Goal: Task Accomplishment & Management: Manage account settings

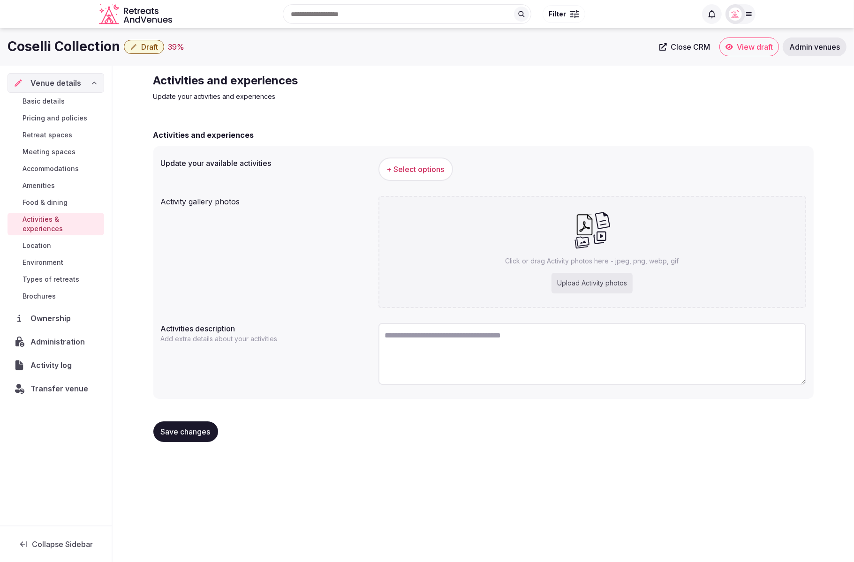
click at [231, 206] on div "Activity gallery photos" at bounding box center [266, 199] width 210 height 15
click at [57, 154] on span "Meeting spaces" at bounding box center [49, 151] width 53 height 9
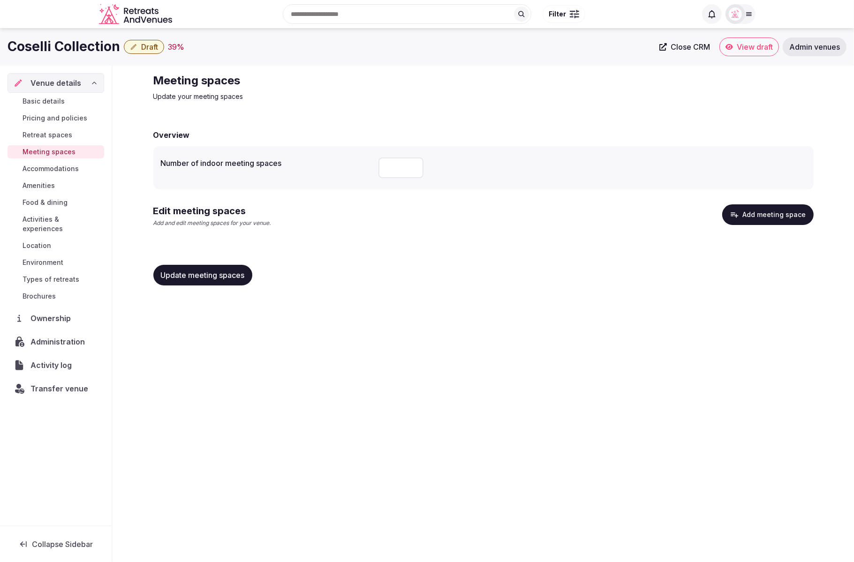
click at [561, 135] on div "Overview" at bounding box center [483, 134] width 660 height 11
click at [496, 263] on div "Update meeting spaces" at bounding box center [483, 275] width 660 height 36
click at [765, 220] on button "Add meeting space" at bounding box center [767, 214] width 91 height 21
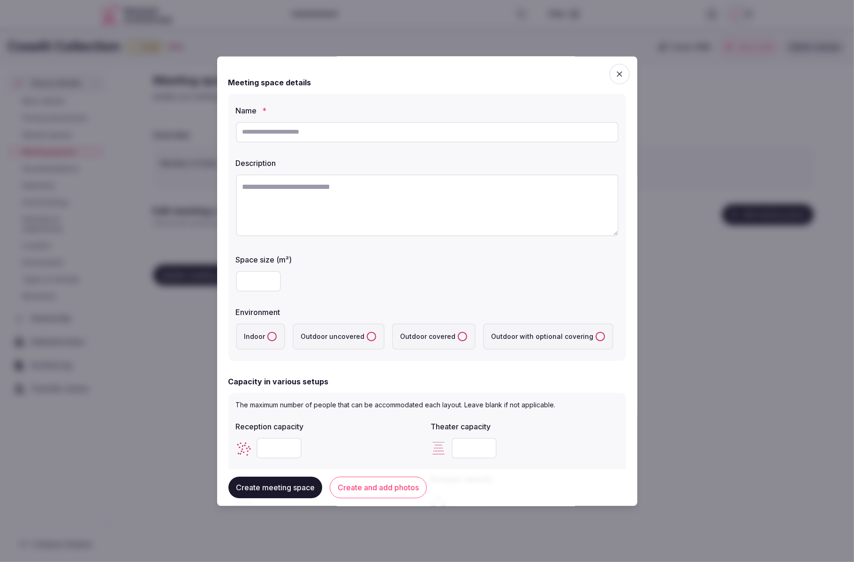
click at [391, 136] on input "text" at bounding box center [427, 132] width 383 height 21
paste input "**********"
type input "**********"
click at [418, 203] on textarea at bounding box center [427, 205] width 383 height 62
click at [385, 189] on textarea "To enrich screen reader interactions, please activate Accessibility in Grammarl…" at bounding box center [427, 205] width 383 height 62
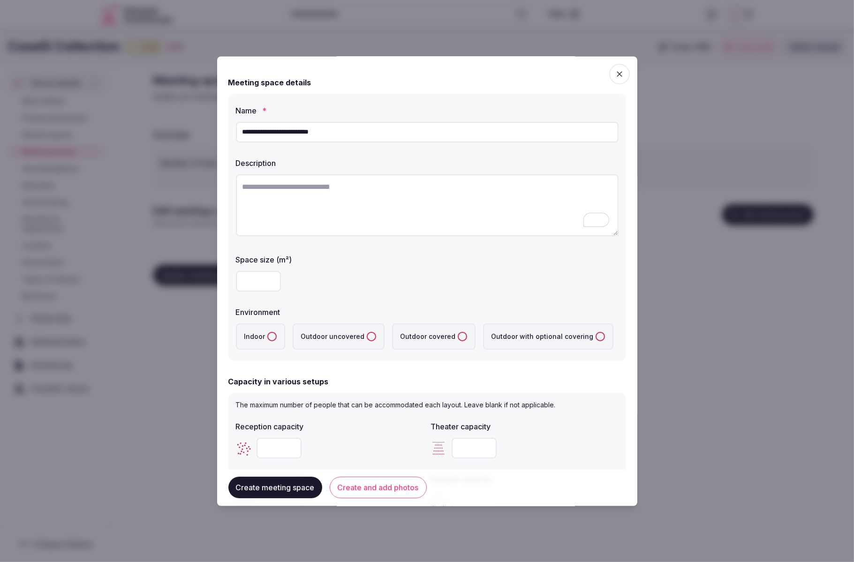
paste textarea "**********"
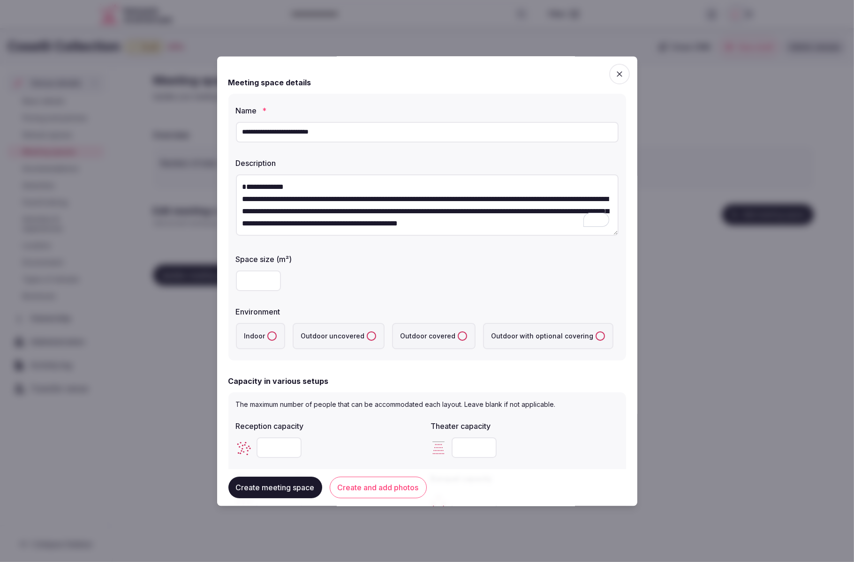
scroll to position [17, 0]
click at [327, 181] on textarea "**********" at bounding box center [427, 205] width 383 height 62
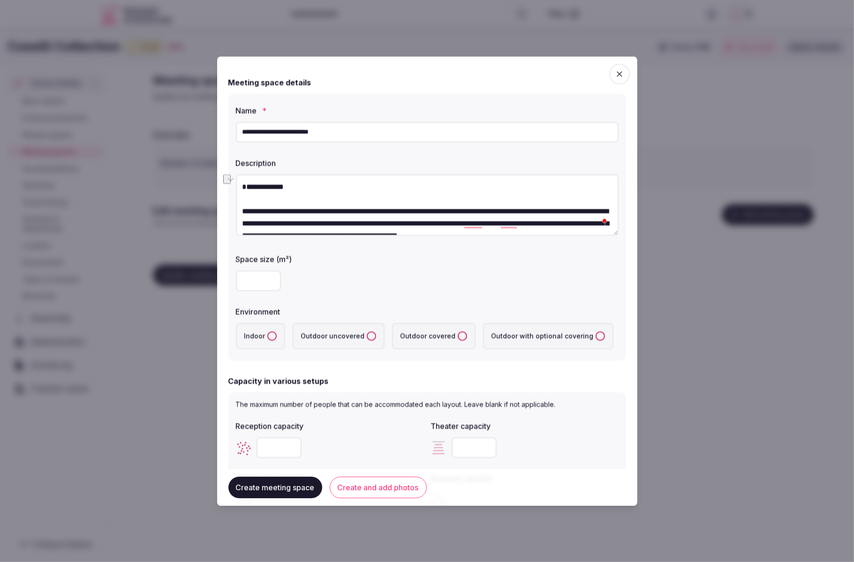
drag, startPoint x: 284, startPoint y: 203, endPoint x: 237, endPoint y: 198, distance: 46.7
click at [237, 198] on div "**********" at bounding box center [427, 281] width 420 height 450
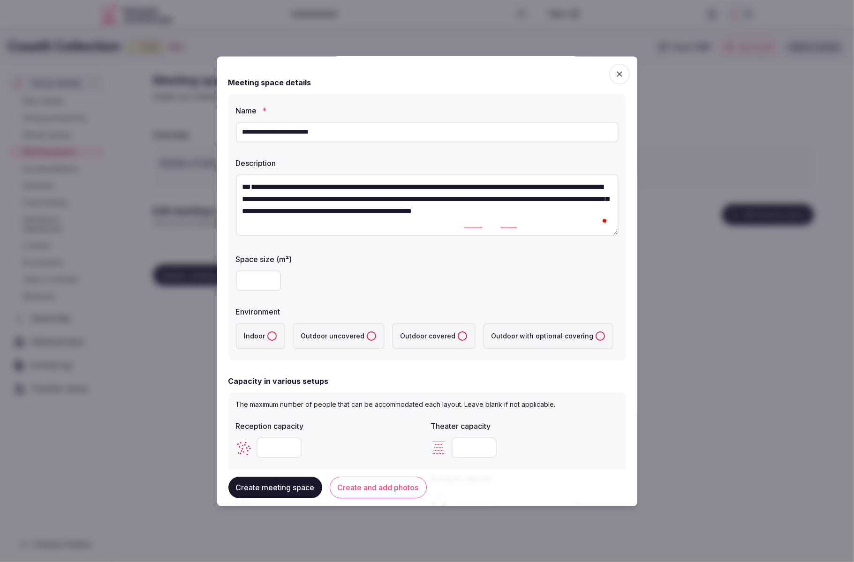
click at [249, 185] on textarea "**********" at bounding box center [427, 205] width 383 height 62
type textarea "**********"
click at [347, 278] on div at bounding box center [427, 281] width 383 height 21
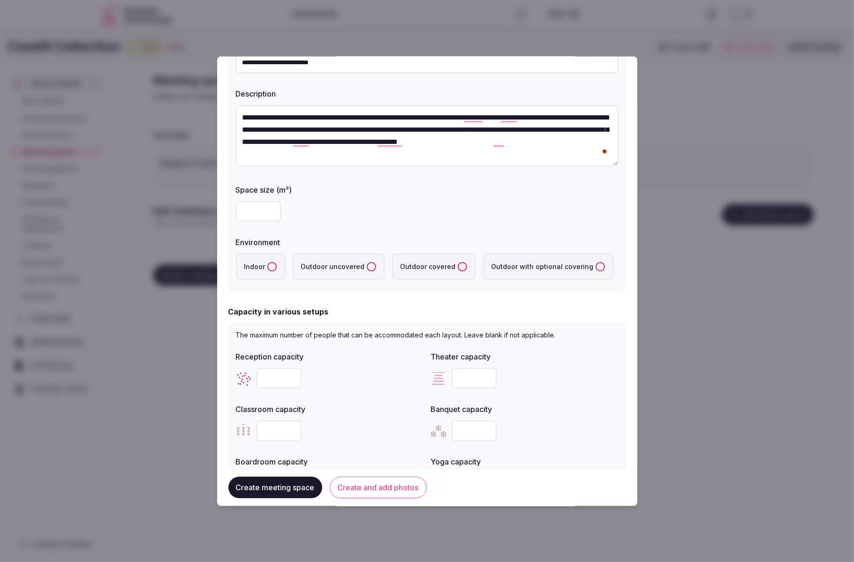
scroll to position [79, 0]
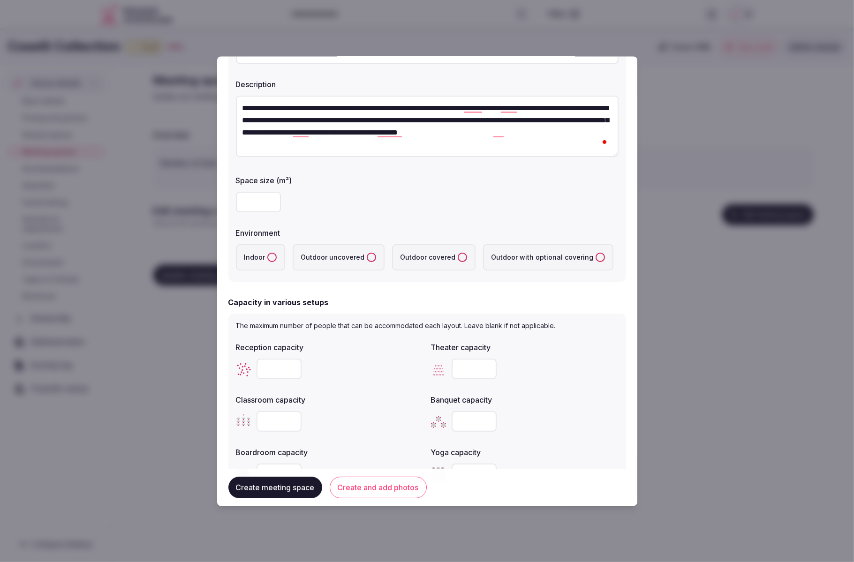
click at [270, 258] on button "Indoor" at bounding box center [271, 257] width 9 height 9
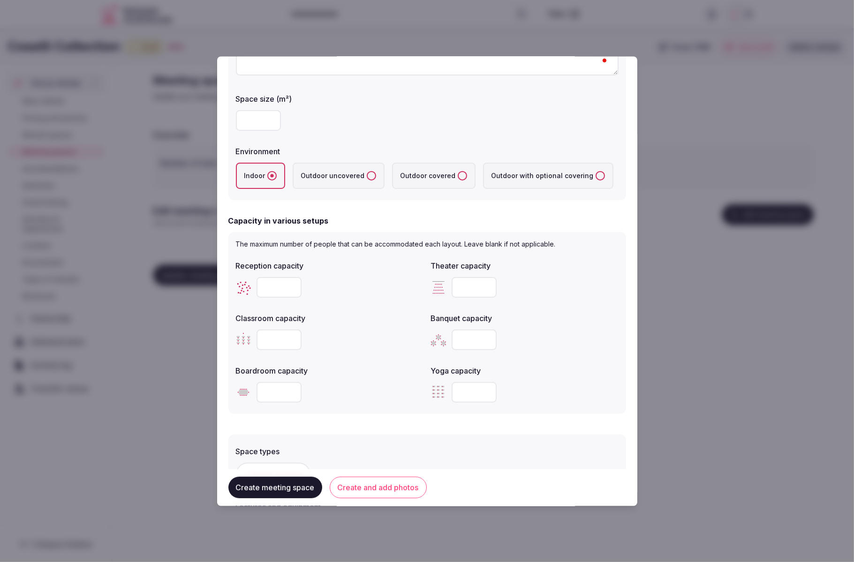
scroll to position [203, 0]
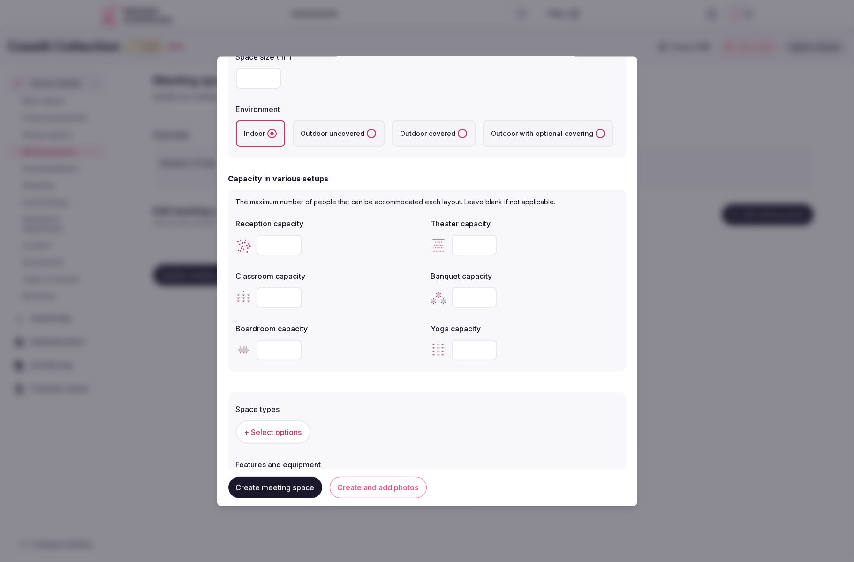
click at [269, 244] on input "number" at bounding box center [279, 245] width 45 height 21
click at [457, 239] on input "number" at bounding box center [474, 245] width 45 height 21
drag, startPoint x: 275, startPoint y: 243, endPoint x: 257, endPoint y: 244, distance: 18.3
click at [257, 244] on input "***" at bounding box center [279, 246] width 45 height 21
type input "*"
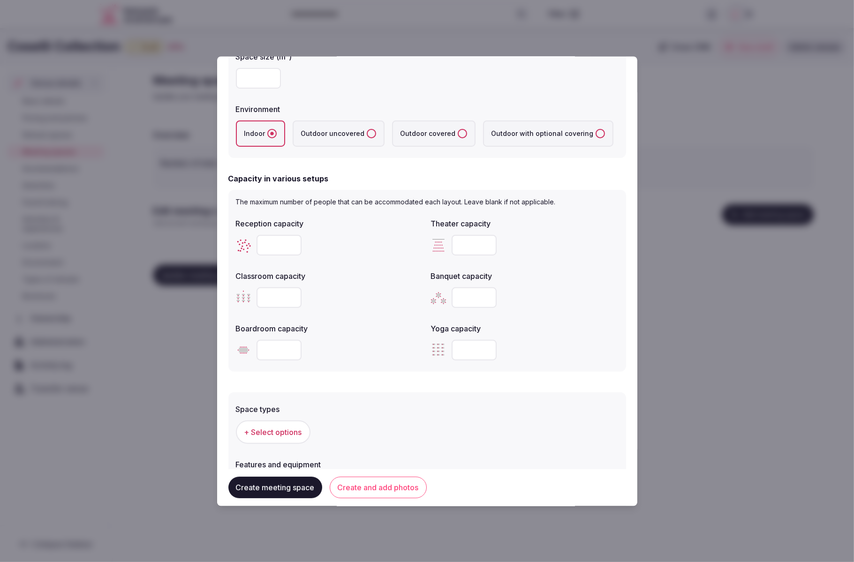
type input "***"
click at [459, 242] on input "number" at bounding box center [474, 245] width 45 height 21
click at [606, 262] on div "Reception capacity *** Theater capacity *** Classroom capacity Banquet capacity…" at bounding box center [427, 290] width 383 height 150
drag, startPoint x: 461, startPoint y: 248, endPoint x: 421, endPoint y: 248, distance: 39.4
click at [421, 248] on div "Reception capacity *** Theater capacity *** Classroom capacity Banquet capacity…" at bounding box center [427, 290] width 383 height 150
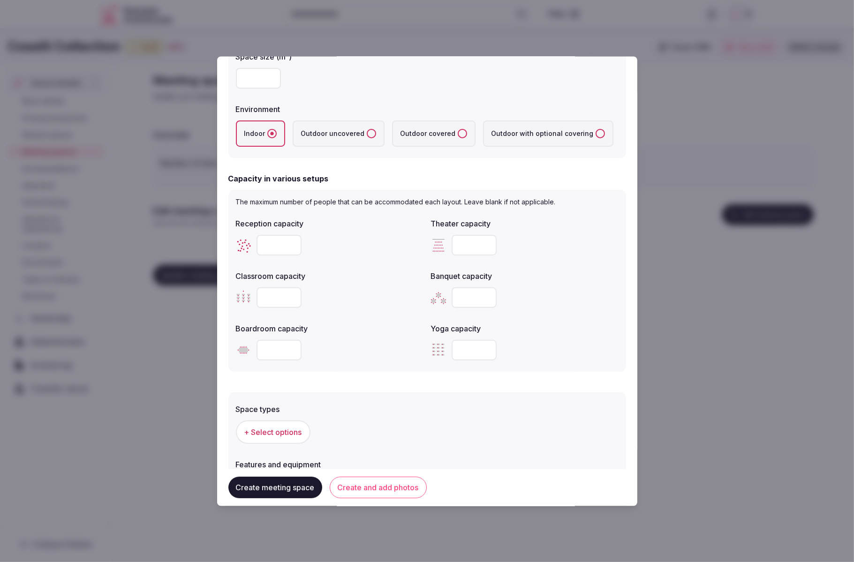
drag, startPoint x: 471, startPoint y: 244, endPoint x: 452, endPoint y: 244, distance: 19.2
click at [452, 244] on input "***" at bounding box center [474, 245] width 45 height 21
type input "***"
click at [437, 278] on label "Banquet capacity" at bounding box center [525, 277] width 188 height 8
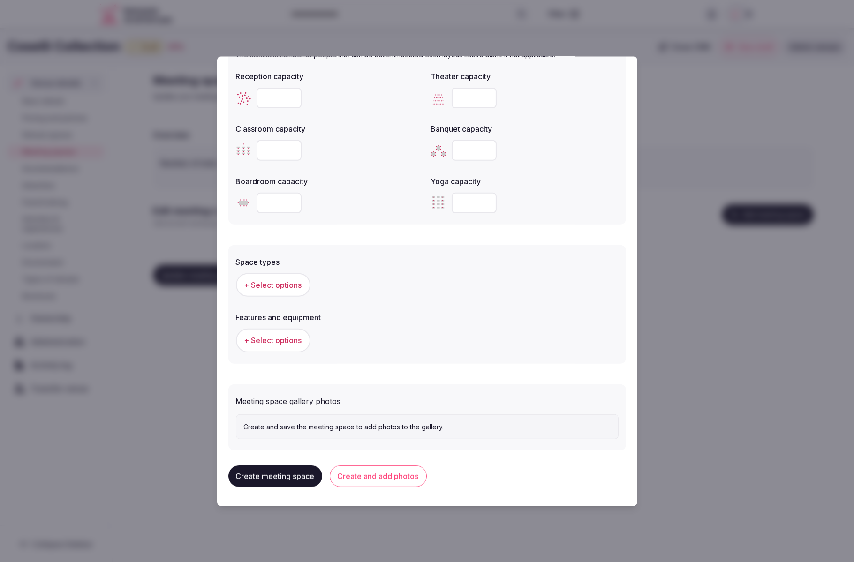
scroll to position [357, 0]
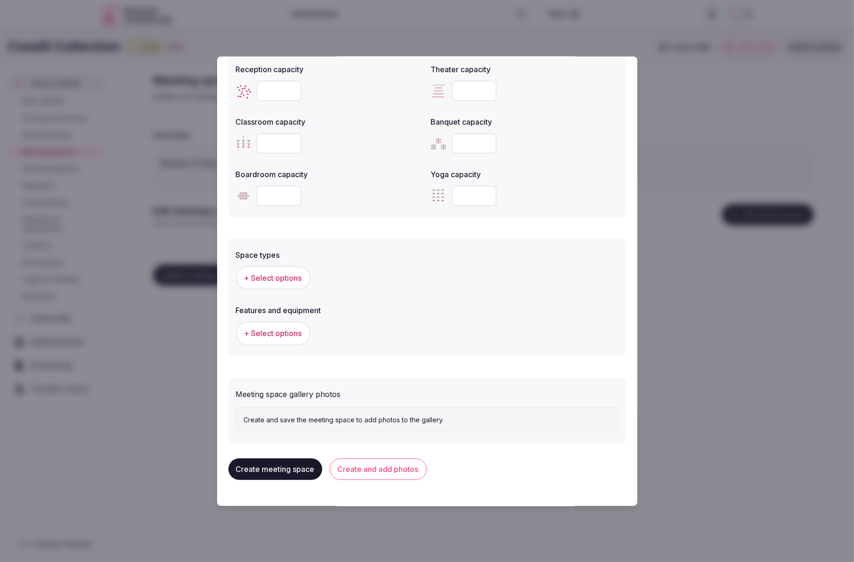
click at [257, 275] on span "+ Select options" at bounding box center [273, 278] width 58 height 10
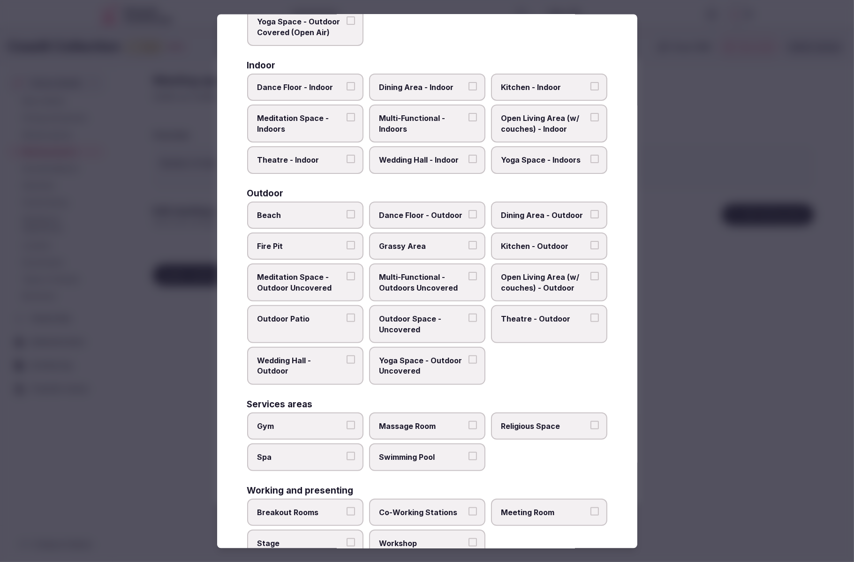
scroll to position [177, 0]
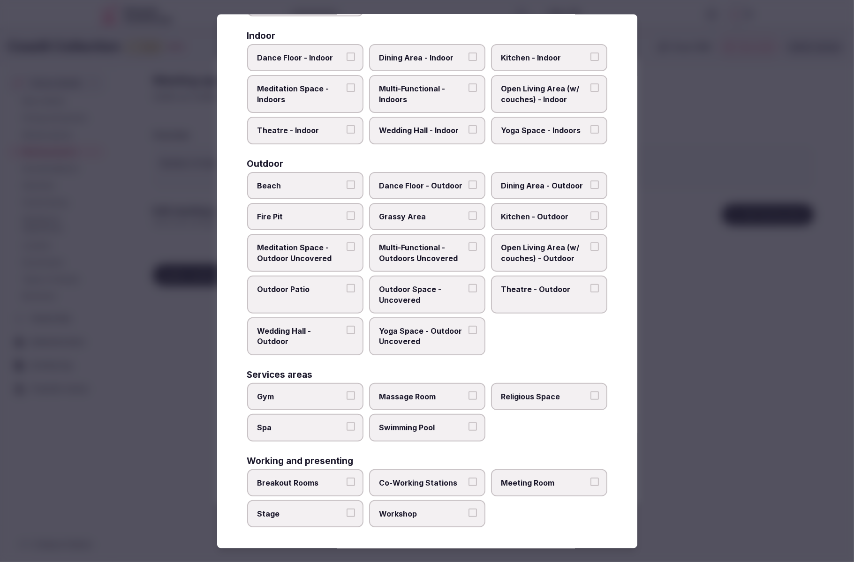
click at [594, 478] on button "Meeting Room" at bounding box center [594, 481] width 8 height 8
click at [586, 356] on div "Covered outdoor spaces Meditation Space - Outdoor Covered (Open Air) Multi-Func…" at bounding box center [427, 221] width 360 height 614
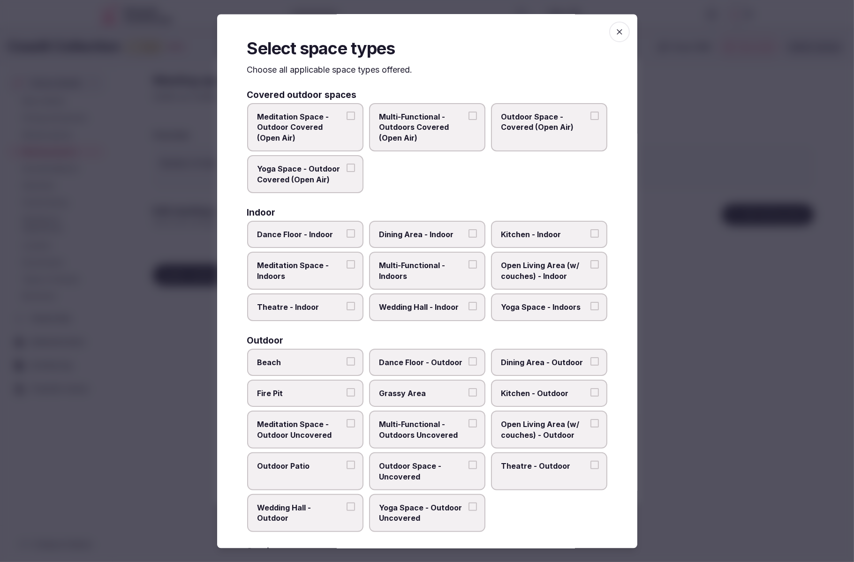
scroll to position [0, 0]
click at [301, 308] on span "Theatre - Indoor" at bounding box center [300, 307] width 86 height 10
click at [347, 308] on button "Theatre - Indoor" at bounding box center [351, 306] width 8 height 8
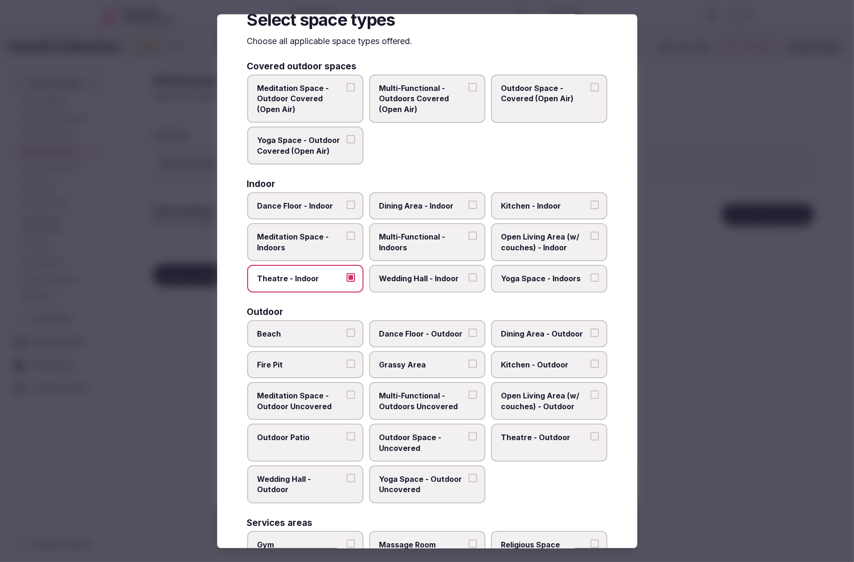
scroll to position [0, 0]
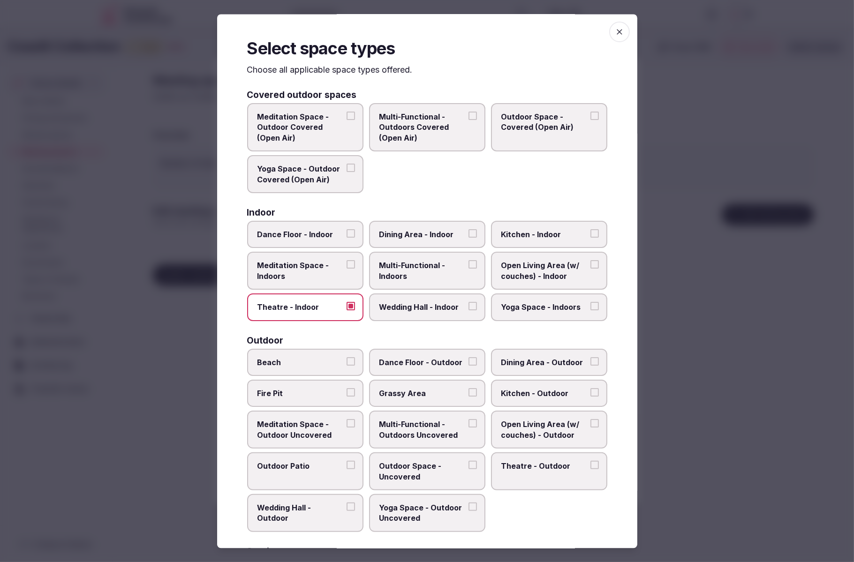
click at [709, 354] on div at bounding box center [427, 281] width 854 height 562
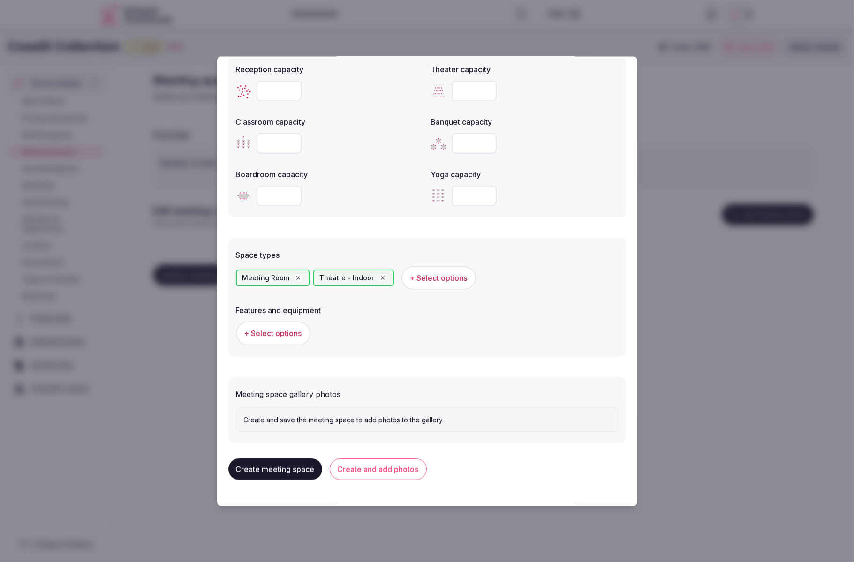
click at [272, 335] on span "+ Select options" at bounding box center [273, 334] width 58 height 10
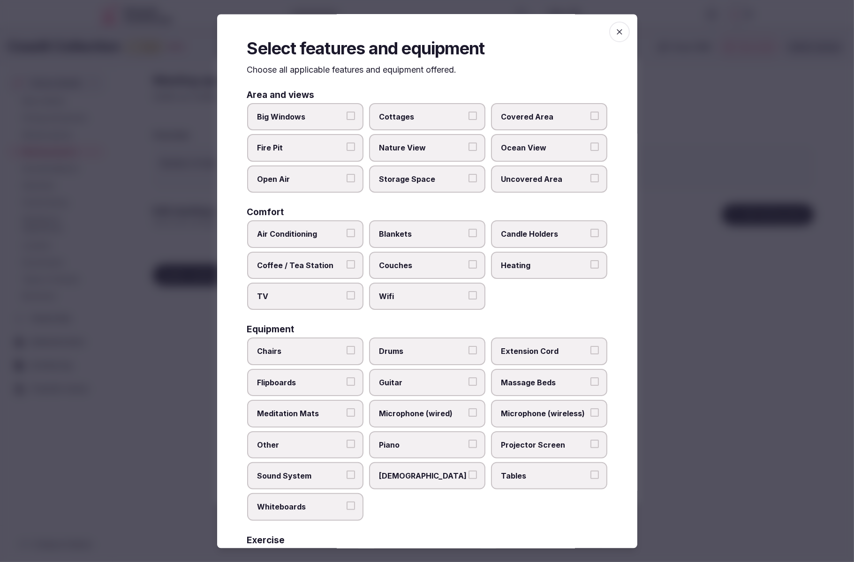
click at [330, 233] on span "Air Conditioning" at bounding box center [300, 234] width 86 height 10
click at [347, 233] on button "Air Conditioning" at bounding box center [351, 233] width 8 height 8
click at [311, 112] on span "Big Windows" at bounding box center [300, 117] width 86 height 10
click at [347, 112] on button "Big Windows" at bounding box center [351, 116] width 8 height 8
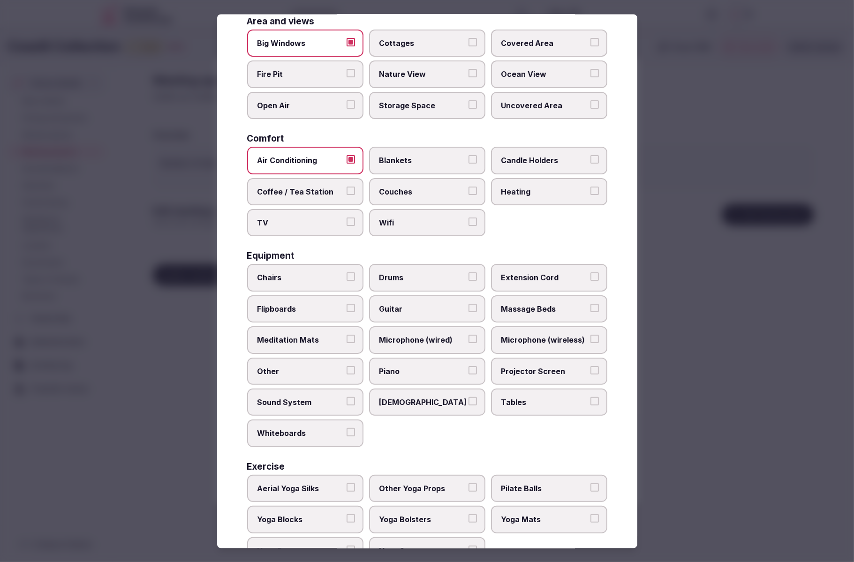
scroll to position [111, 0]
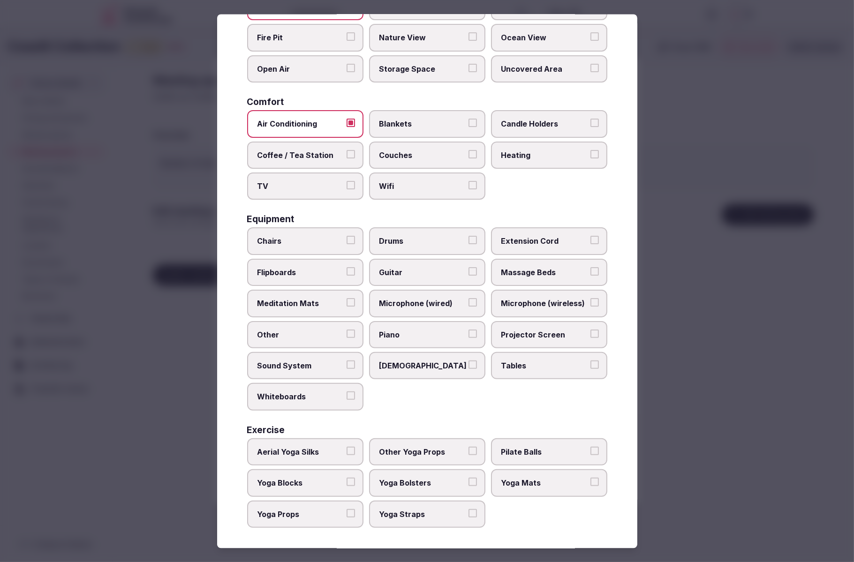
click at [284, 236] on span "Chairs" at bounding box center [300, 241] width 86 height 10
click at [347, 236] on button "Chairs" at bounding box center [351, 240] width 8 height 8
click at [553, 360] on span "Tables" at bounding box center [544, 365] width 86 height 10
click at [590, 360] on button "Tables" at bounding box center [594, 364] width 8 height 8
click at [795, 451] on div at bounding box center [427, 281] width 854 height 562
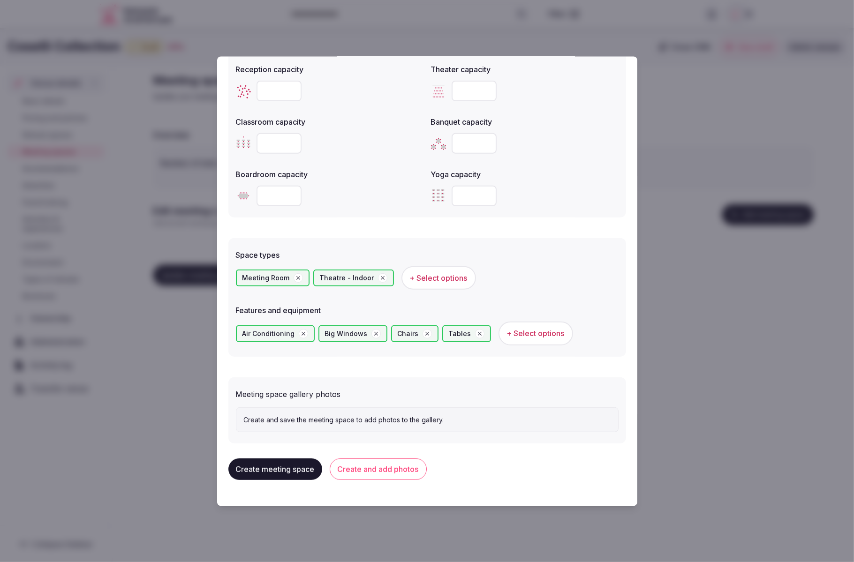
click at [408, 468] on button "Create and add photos" at bounding box center [378, 470] width 97 height 22
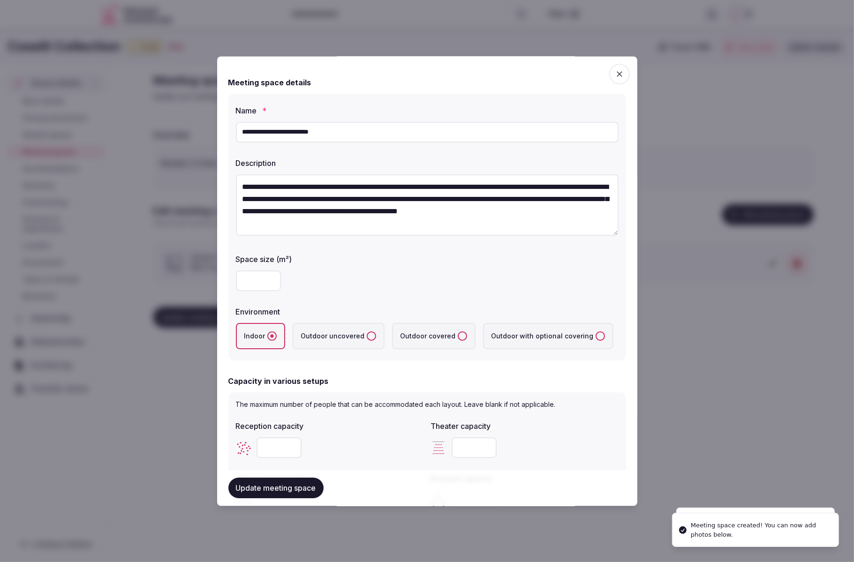
click at [333, 134] on input "**********" at bounding box center [427, 132] width 383 height 21
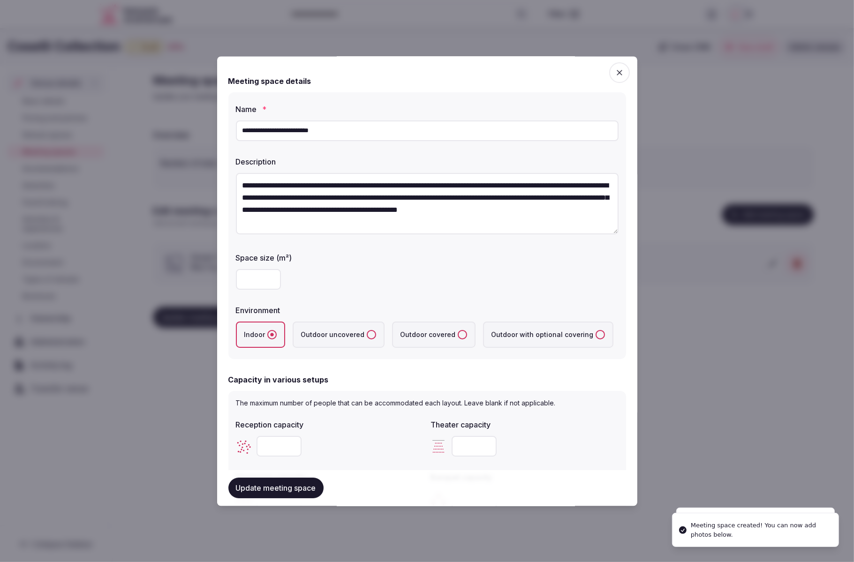
click at [262, 133] on input "**********" at bounding box center [427, 131] width 383 height 21
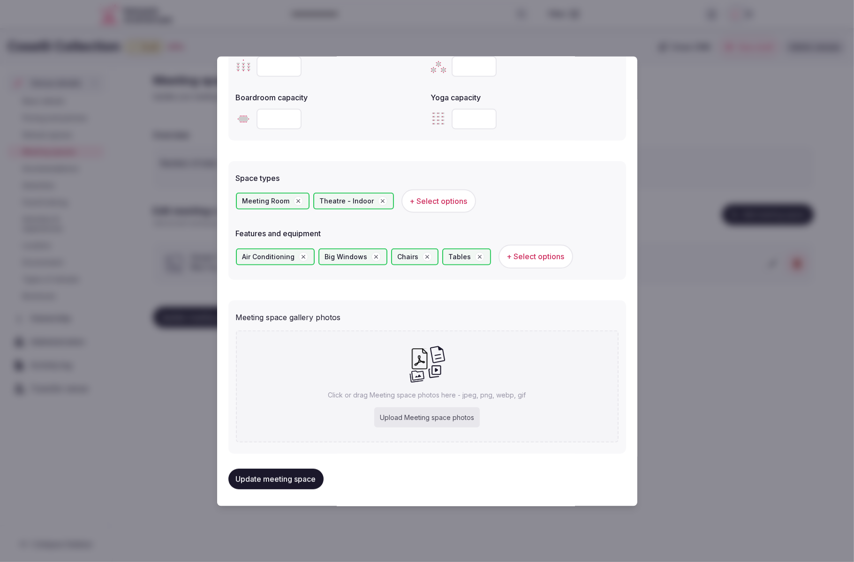
scroll to position [436, 0]
type input "**********"
click at [431, 409] on div "Upload Meeting space photos" at bounding box center [427, 415] width 106 height 21
type input "**********"
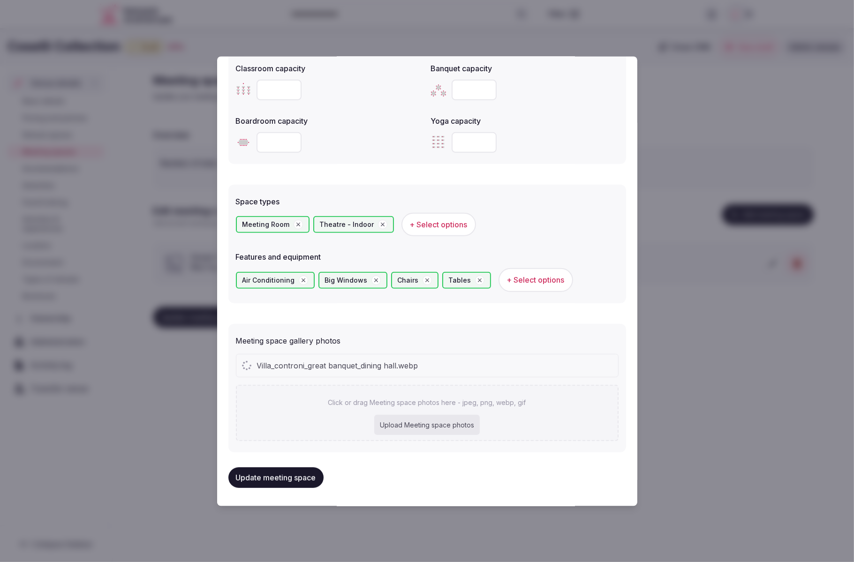
type input "**********"
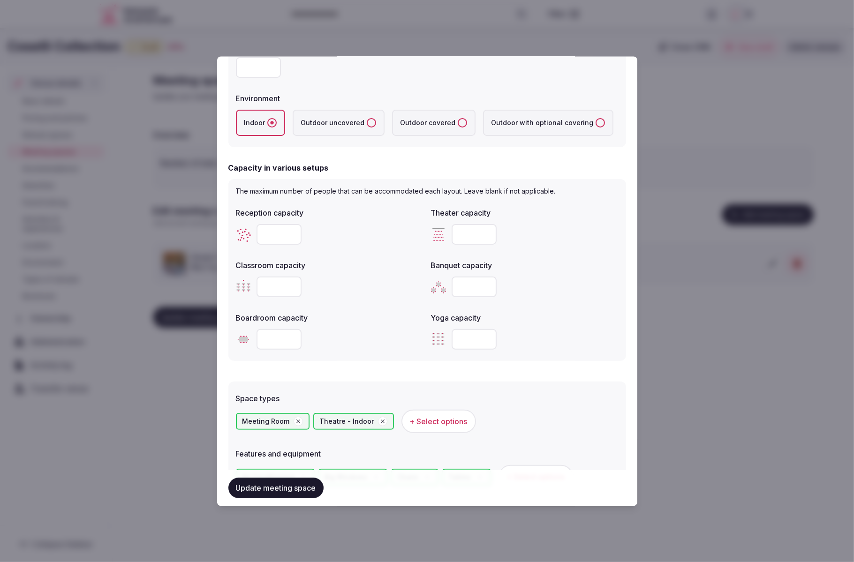
scroll to position [210, 0]
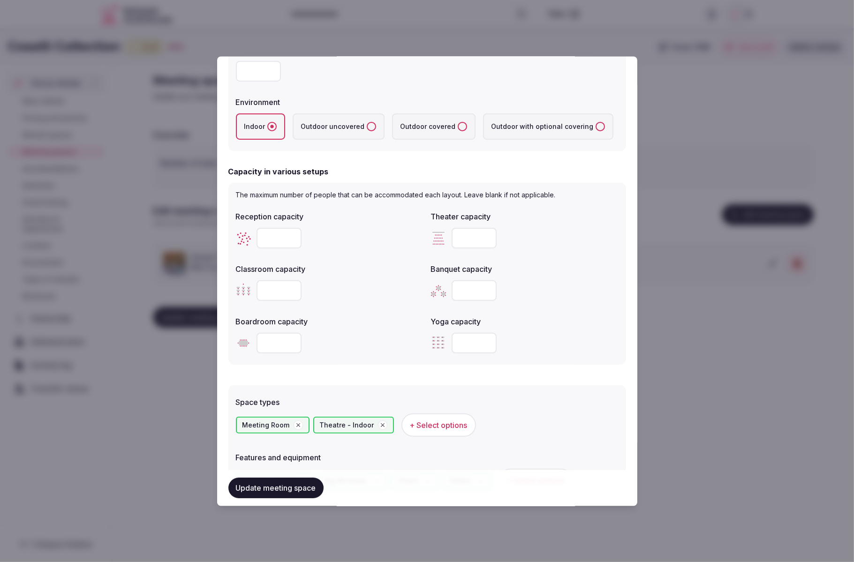
click at [268, 341] on input "number" at bounding box center [279, 343] width 45 height 21
type input "**"
click at [561, 382] on div "Space types Meeting Room Theatre - Indoor + Select options Features and equipme…" at bounding box center [427, 442] width 398 height 124
click at [470, 291] on input "number" at bounding box center [474, 291] width 45 height 21
type input "***"
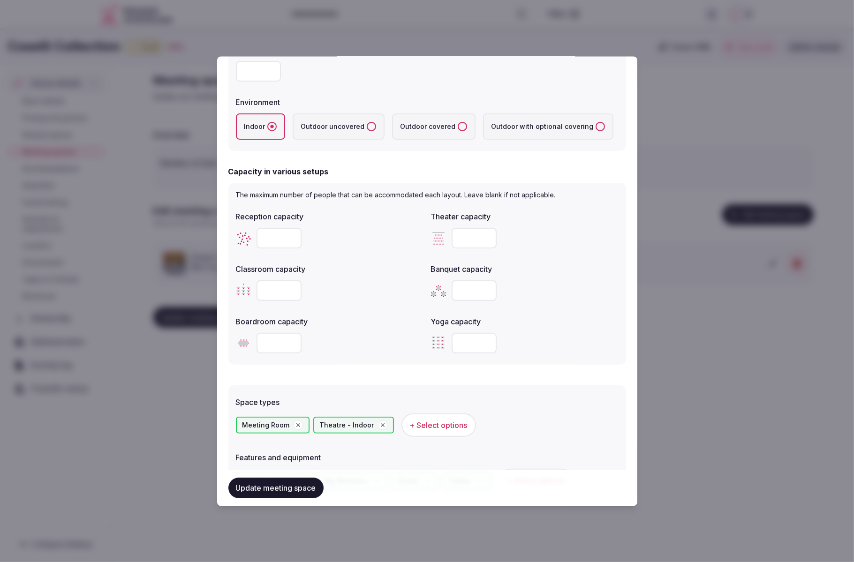
click at [587, 316] on div "Yoga capacity" at bounding box center [525, 319] width 188 height 13
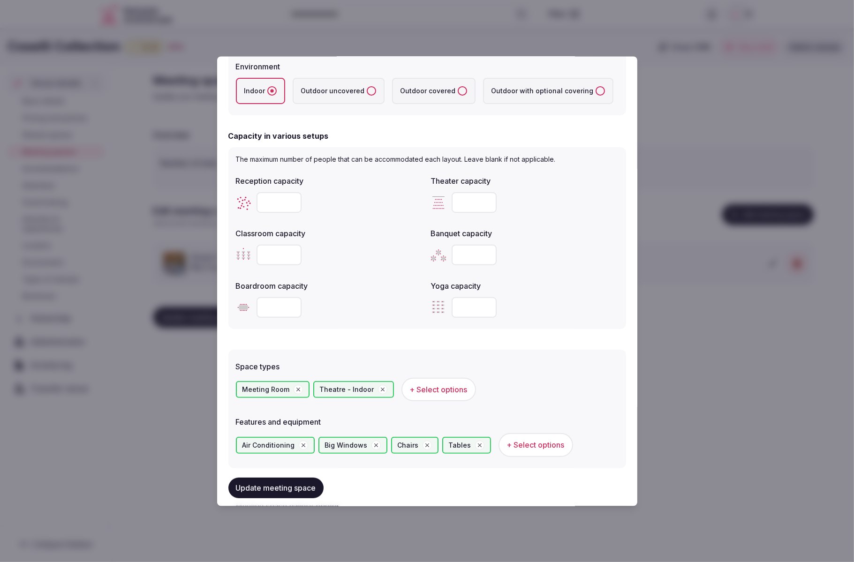
scroll to position [247, 0]
click at [504, 323] on div "The maximum number of people that can be accommodated each layout. Leave blank …" at bounding box center [427, 237] width 398 height 182
click at [527, 306] on div at bounding box center [525, 306] width 188 height 21
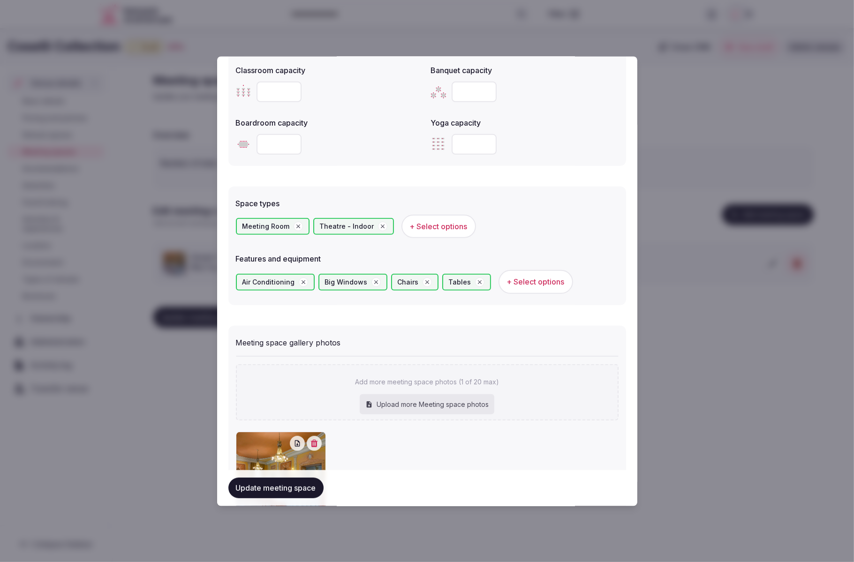
scroll to position [490, 0]
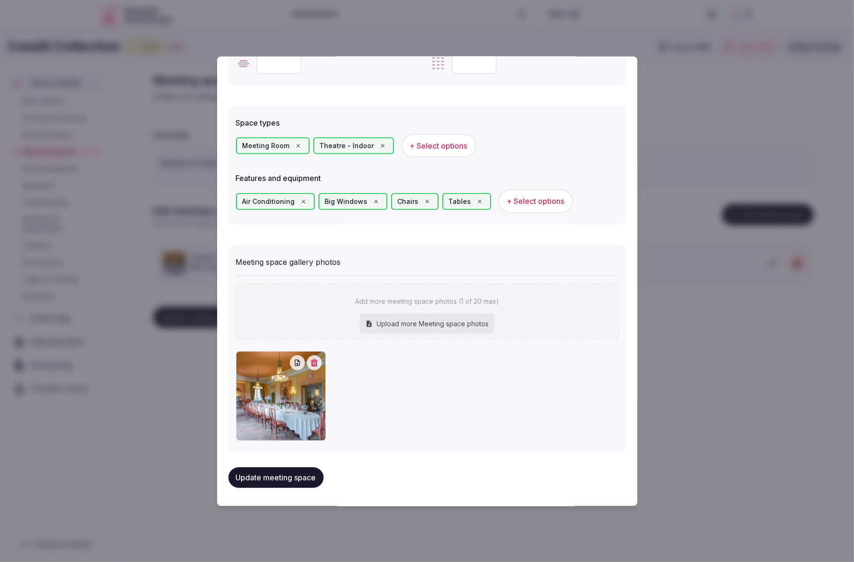
click at [290, 477] on button "Update meeting space" at bounding box center [275, 477] width 95 height 21
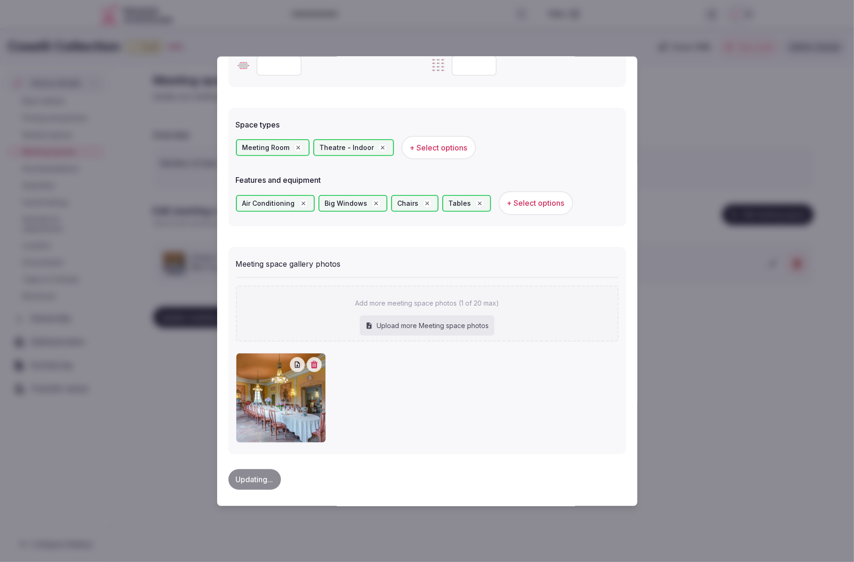
scroll to position [487, 0]
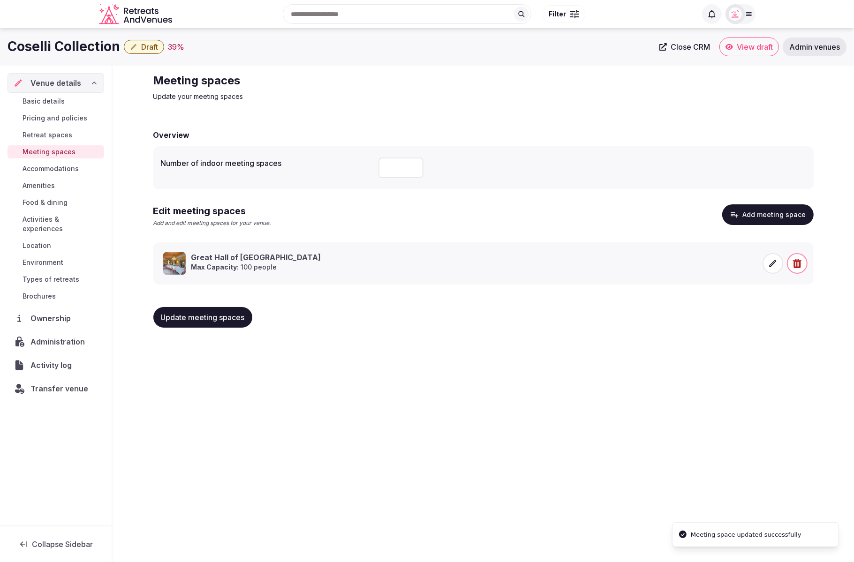
click at [530, 418] on div "Coselli Collection Draft 39 % Close CRM View draft Admin venues Venue details B…" at bounding box center [427, 292] width 854 height 529
click at [768, 262] on span at bounding box center [773, 263] width 21 height 21
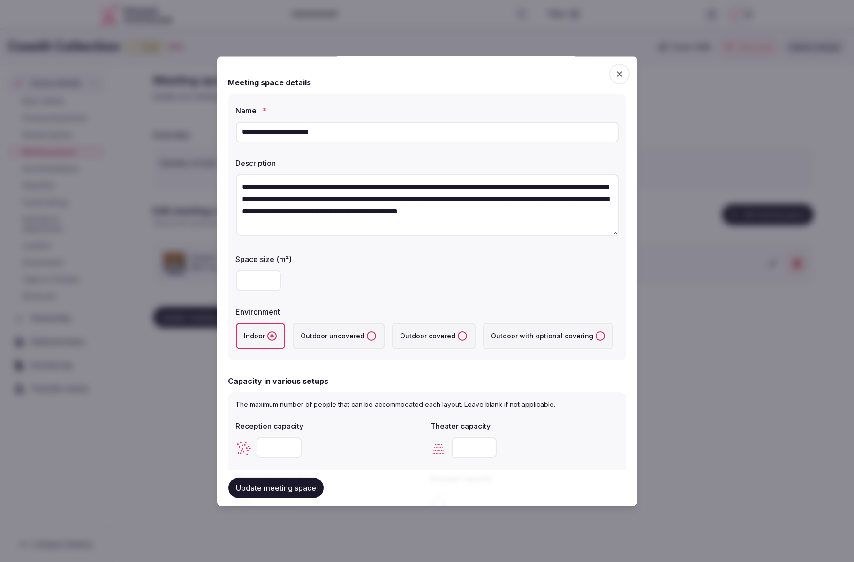
click at [260, 133] on input "**********" at bounding box center [427, 132] width 383 height 21
type input "**********"
click at [266, 490] on button "Update meeting space" at bounding box center [275, 488] width 95 height 21
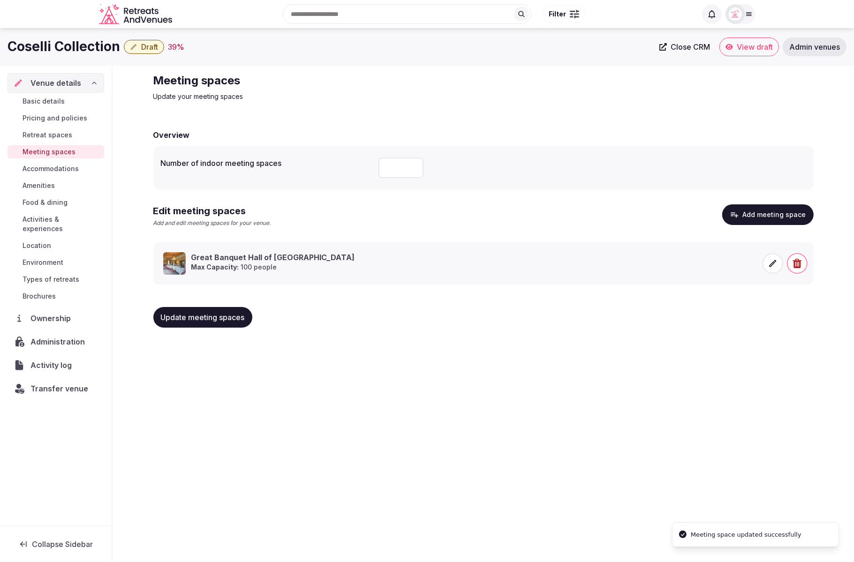
click at [765, 209] on button "Add meeting space" at bounding box center [767, 214] width 91 height 21
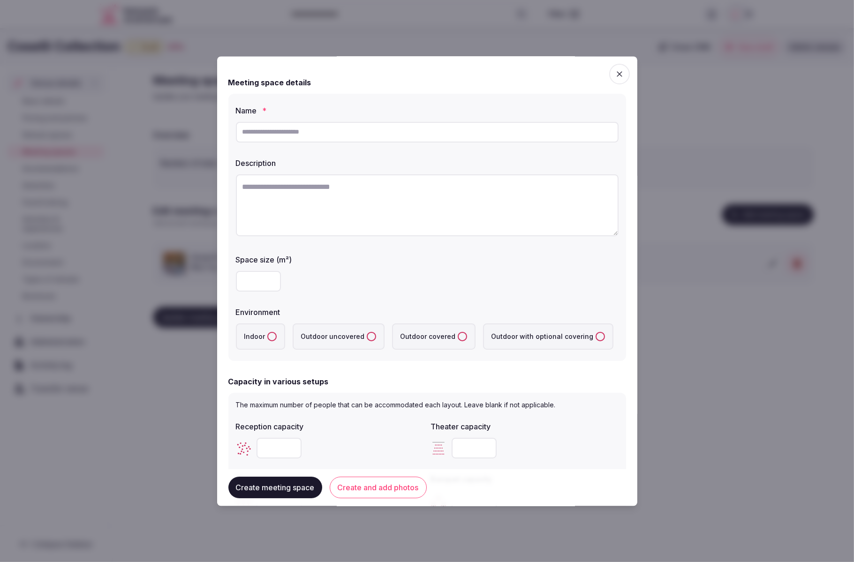
click at [345, 133] on input "text" at bounding box center [427, 132] width 383 height 21
type input "**********"
click at [392, 166] on label "Description" at bounding box center [427, 163] width 383 height 8
click at [386, 189] on textarea at bounding box center [427, 205] width 383 height 62
paste textarea "**********"
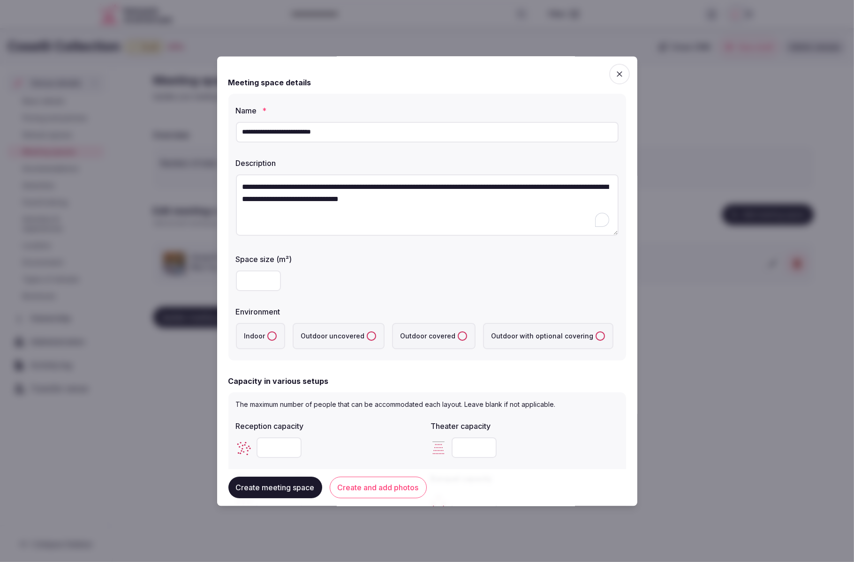
type textarea "**********"
click at [269, 337] on button "Indoor" at bounding box center [271, 336] width 9 height 9
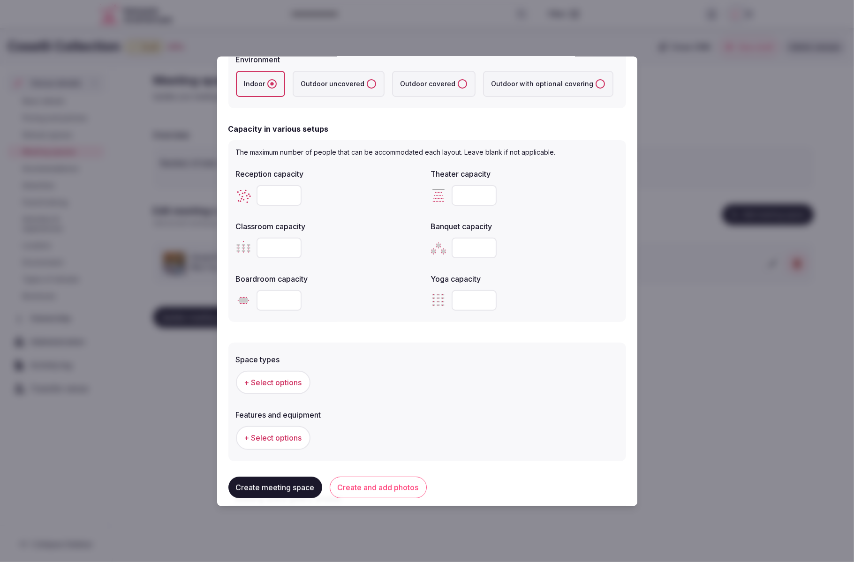
scroll to position [270, 0]
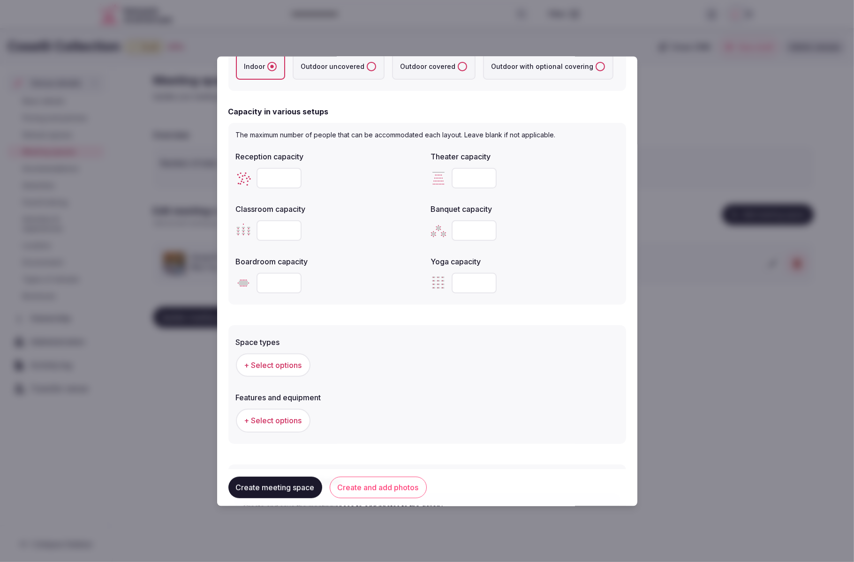
click at [282, 180] on input "number" at bounding box center [279, 178] width 45 height 21
type input "*"
click at [353, 213] on label "Classroom capacity" at bounding box center [330, 210] width 188 height 8
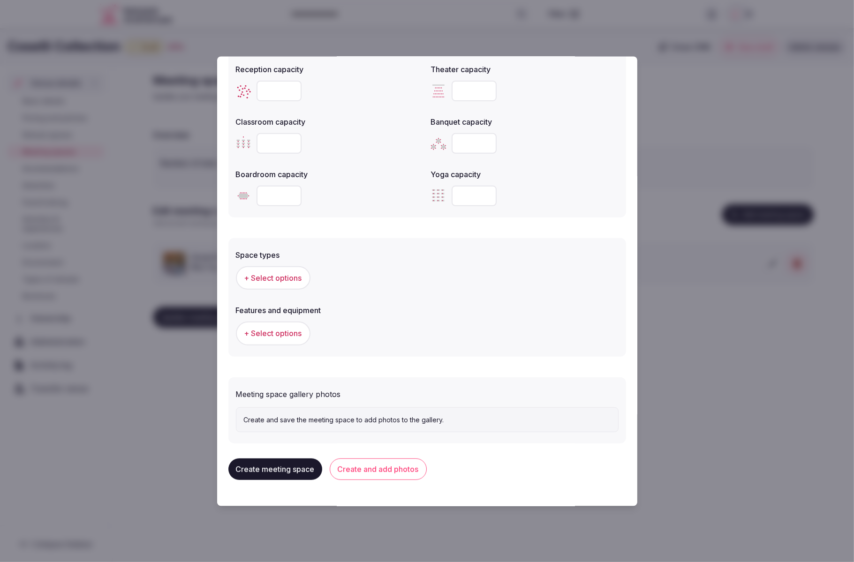
click at [277, 280] on span "+ Select options" at bounding box center [273, 278] width 58 height 10
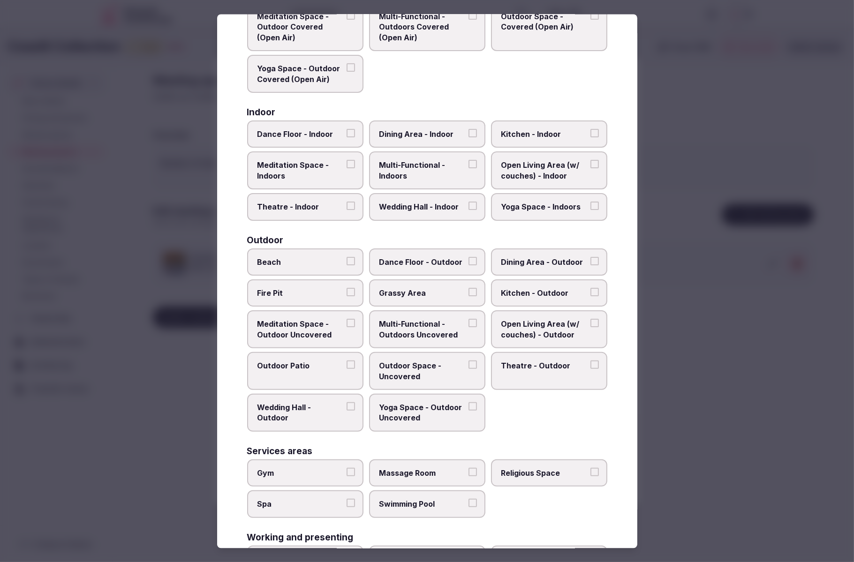
scroll to position [102, 0]
click at [559, 175] on span "Open Living Area (w/ couches) - Indoor" at bounding box center [544, 169] width 86 height 21
click at [590, 167] on button "Open Living Area (w/ couches) - Indoor" at bounding box center [594, 163] width 8 height 8
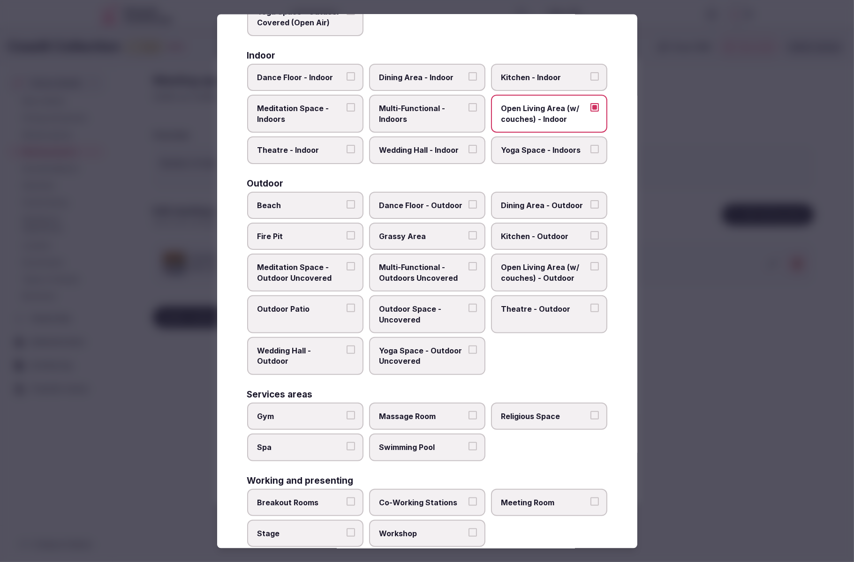
scroll to position [177, 0]
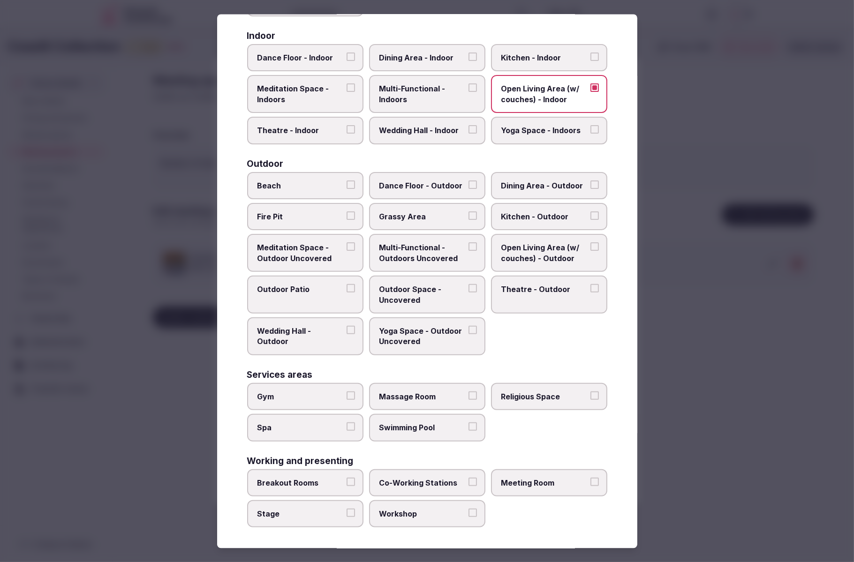
click at [542, 485] on span "Meeting Room" at bounding box center [544, 482] width 86 height 10
click at [590, 485] on button "Meeting Room" at bounding box center [594, 481] width 8 height 8
click at [542, 485] on span "Meeting Room" at bounding box center [544, 482] width 86 height 10
click at [590, 485] on button "Meeting Room" at bounding box center [594, 481] width 8 height 8
click at [283, 485] on span "Breakout Rooms" at bounding box center [300, 482] width 86 height 10
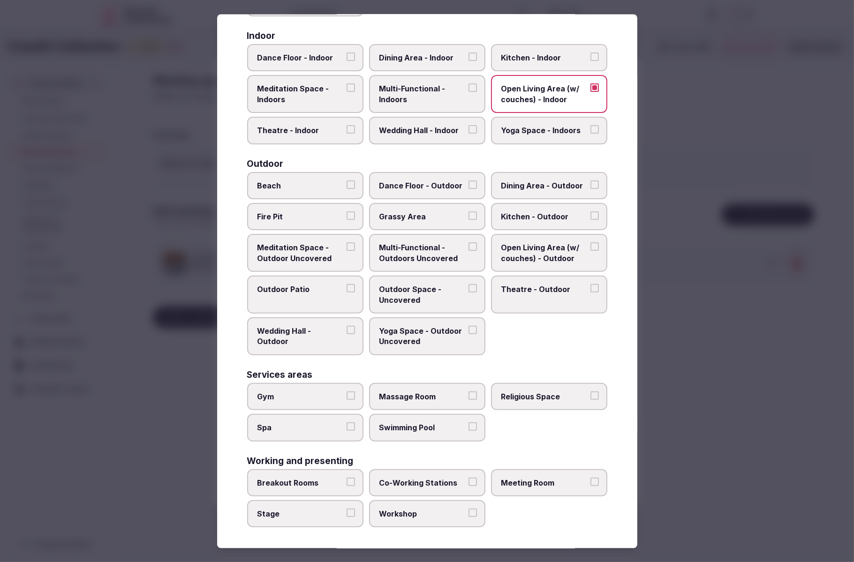
click at [347, 485] on button "Breakout Rooms" at bounding box center [351, 481] width 8 height 8
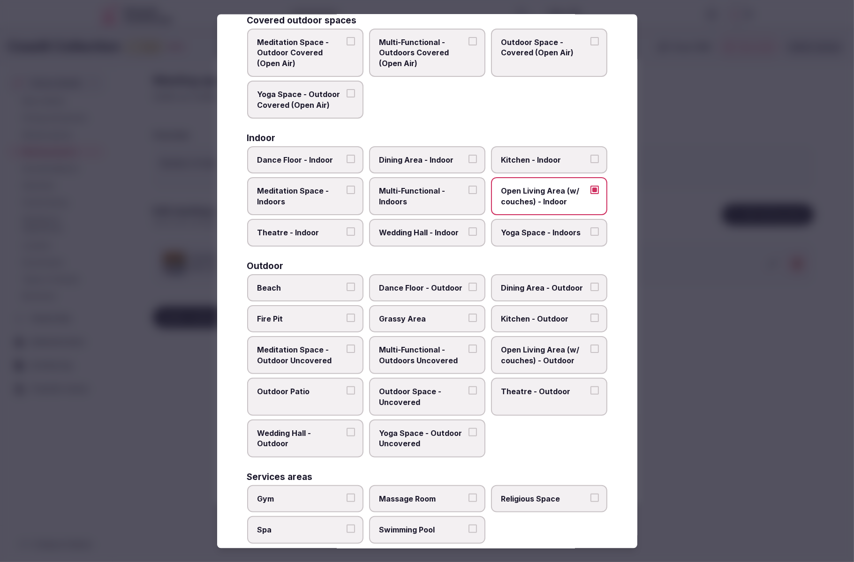
scroll to position [52, 0]
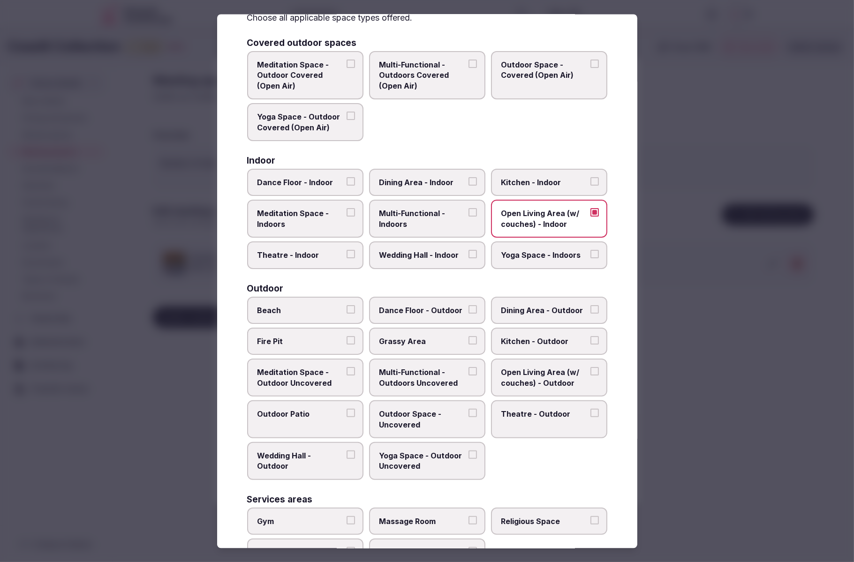
click at [671, 451] on div at bounding box center [427, 281] width 854 height 562
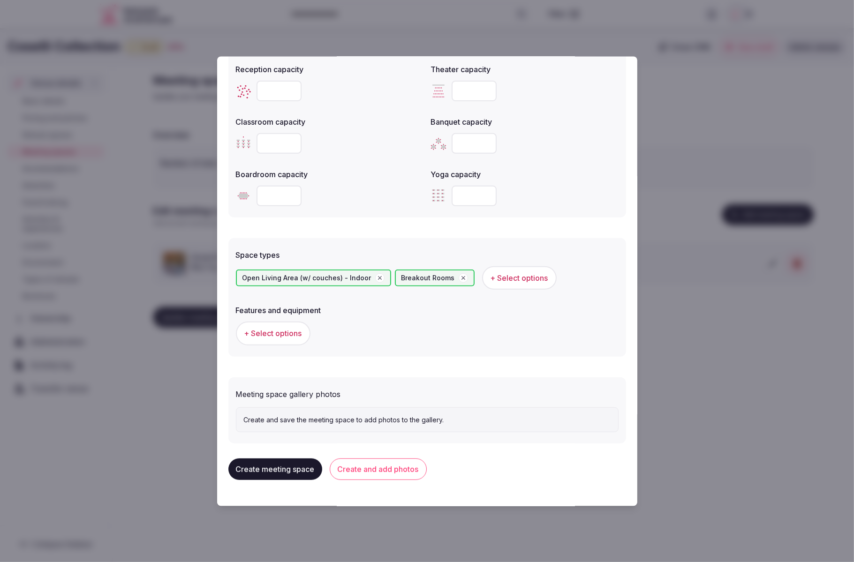
click at [259, 327] on button "+ Select options" at bounding box center [273, 333] width 75 height 23
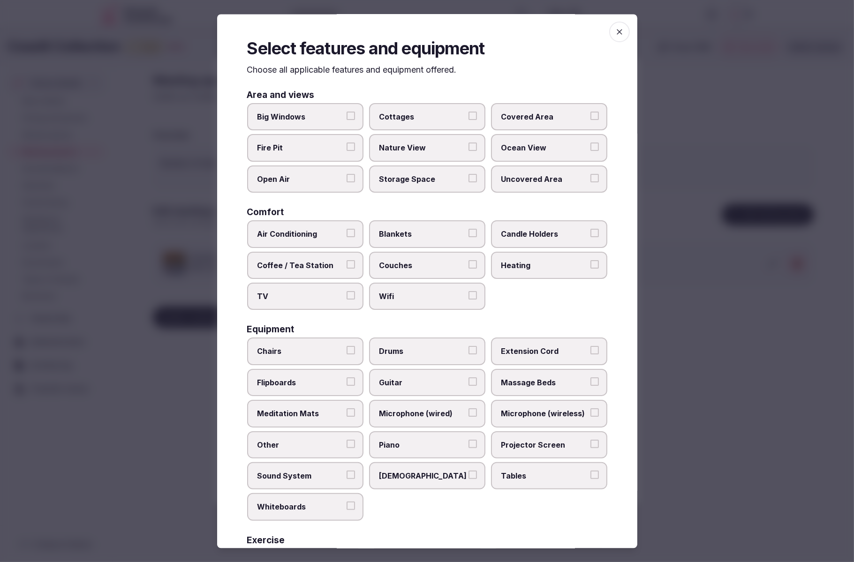
click at [302, 353] on span "Chairs" at bounding box center [300, 352] width 86 height 10
click at [347, 353] on button "Chairs" at bounding box center [351, 351] width 8 height 8
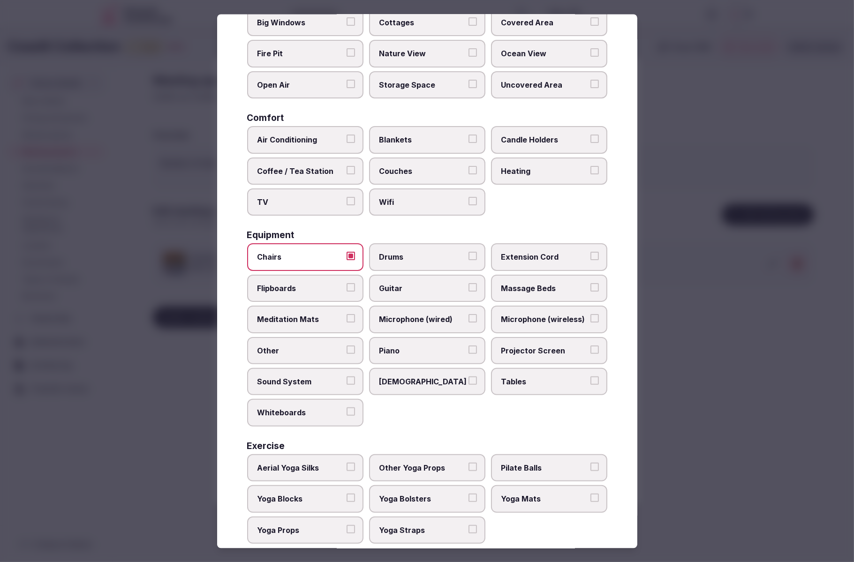
scroll to position [98, 0]
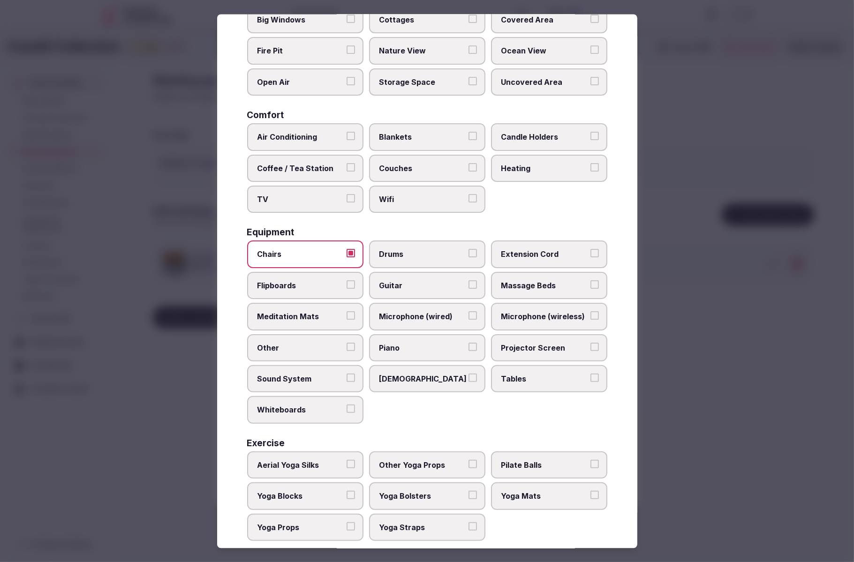
click at [545, 380] on span "Tables" at bounding box center [544, 378] width 86 height 10
click at [590, 380] on button "Tables" at bounding box center [594, 377] width 8 height 8
click at [301, 375] on span "Sound System" at bounding box center [300, 378] width 86 height 10
click at [347, 375] on button "Sound System" at bounding box center [351, 377] width 8 height 8
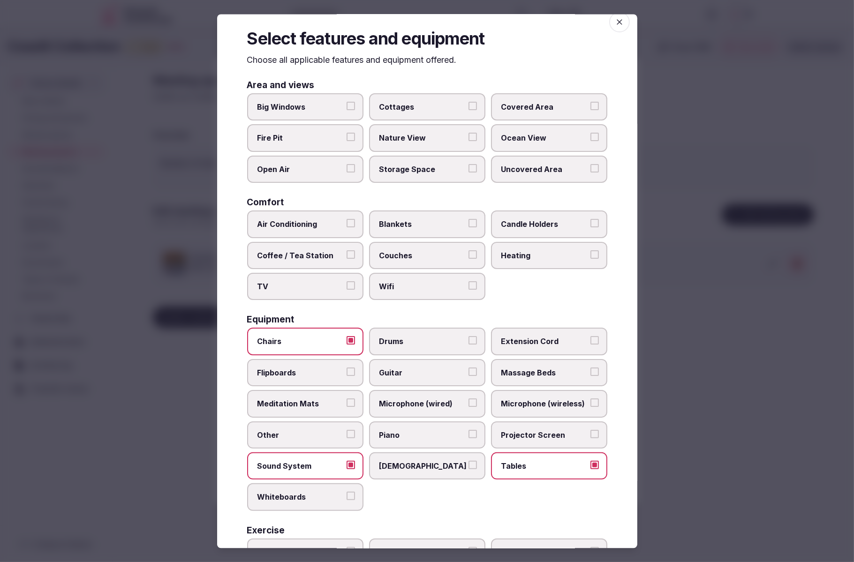
scroll to position [0, 0]
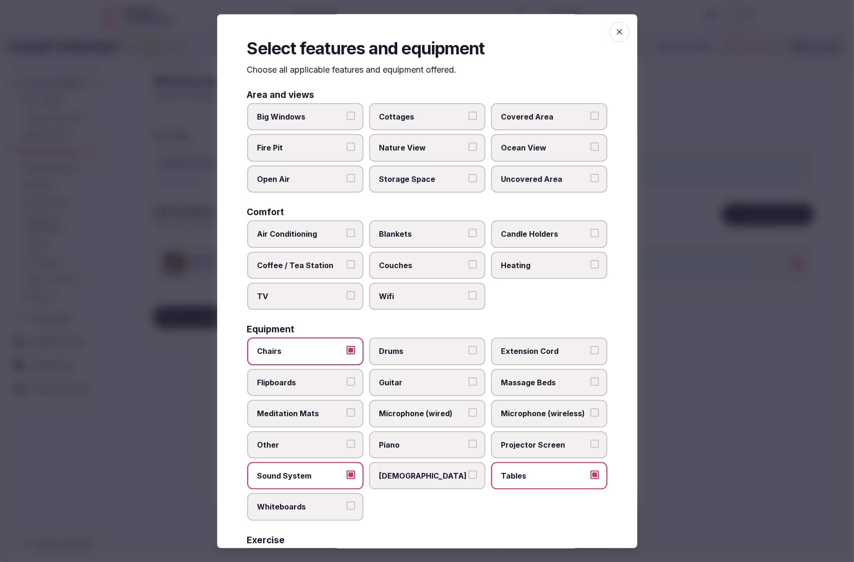
click at [308, 234] on span "Air Conditioning" at bounding box center [300, 234] width 86 height 10
click at [347, 234] on button "Air Conditioning" at bounding box center [351, 233] width 8 height 8
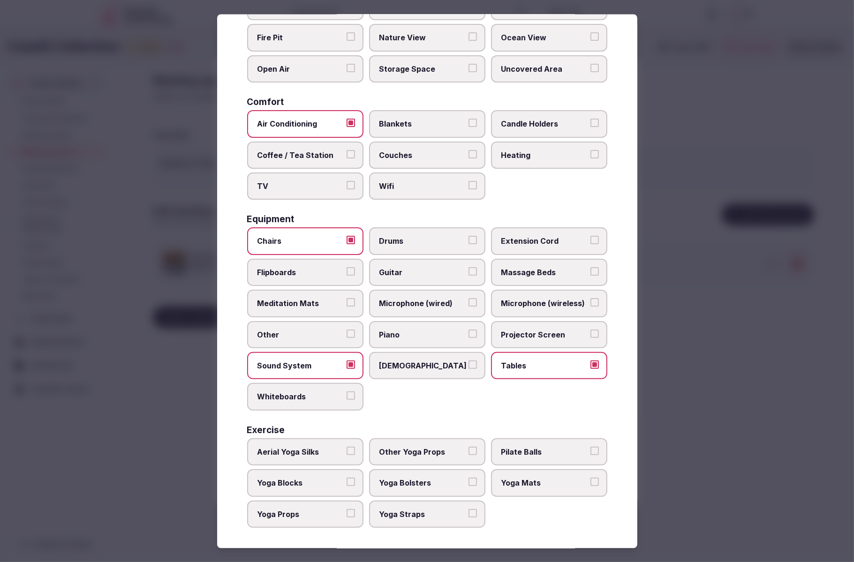
click at [691, 381] on div at bounding box center [427, 281] width 854 height 562
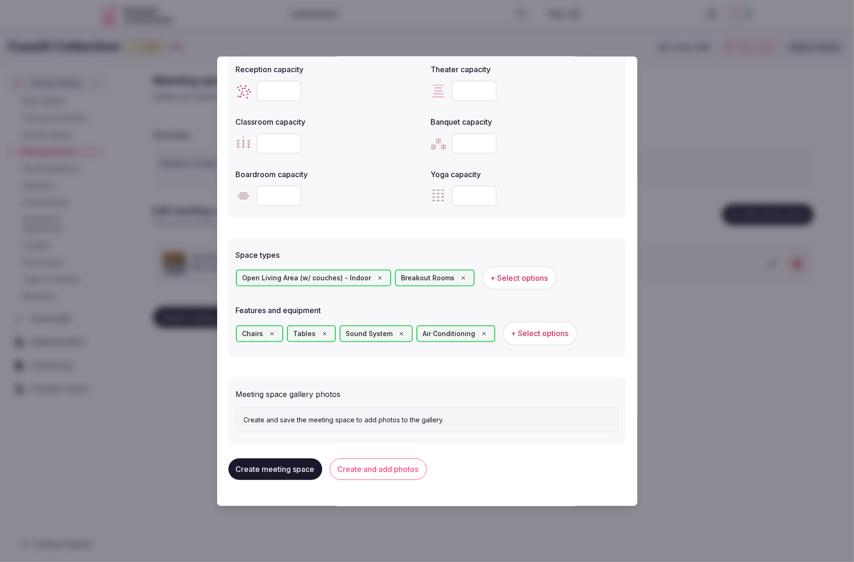
click at [372, 473] on button "Create and add photos" at bounding box center [378, 470] width 97 height 22
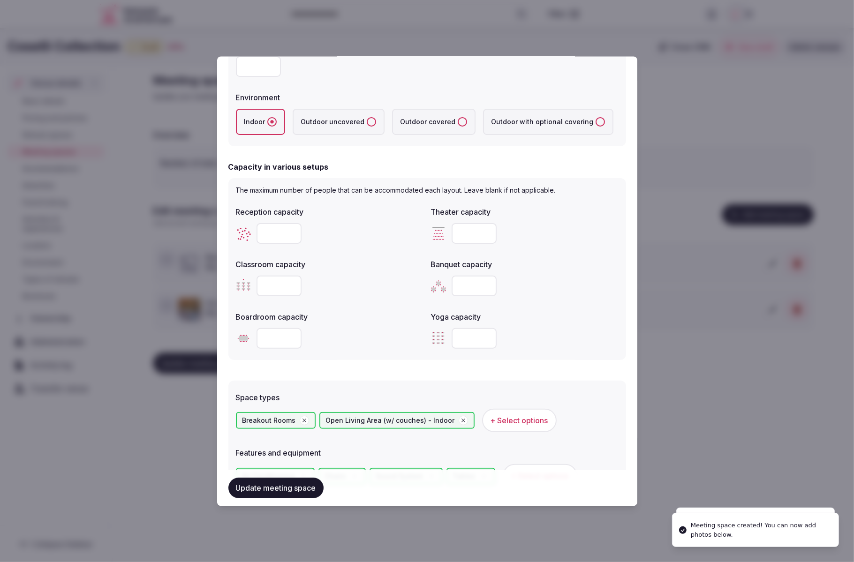
scroll to position [436, 0]
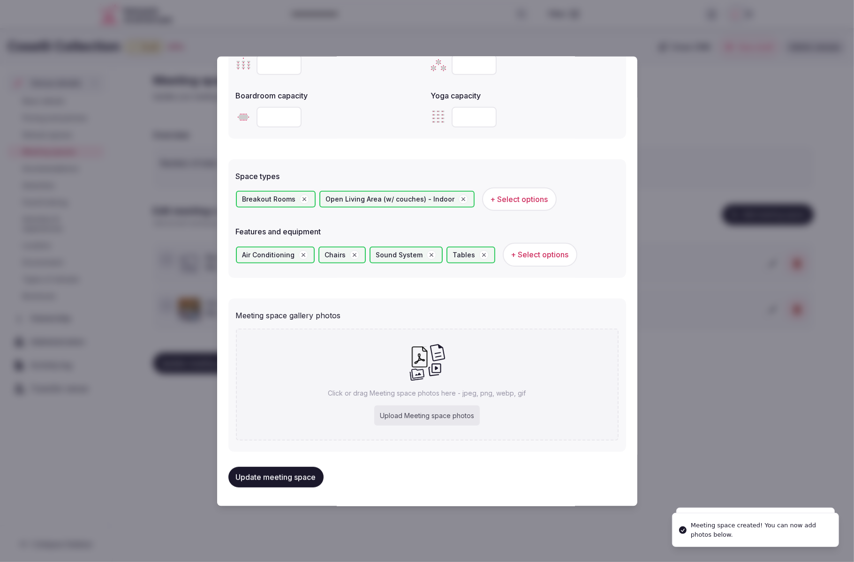
click at [428, 413] on div "Upload Meeting space photos" at bounding box center [427, 415] width 106 height 21
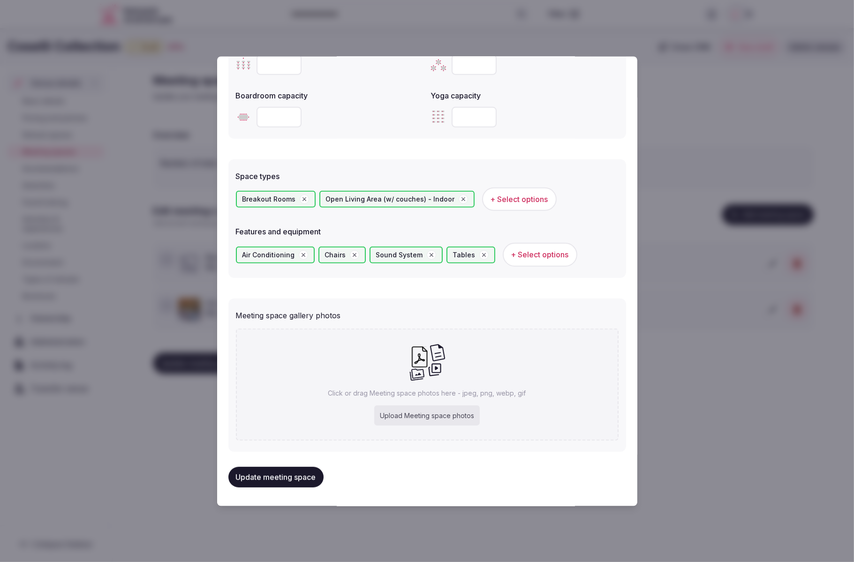
type input "**********"
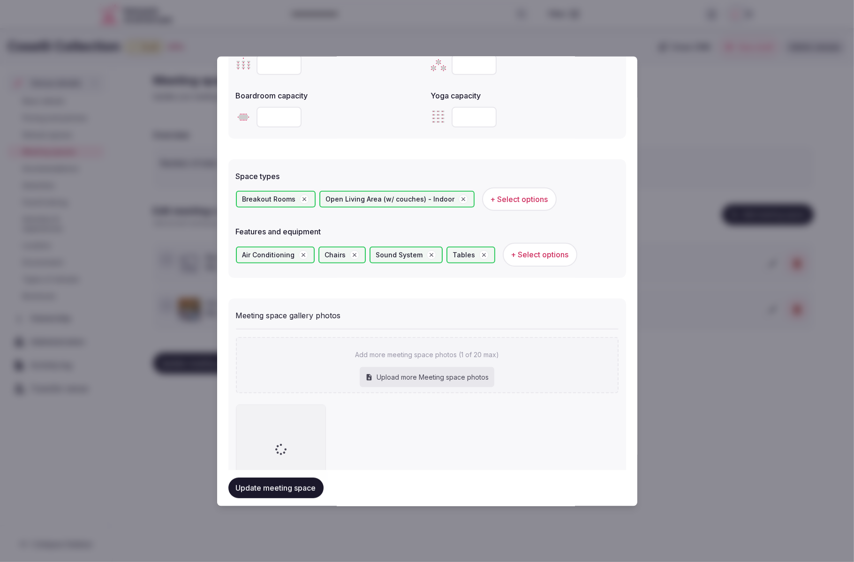
scroll to position [490, 0]
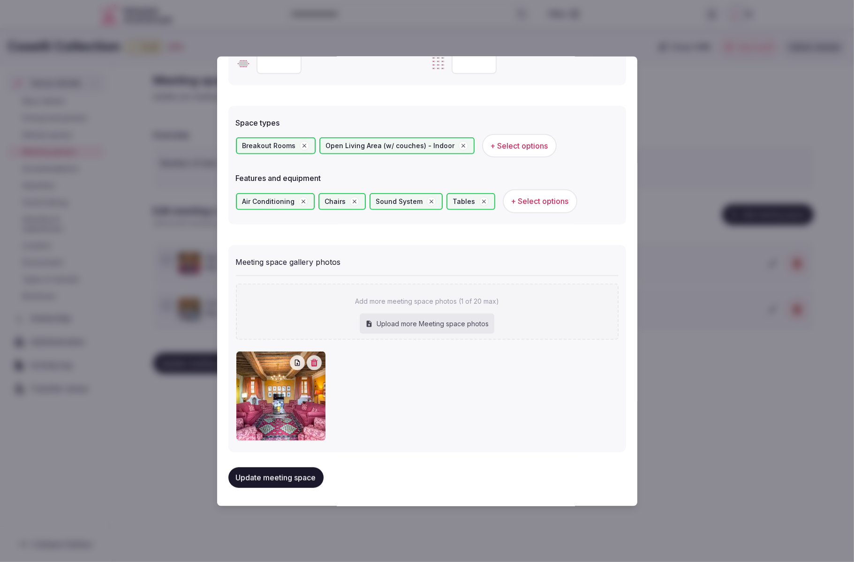
click at [292, 478] on button "Update meeting space" at bounding box center [275, 477] width 95 height 21
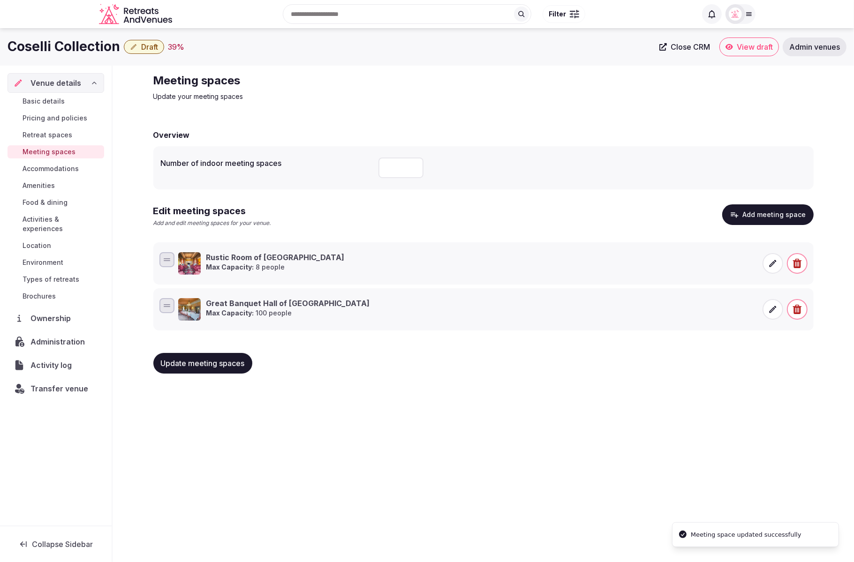
click at [665, 399] on div "Coselli Collection Draft 39 % Close CRM View draft Admin venues Venue details B…" at bounding box center [427, 292] width 854 height 529
click at [775, 209] on button "Add meeting space" at bounding box center [767, 214] width 91 height 21
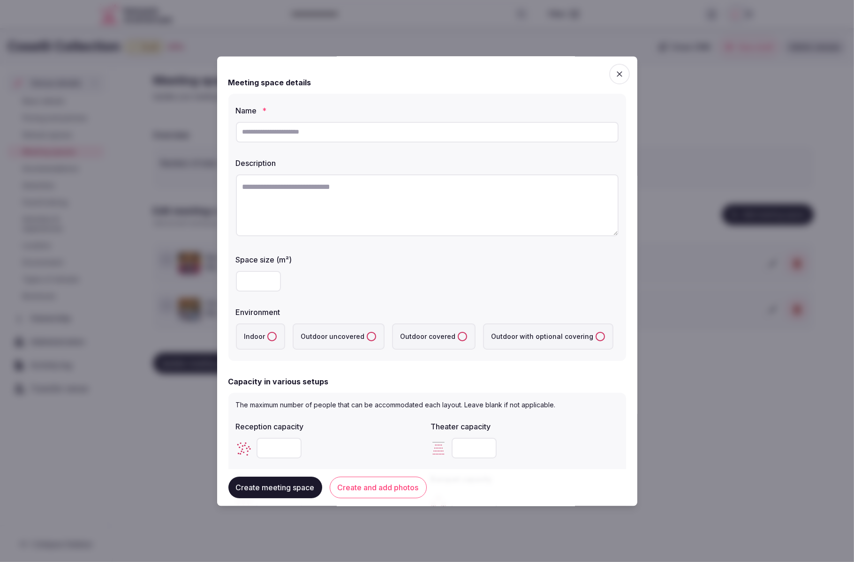
click at [341, 134] on input "text" at bounding box center [427, 132] width 383 height 21
click at [371, 200] on textarea at bounding box center [427, 205] width 383 height 62
click at [325, 135] on input "**********" at bounding box center [427, 132] width 383 height 21
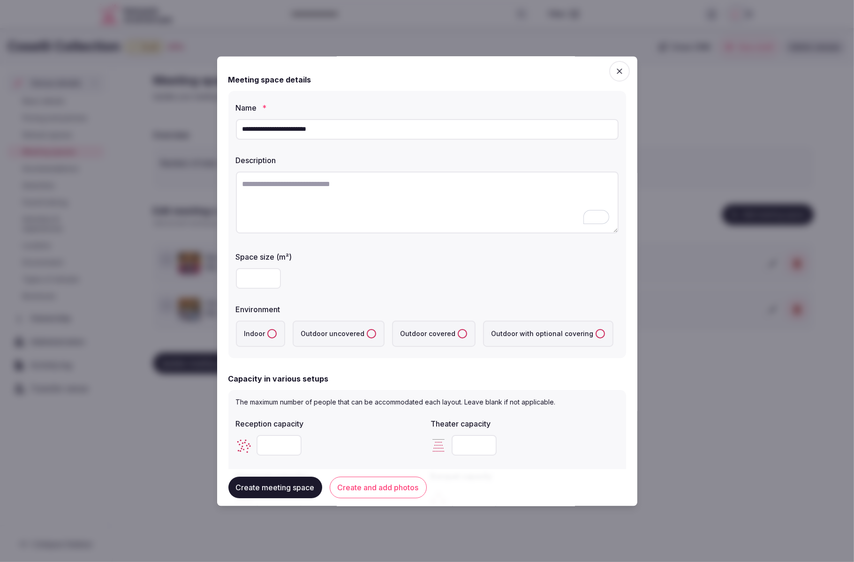
type input "**********"
click at [349, 185] on textarea "To enrich screen reader interactions, please activate Accessibility in Grammarl…" at bounding box center [427, 203] width 383 height 62
click at [385, 201] on textarea "To enrich screen reader interactions, please activate Accessibility in Grammarl…" at bounding box center [427, 203] width 383 height 62
paste textarea "**********"
click at [242, 181] on textarea "**********" at bounding box center [427, 203] width 383 height 62
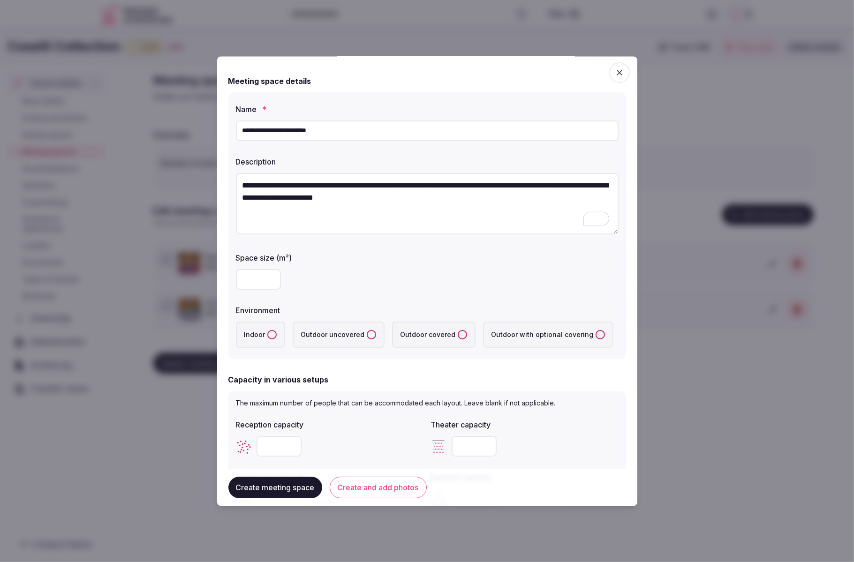
scroll to position [0, 0]
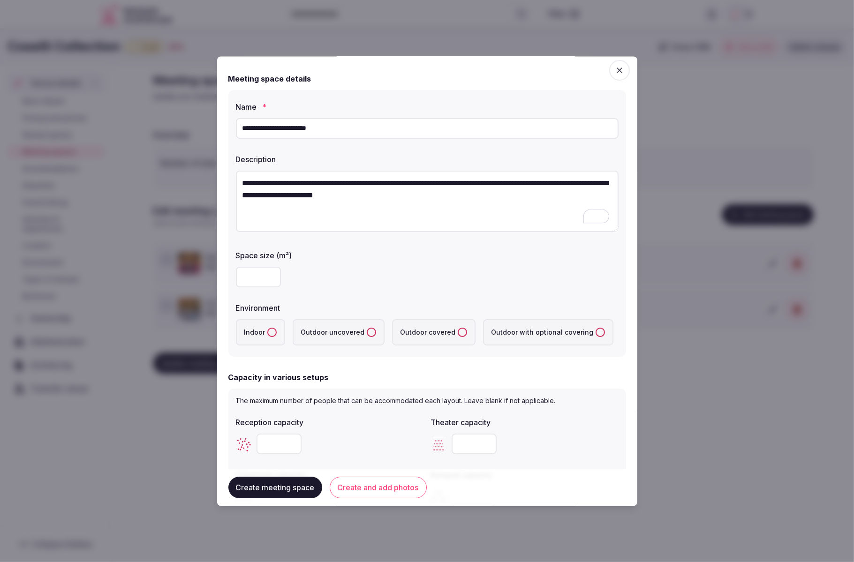
click at [437, 203] on textarea "**********" at bounding box center [427, 202] width 383 height 62
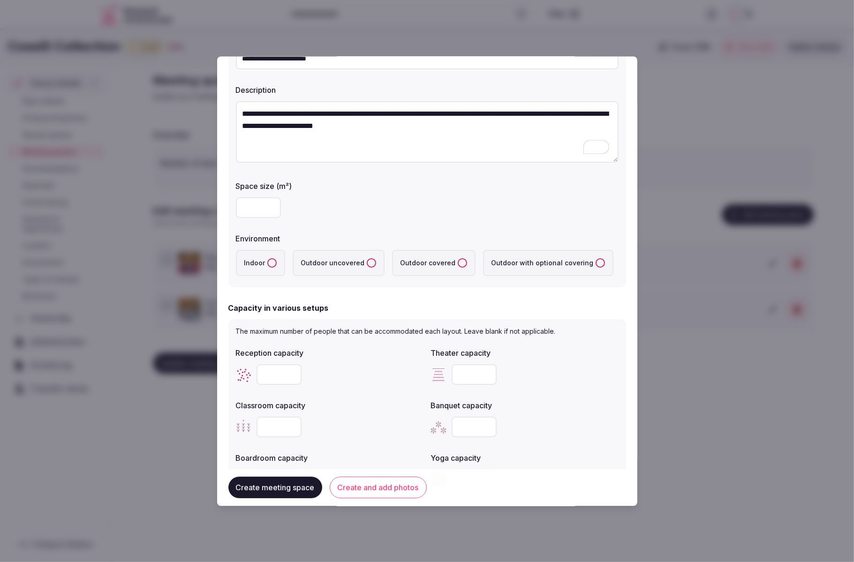
scroll to position [89, 0]
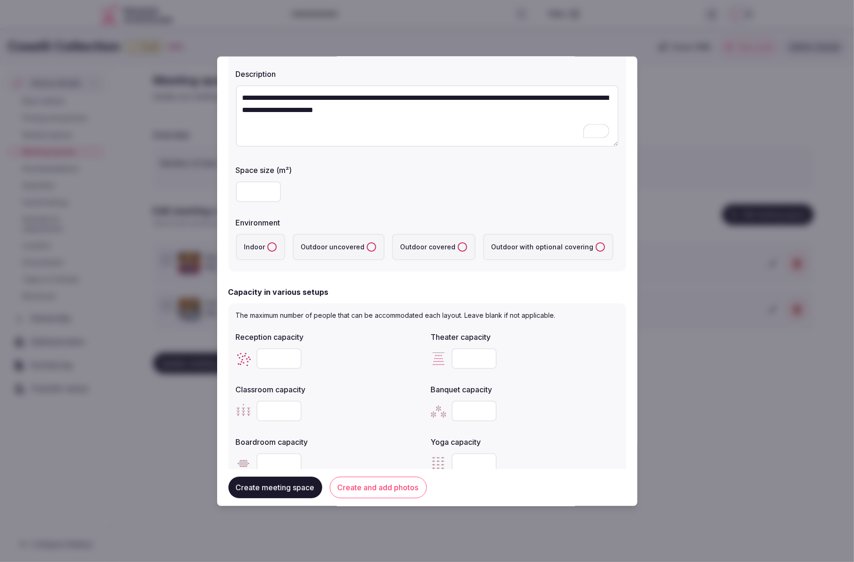
type textarea "**********"
click at [272, 247] on button "Indoor" at bounding box center [271, 247] width 9 height 9
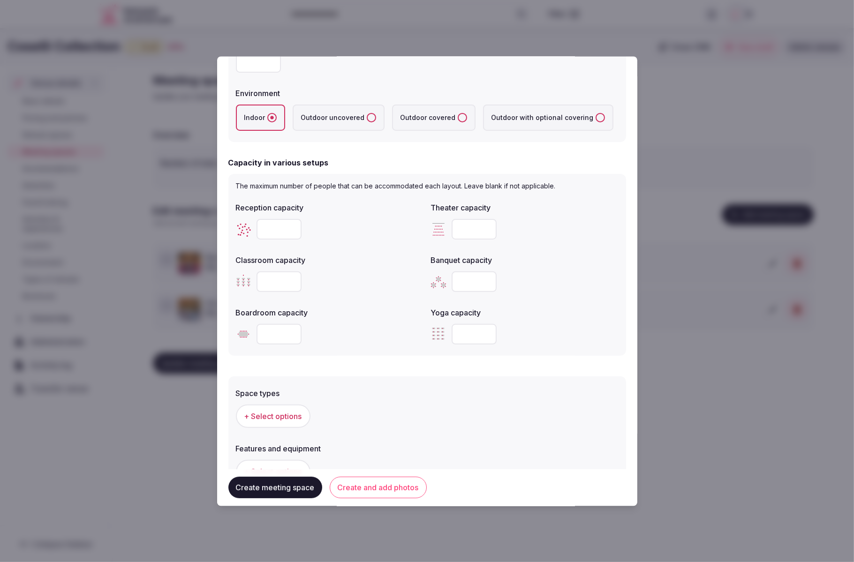
scroll to position [224, 0]
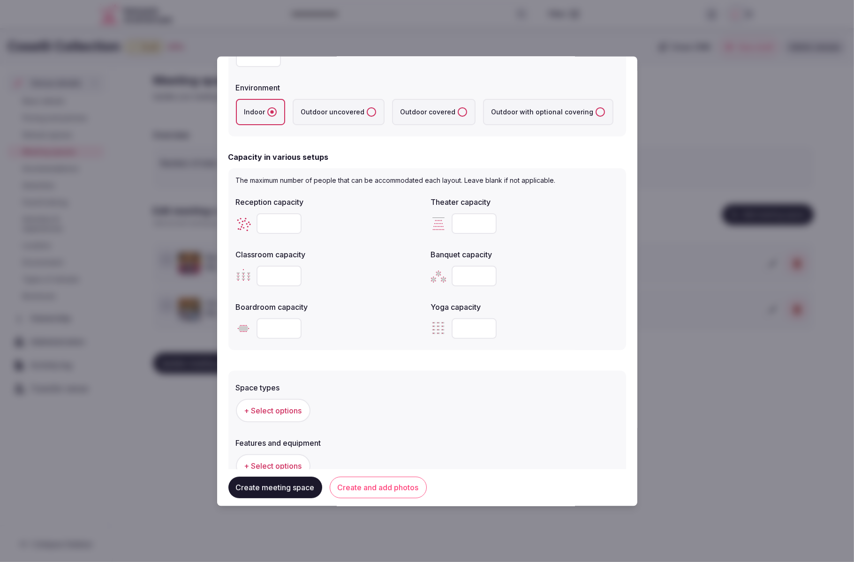
click at [264, 222] on input "number" at bounding box center [279, 224] width 45 height 21
type input "**"
click at [359, 265] on div at bounding box center [330, 277] width 188 height 28
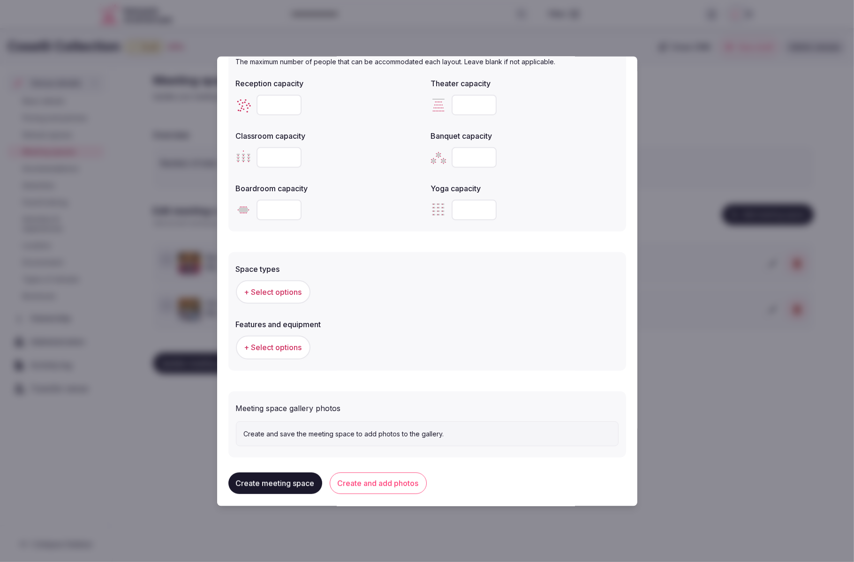
scroll to position [357, 0]
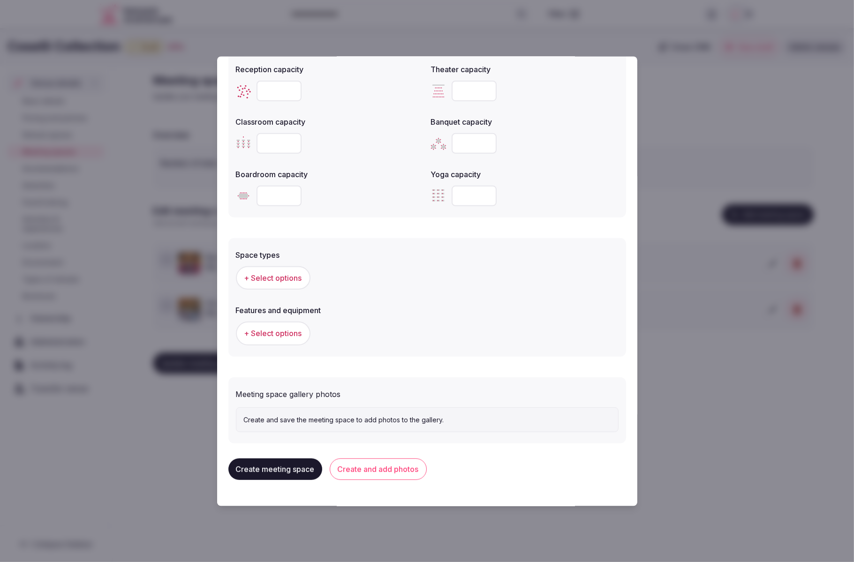
click at [302, 276] on span "+ Select options" at bounding box center [273, 278] width 58 height 10
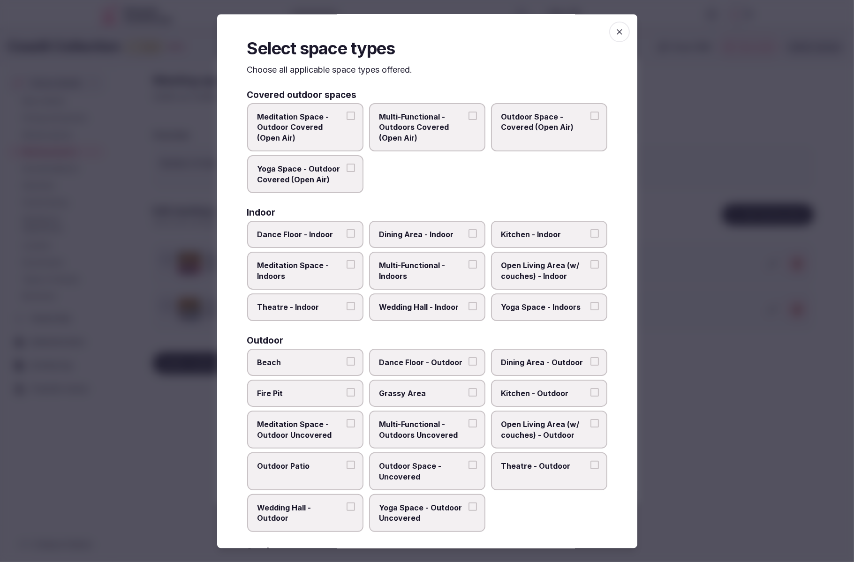
click at [566, 273] on span "Open Living Area (w/ couches) - Indoor" at bounding box center [544, 271] width 86 height 21
click at [590, 269] on button "Open Living Area (w/ couches) - Indoor" at bounding box center [594, 265] width 8 height 8
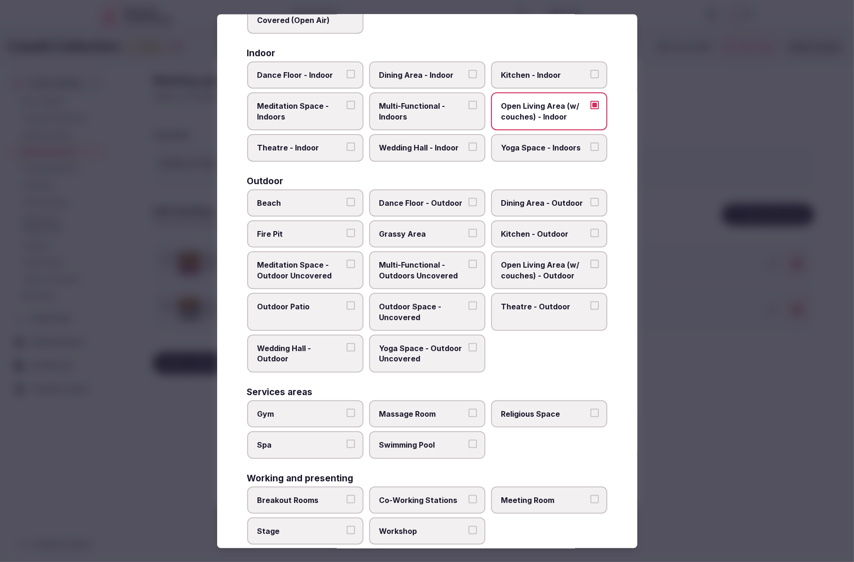
scroll to position [177, 0]
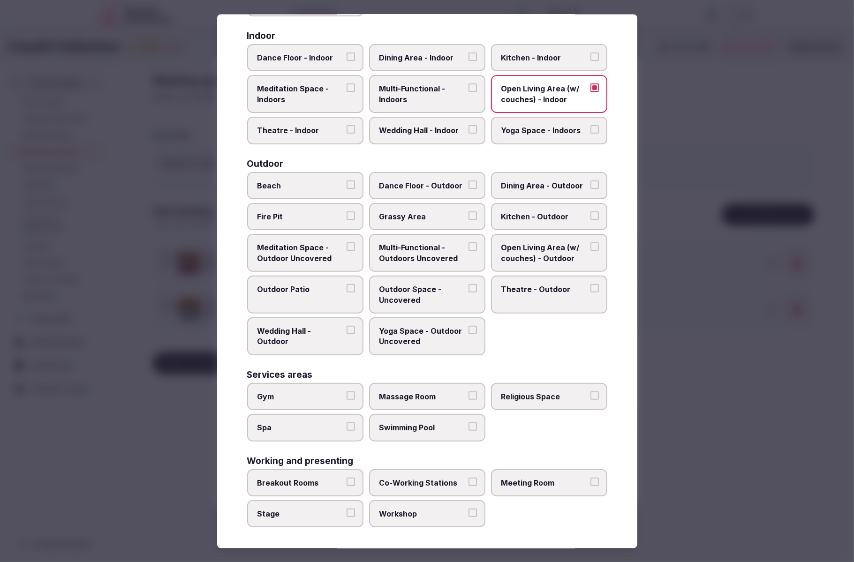
click at [749, 427] on div at bounding box center [427, 281] width 854 height 562
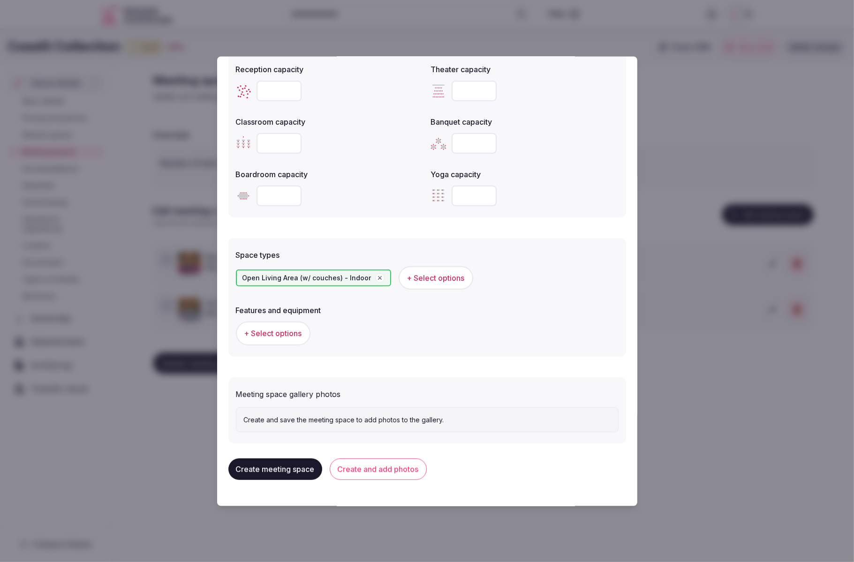
click at [277, 337] on span "+ Select options" at bounding box center [273, 334] width 58 height 10
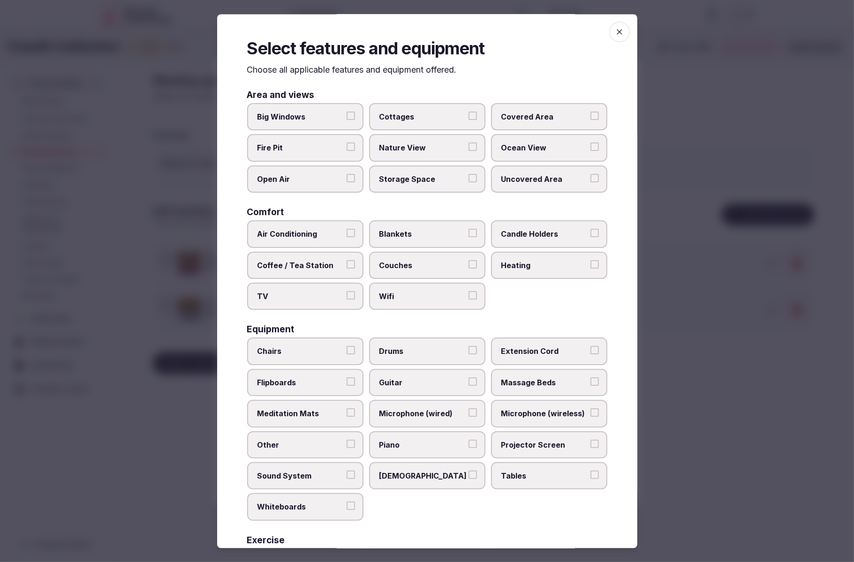
click at [319, 242] on label "Air Conditioning" at bounding box center [305, 234] width 116 height 27
click at [347, 238] on button "Air Conditioning" at bounding box center [351, 233] width 8 height 8
click at [311, 473] on span "Sound System" at bounding box center [300, 476] width 86 height 10
click at [347, 473] on button "Sound System" at bounding box center [351, 475] width 8 height 8
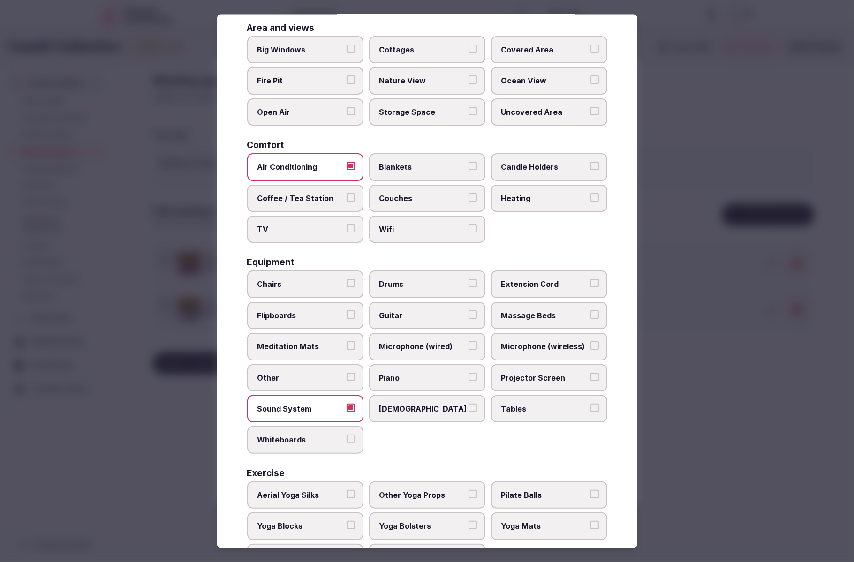
scroll to position [100, 0]
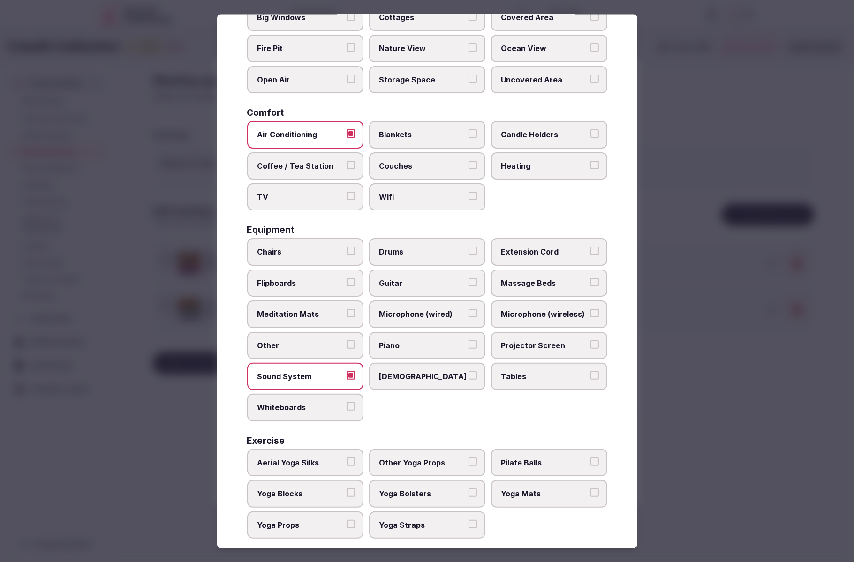
click at [544, 375] on span "Tables" at bounding box center [544, 376] width 86 height 10
click at [590, 375] on button "Tables" at bounding box center [594, 375] width 8 height 8
click at [331, 247] on span "Chairs" at bounding box center [300, 252] width 86 height 10
click at [347, 247] on button "Chairs" at bounding box center [351, 251] width 8 height 8
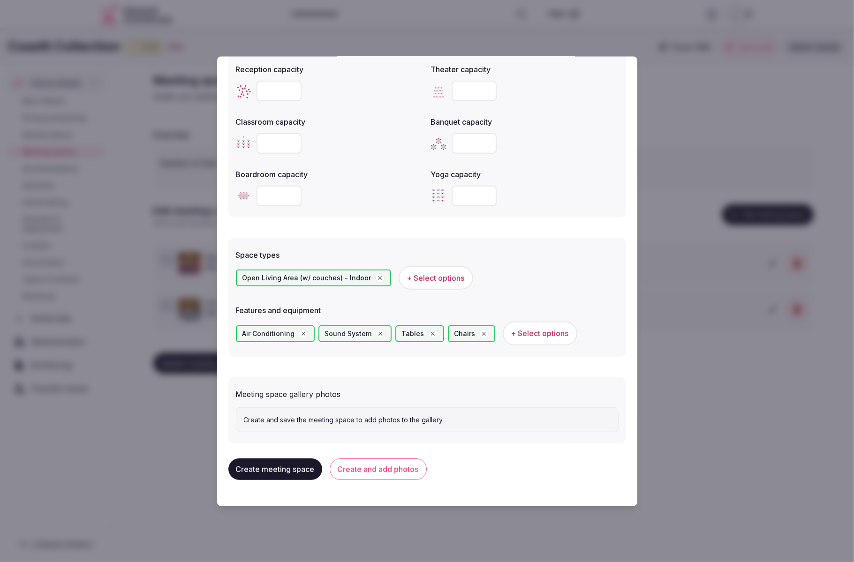
click at [375, 471] on button "Create and add photos" at bounding box center [378, 470] width 97 height 22
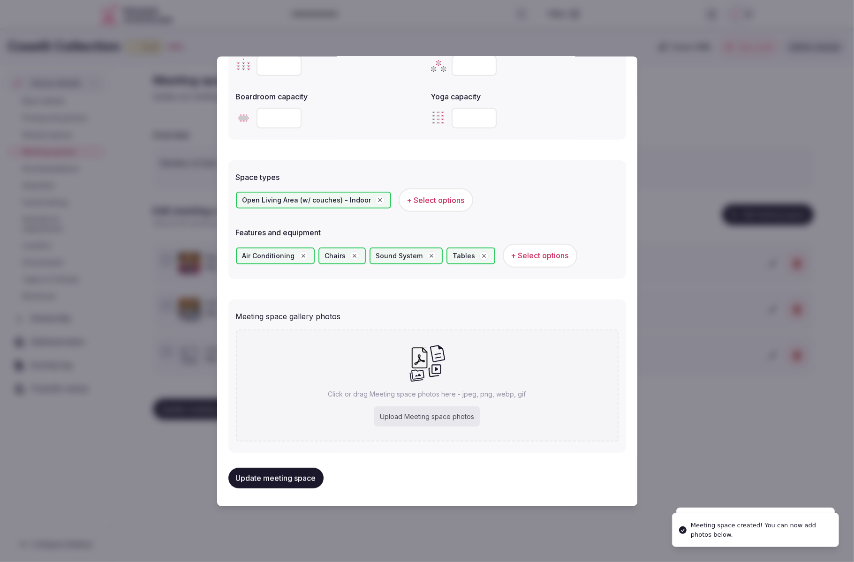
scroll to position [436, 0]
click at [445, 406] on div "Upload Meeting space photos" at bounding box center [427, 415] width 106 height 21
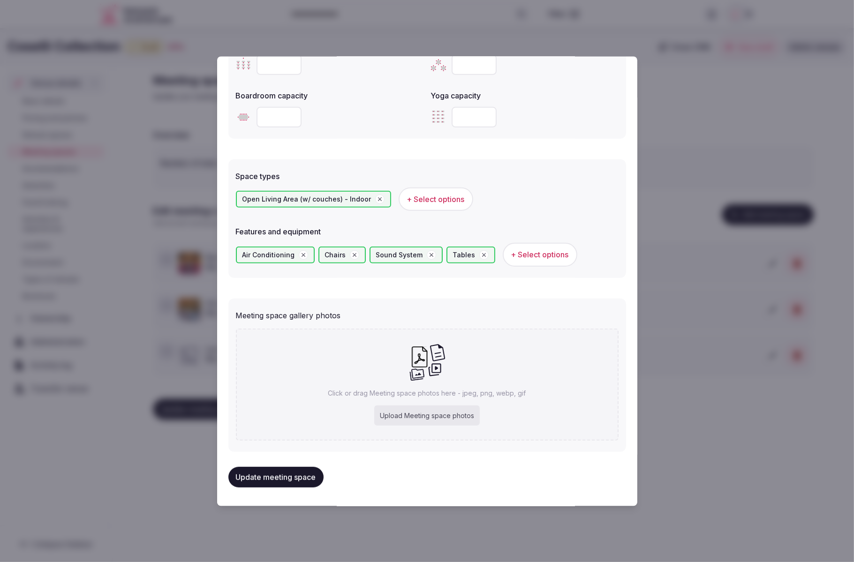
click at [427, 412] on div "Upload Meeting space photos" at bounding box center [427, 415] width 106 height 21
type input "**********"
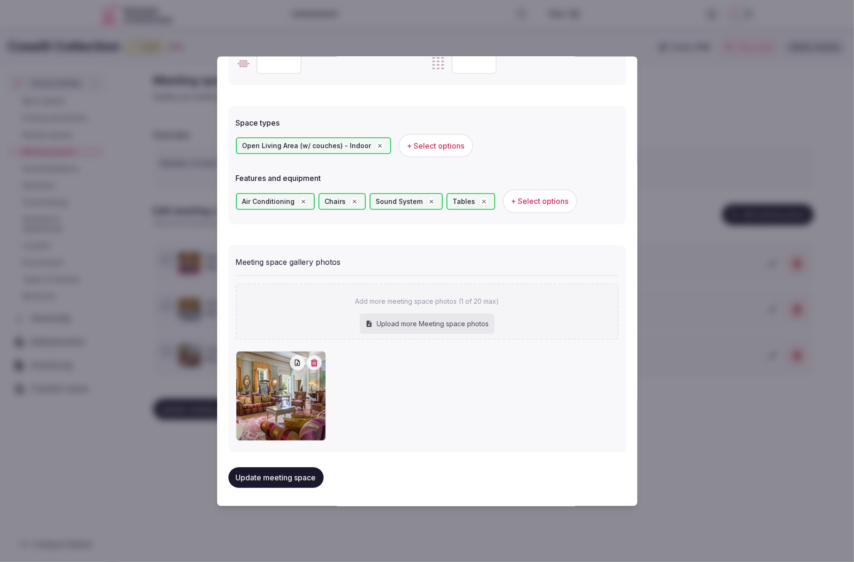
scroll to position [490, 0]
click at [289, 476] on button "Update meeting space" at bounding box center [275, 478] width 95 height 21
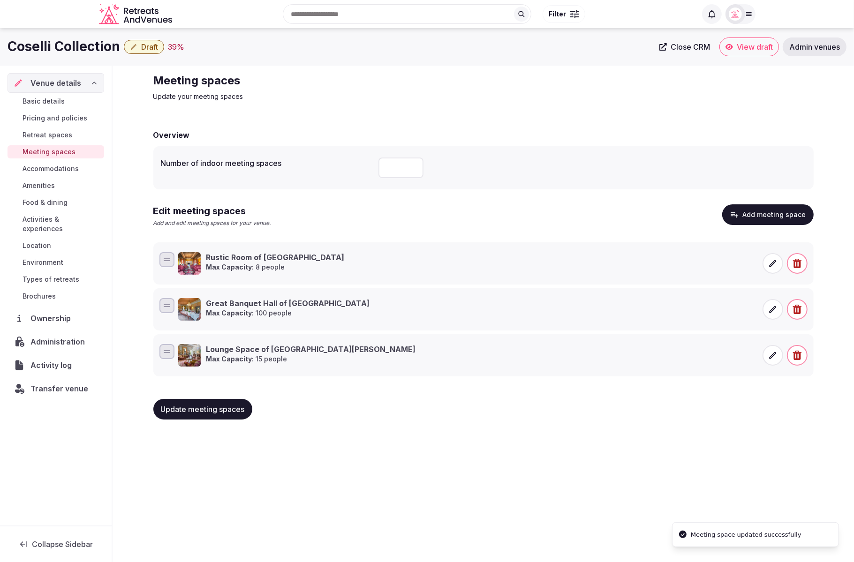
click at [772, 478] on div "Coselli Collection Draft 39 % Close CRM View draft Admin venues Venue details B…" at bounding box center [427, 292] width 854 height 529
click at [523, 218] on div "Edit meeting spaces Add and edit meeting spaces for your venue. Add meeting spa…" at bounding box center [483, 219] width 660 height 30
click at [396, 168] on input "number" at bounding box center [400, 168] width 45 height 21
type input "*"
click at [228, 410] on span "Update meeting spaces" at bounding box center [203, 409] width 84 height 9
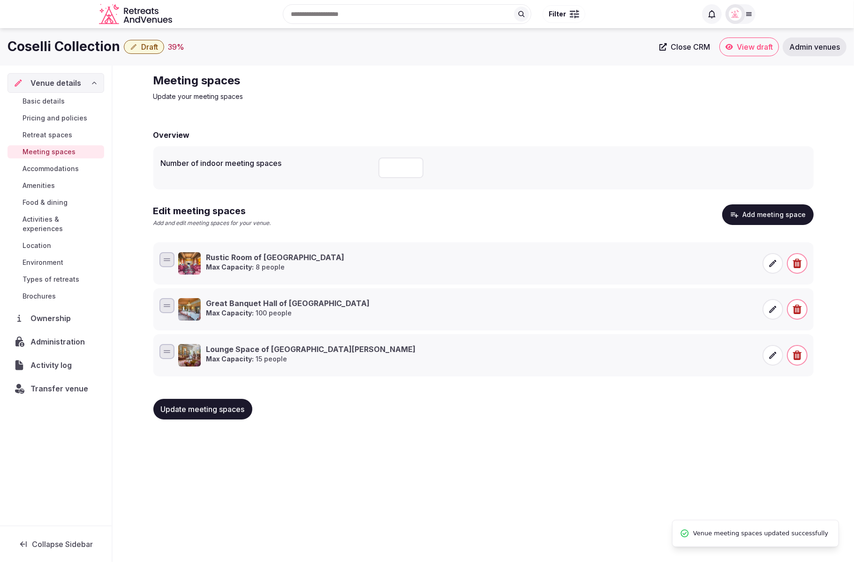
click at [419, 427] on div "Meeting spaces Update your meeting spaces Overview Number of indoor meeting spa…" at bounding box center [483, 250] width 675 height 369
click at [58, 170] on span "Accommodations" at bounding box center [51, 168] width 56 height 9
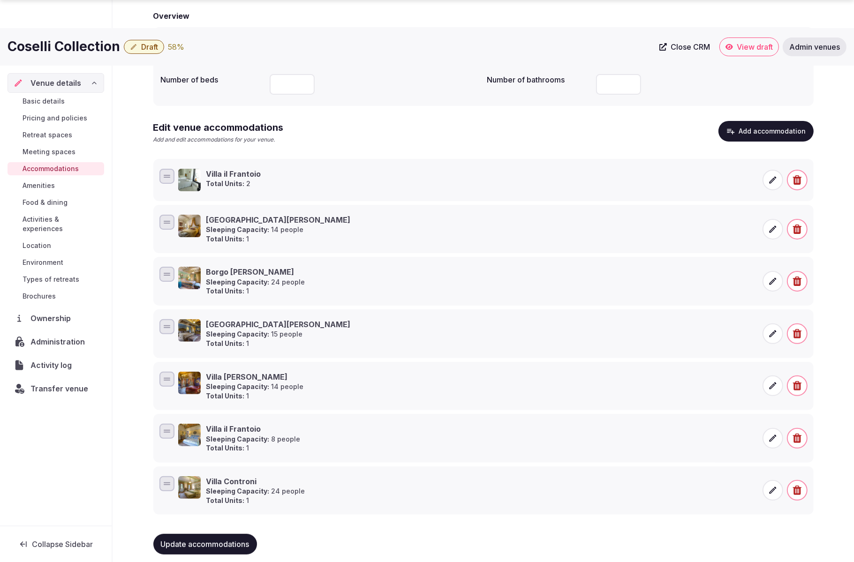
scroll to position [127, 0]
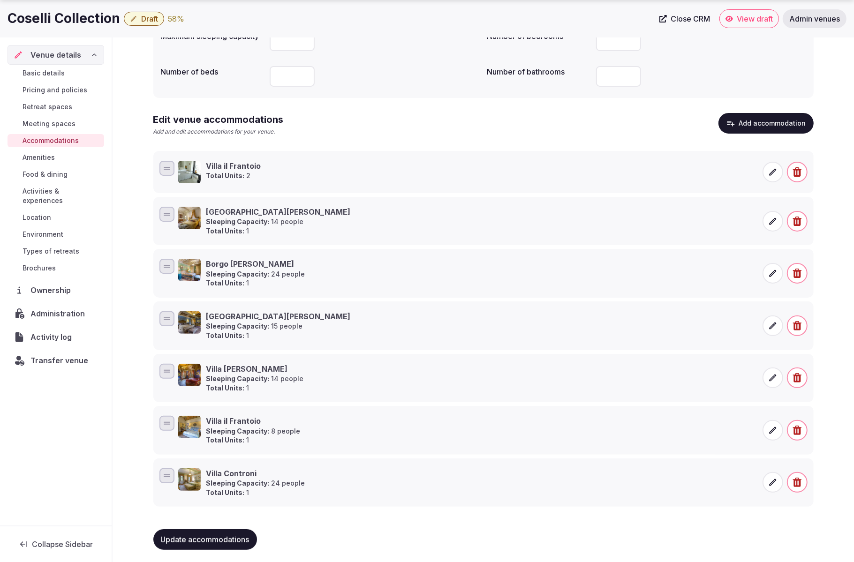
click at [794, 173] on icon "button" at bounding box center [797, 171] width 8 height 9
click at [798, 139] on button "Delete" at bounding box center [798, 138] width 38 height 21
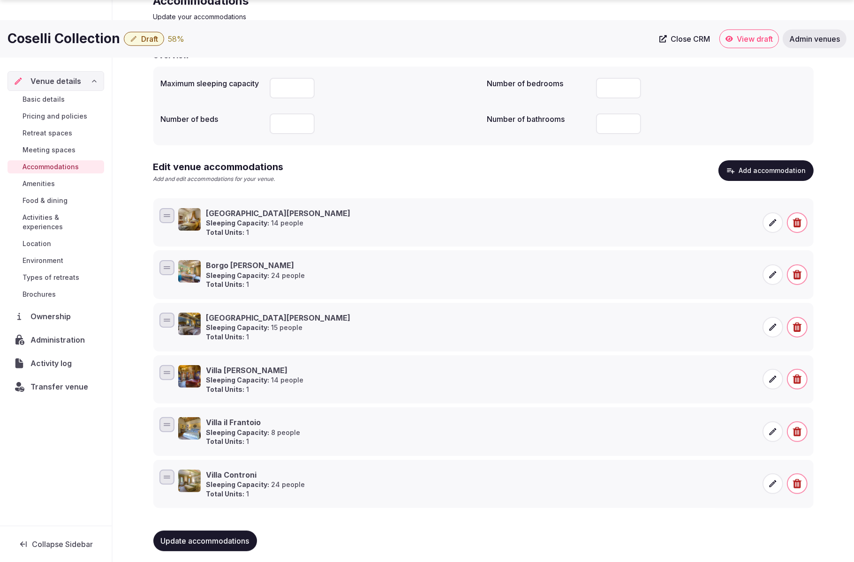
scroll to position [80, 0]
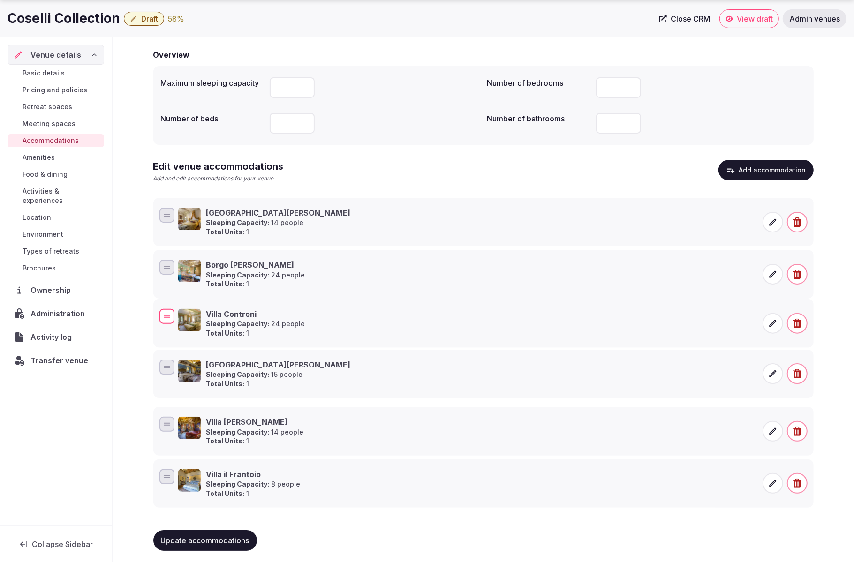
drag, startPoint x: 166, startPoint y: 475, endPoint x: 167, endPoint y: 315, distance: 160.4
click at [167, 317] on div at bounding box center [167, 317] width 7 height 1
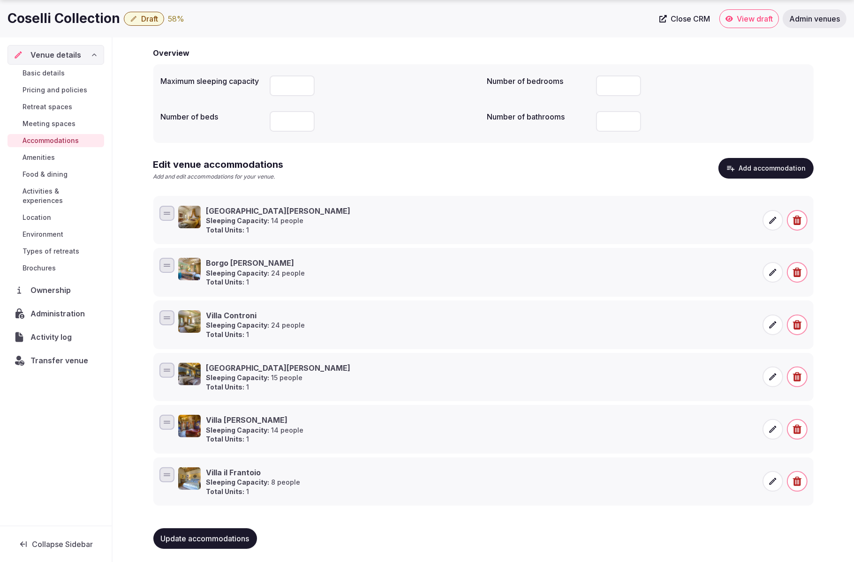
click at [755, 172] on button "Add accommodation" at bounding box center [765, 168] width 95 height 21
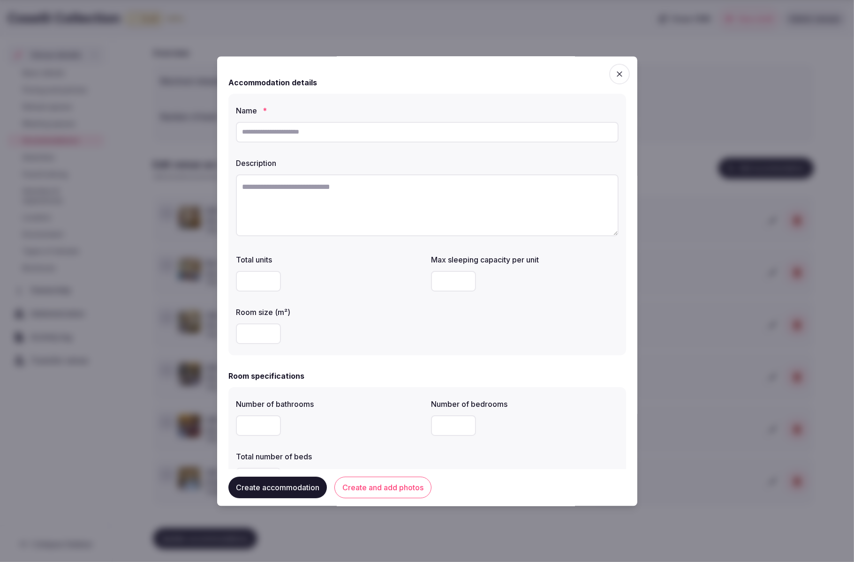
click at [258, 133] on input "text" at bounding box center [427, 132] width 383 height 21
paste input "**********"
type input "**********"
click at [277, 210] on textarea at bounding box center [427, 205] width 383 height 62
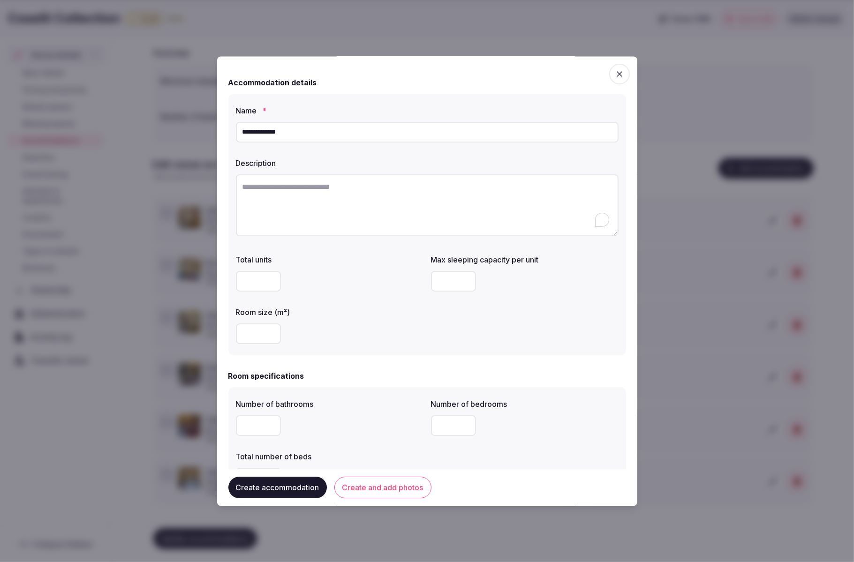
scroll to position [1, 0]
paste textarea "**********"
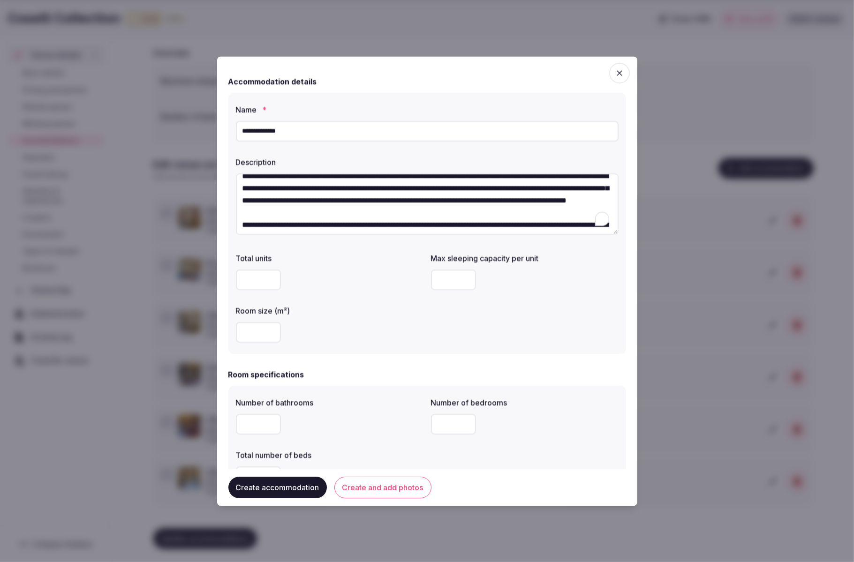
scroll to position [0, 0]
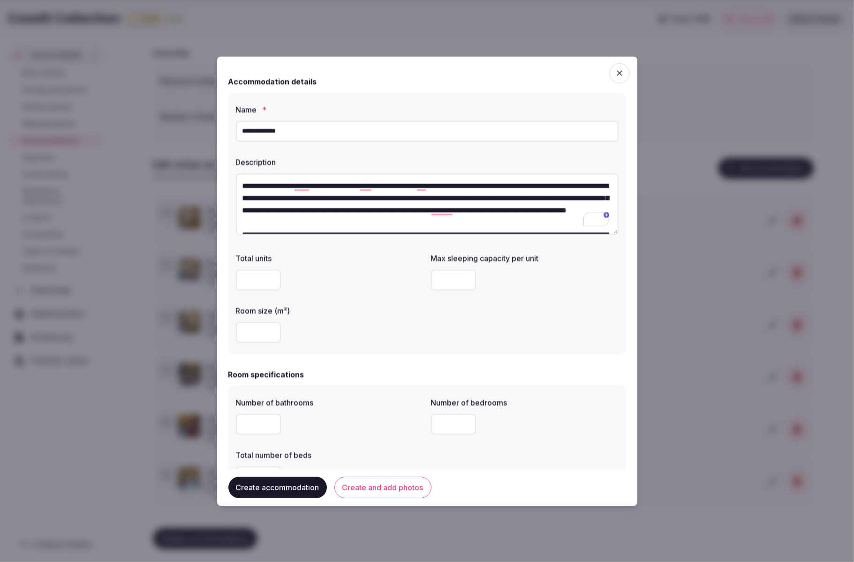
type textarea "**********"
click at [568, 273] on div at bounding box center [525, 280] width 188 height 21
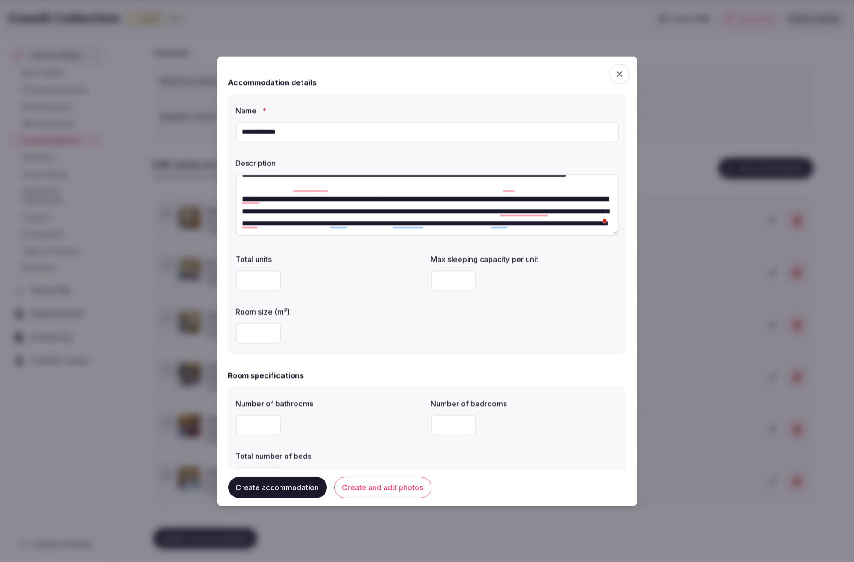
click at [347, 284] on div at bounding box center [330, 281] width 188 height 21
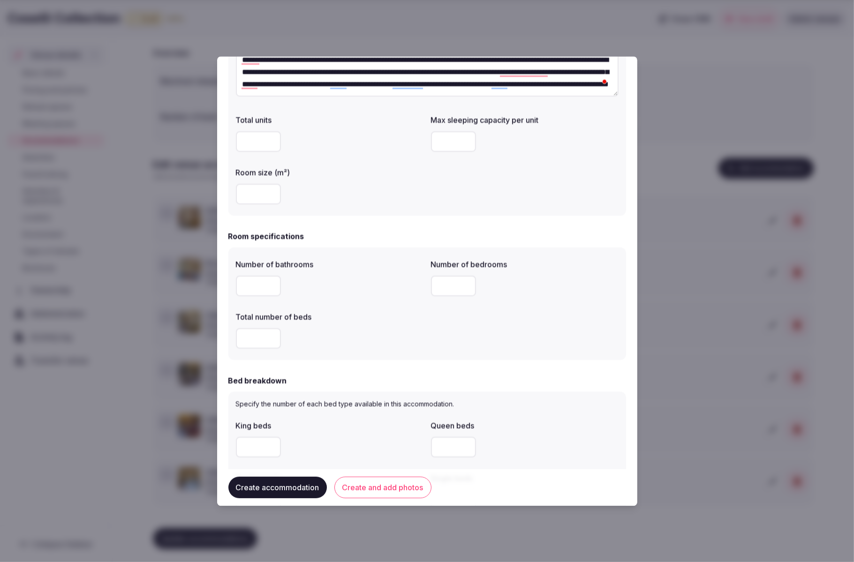
click at [443, 288] on input "number" at bounding box center [453, 286] width 45 height 21
drag, startPoint x: 452, startPoint y: 284, endPoint x: 416, endPoint y: 285, distance: 35.6
click at [416, 285] on div "Number of bathrooms Number of bedrooms *** Total number of beds" at bounding box center [427, 305] width 383 height 98
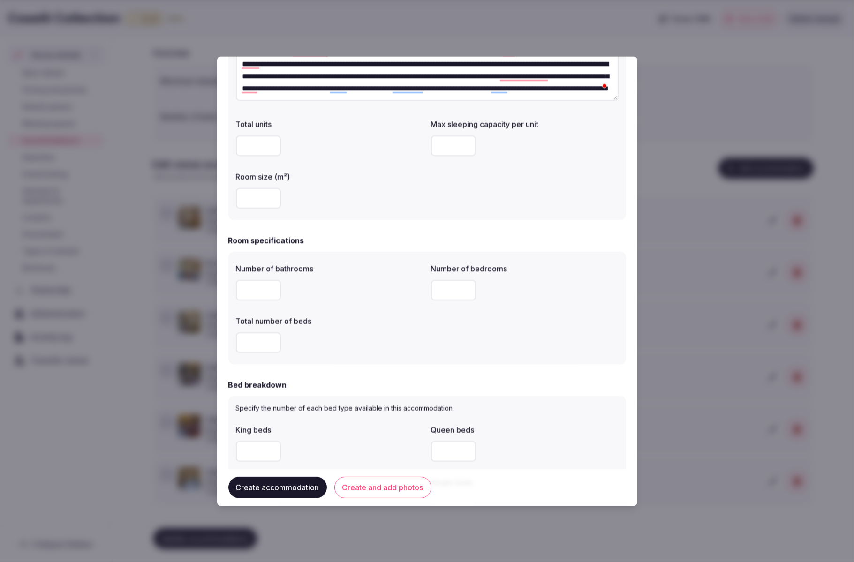
type input "*"
click at [485, 325] on div "Number of bathrooms Number of bedrooms * Total number of beds" at bounding box center [427, 309] width 383 height 98
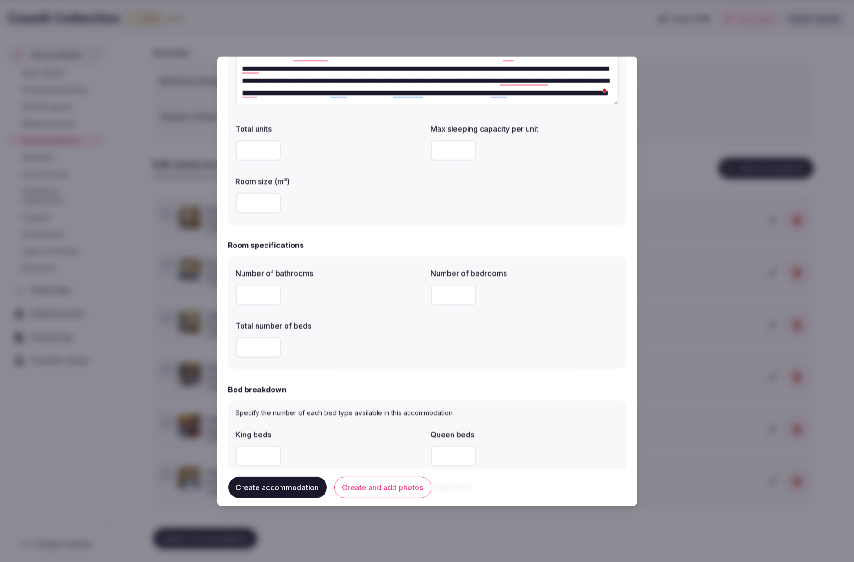
click at [268, 298] on input "number" at bounding box center [258, 295] width 45 height 21
type input "*"
click at [329, 330] on div "Total number of beds" at bounding box center [330, 339] width 188 height 45
click at [255, 346] on input "number" at bounding box center [258, 348] width 45 height 21
type input "*"
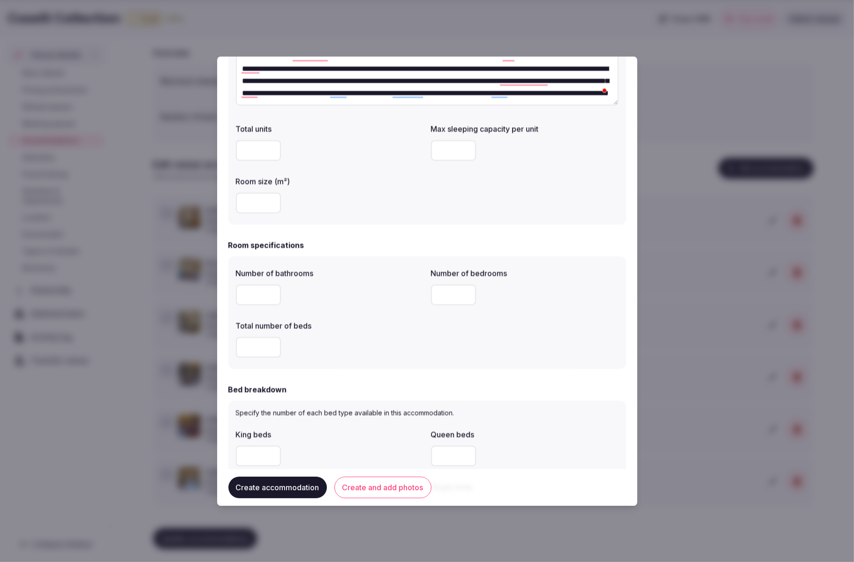
click at [437, 385] on div "Bed breakdown" at bounding box center [427, 390] width 398 height 11
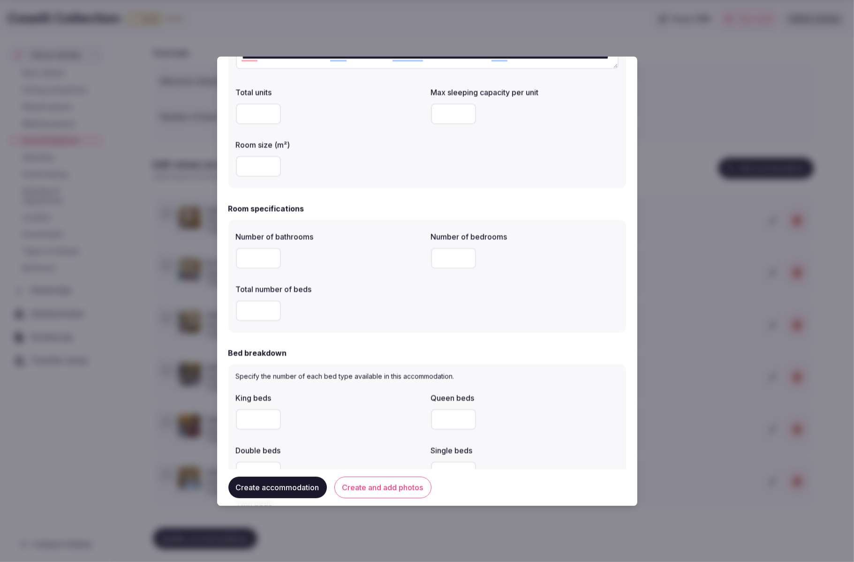
scroll to position [157, 0]
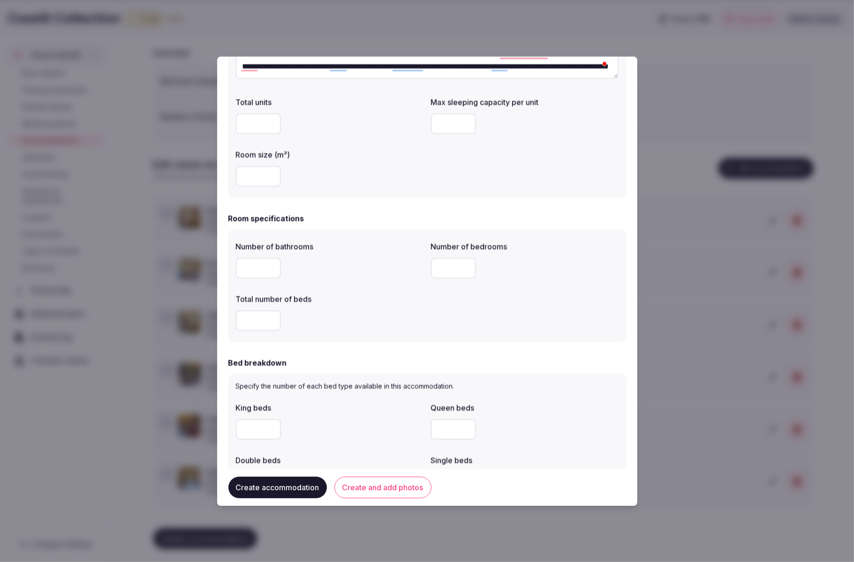
drag, startPoint x: 441, startPoint y: 268, endPoint x: 433, endPoint y: 269, distance: 8.0
click at [433, 269] on input "*" at bounding box center [453, 268] width 45 height 21
type input "*"
click at [466, 303] on div "Number of bathrooms * Number of bedrooms * Total number of beds *" at bounding box center [427, 287] width 383 height 98
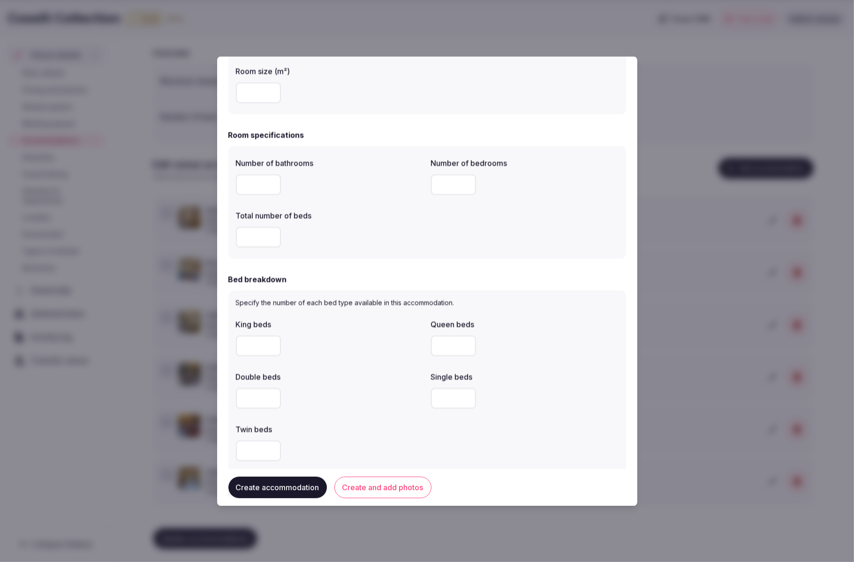
scroll to position [248, 0]
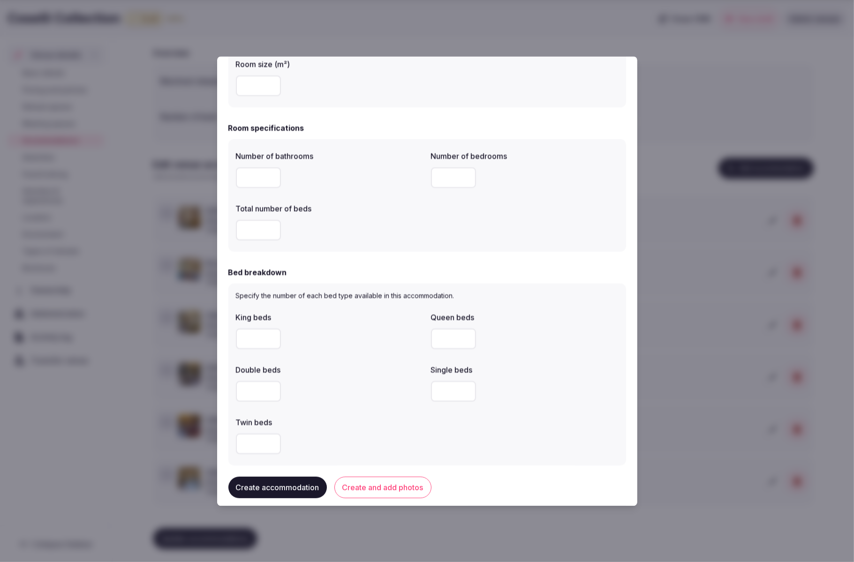
drag, startPoint x: 233, startPoint y: 230, endPoint x: 221, endPoint y: 229, distance: 12.2
click at [221, 229] on div "**********" at bounding box center [427, 281] width 420 height 450
type input "*"
click at [420, 256] on form "**********" at bounding box center [427, 354] width 398 height 1069
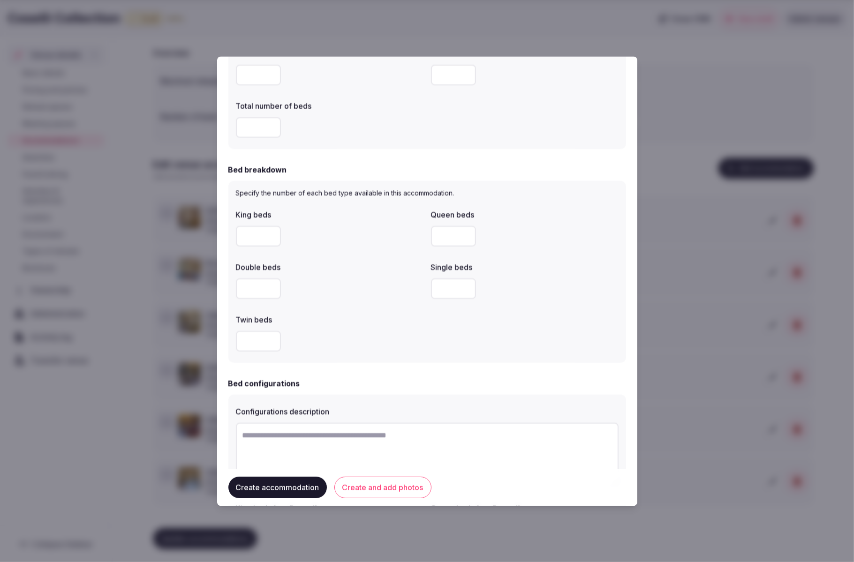
scroll to position [369, 0]
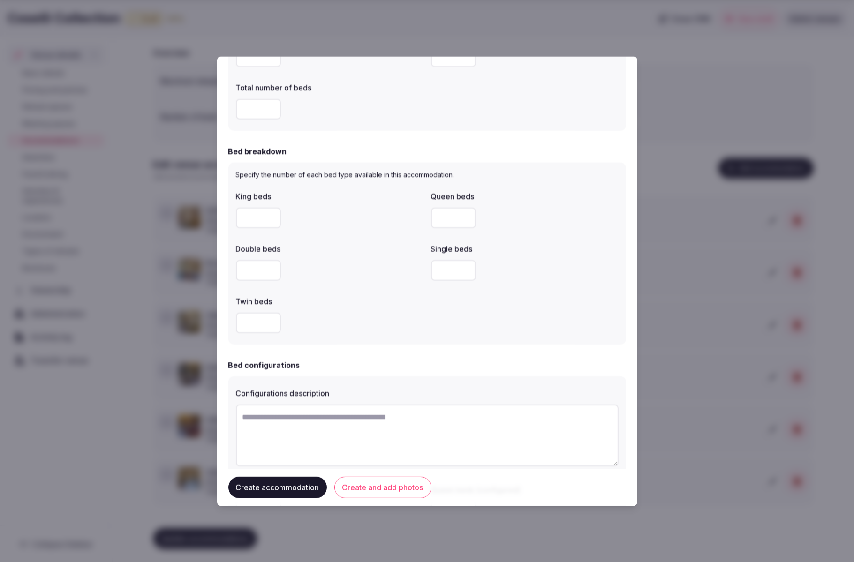
click at [246, 219] on input "number" at bounding box center [258, 218] width 45 height 21
click at [345, 244] on div "Double beds" at bounding box center [330, 246] width 188 height 13
drag, startPoint x: 252, startPoint y: 220, endPoint x: 236, endPoint y: 220, distance: 15.9
click at [236, 220] on input "*" at bounding box center [258, 220] width 45 height 21
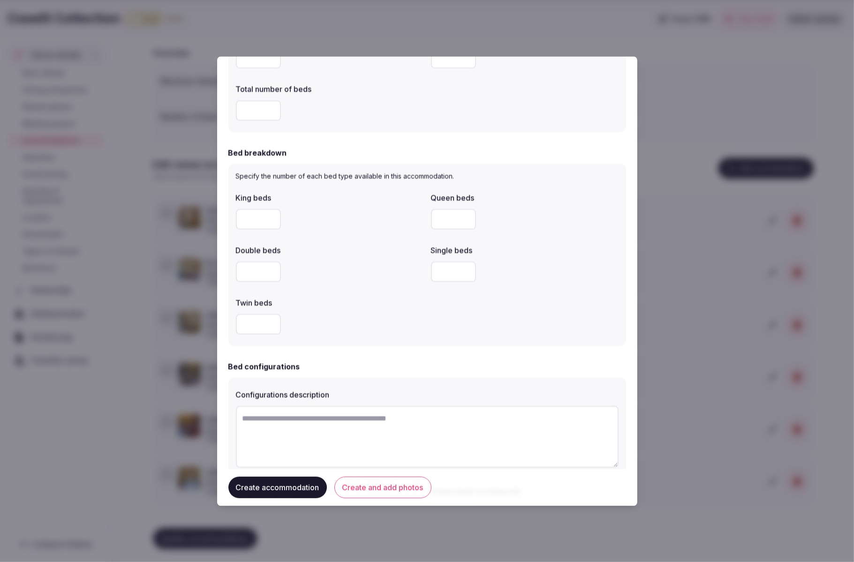
type input "*"
click at [322, 238] on div "King beds * Queen beds Double beds Single beds Twin beds" at bounding box center [427, 264] width 383 height 150
click at [251, 274] on input "number" at bounding box center [258, 273] width 45 height 21
click at [345, 290] on div "King beds * Queen beds Double beds * Single beds Twin beds" at bounding box center [427, 265] width 383 height 150
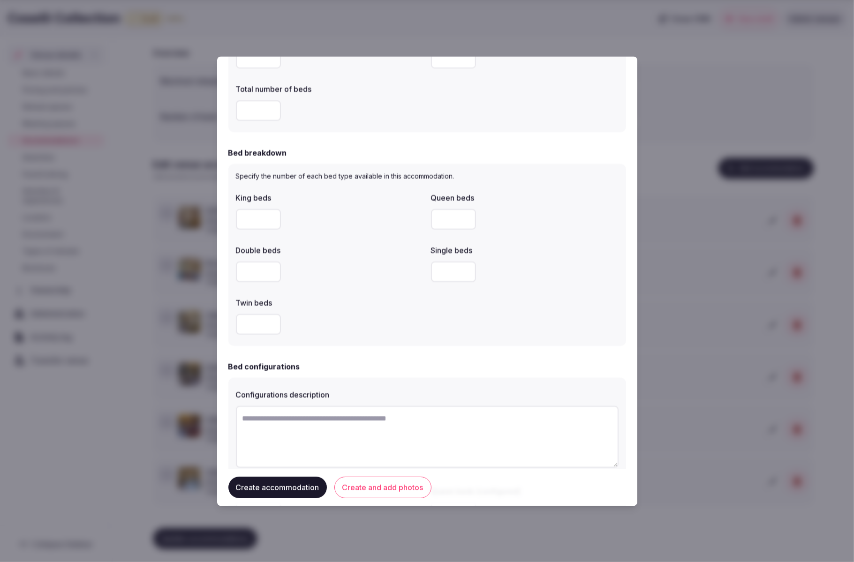
scroll to position [368, 0]
click at [235, 270] on div "Specify the number of each bed type available in this accommodation. King beds …" at bounding box center [427, 255] width 398 height 182
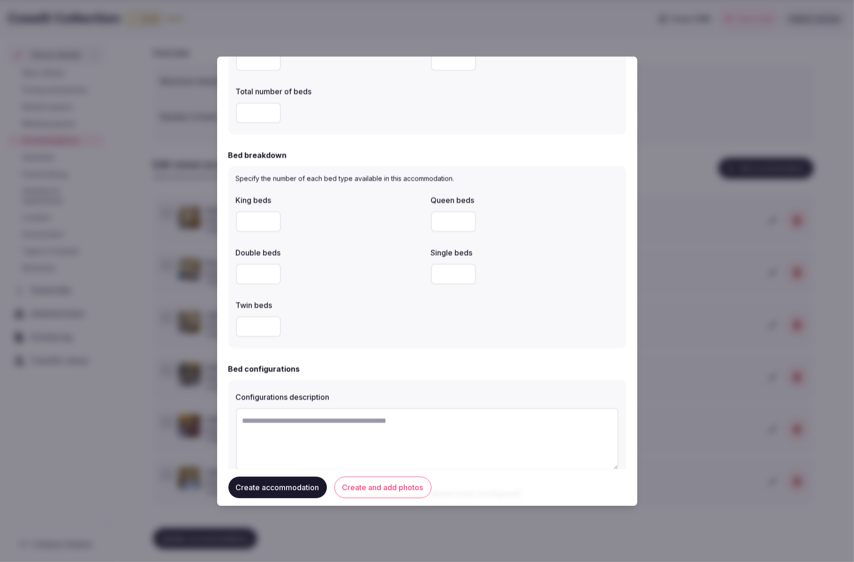
type input "*"
click at [382, 289] on div "King beds * Queen beds Double beds * Single beds Twin beds" at bounding box center [427, 266] width 383 height 150
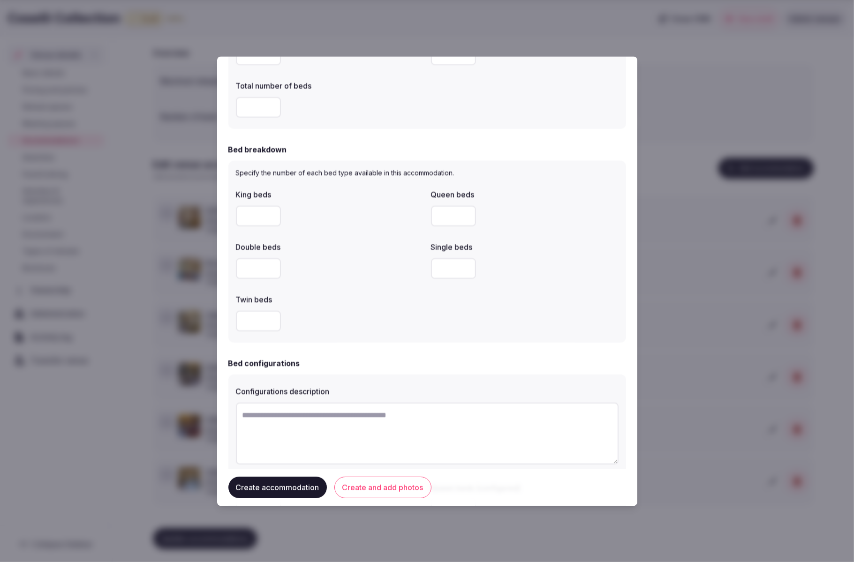
scroll to position [372, 0]
click at [555, 284] on div "King beds * Queen beds Double beds * Single beds Twin beds" at bounding box center [427, 259] width 383 height 150
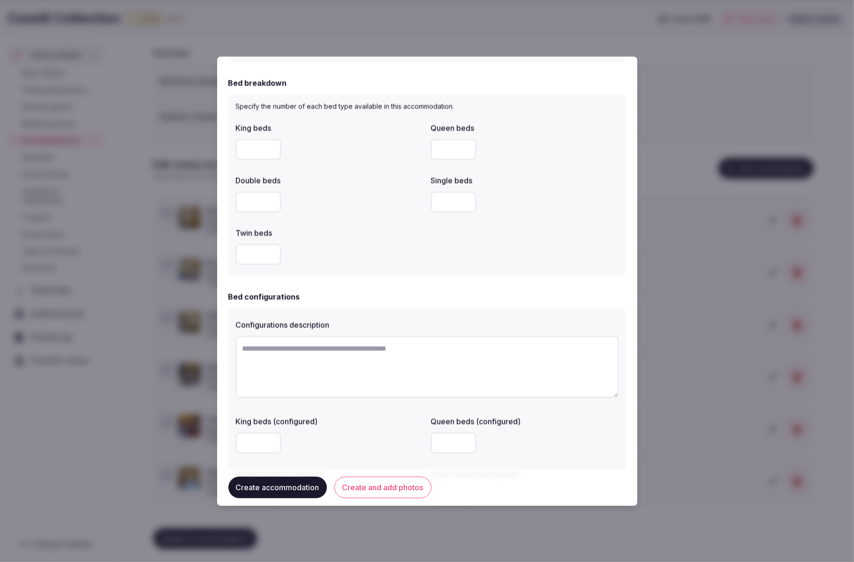
scroll to position [394, 0]
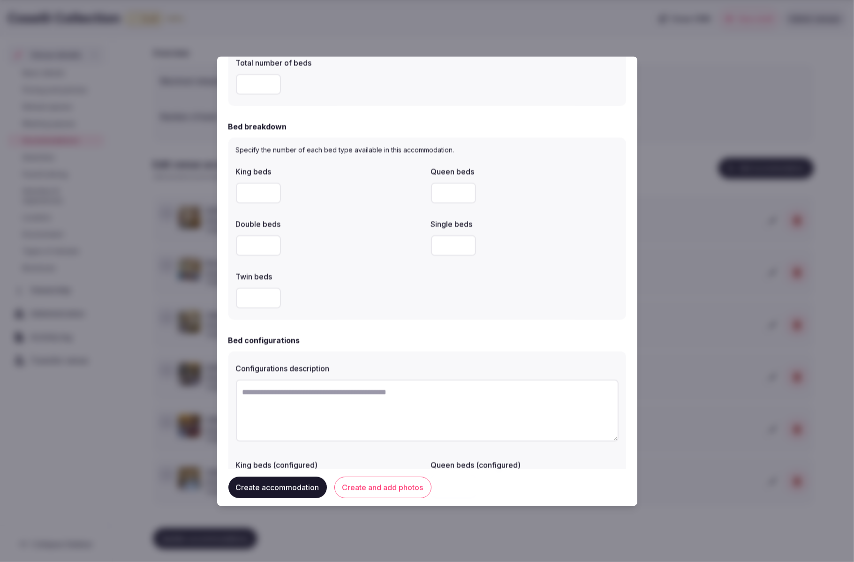
click at [447, 191] on input "number" at bounding box center [453, 193] width 45 height 21
type input "**"
drag, startPoint x: 247, startPoint y: 246, endPoint x: 229, endPoint y: 246, distance: 17.4
click at [229, 246] on div "Specify the number of each bed type available in this accommodation. King beds …" at bounding box center [427, 229] width 398 height 182
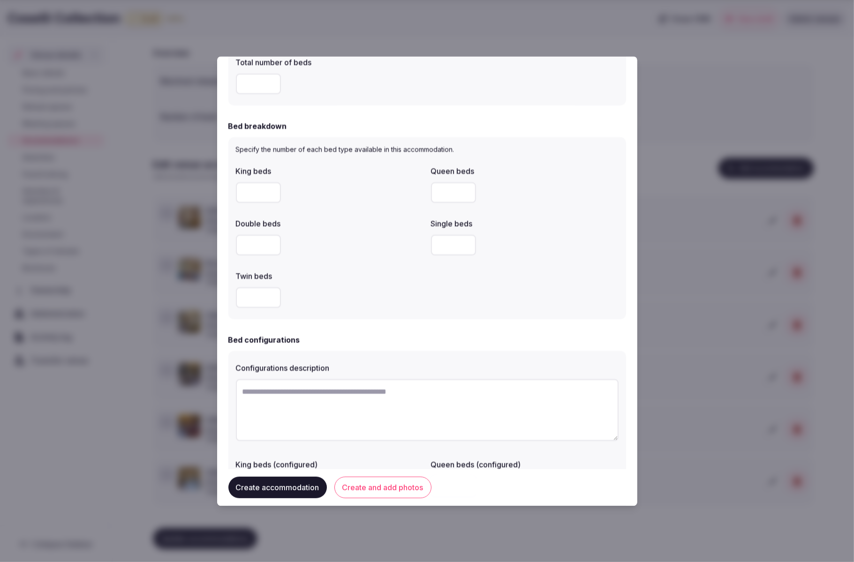
type input "*"
drag, startPoint x: 248, startPoint y: 248, endPoint x: 237, endPoint y: 248, distance: 11.3
click at [237, 248] on input "number" at bounding box center [258, 245] width 45 height 21
click at [461, 292] on div "King beds * Queen beds ** Double beds Single beds Twin beds" at bounding box center [427, 237] width 383 height 150
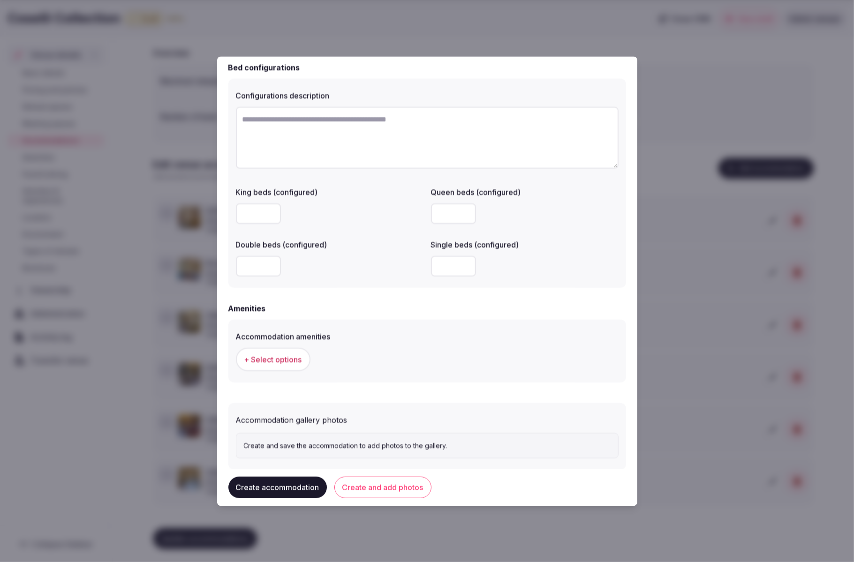
scroll to position [693, 0]
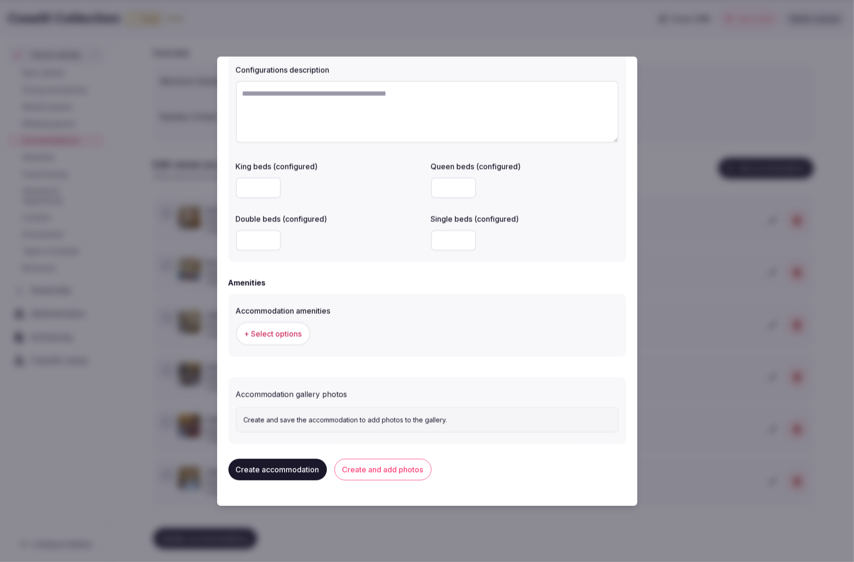
click at [269, 336] on span "+ Select options" at bounding box center [273, 334] width 58 height 10
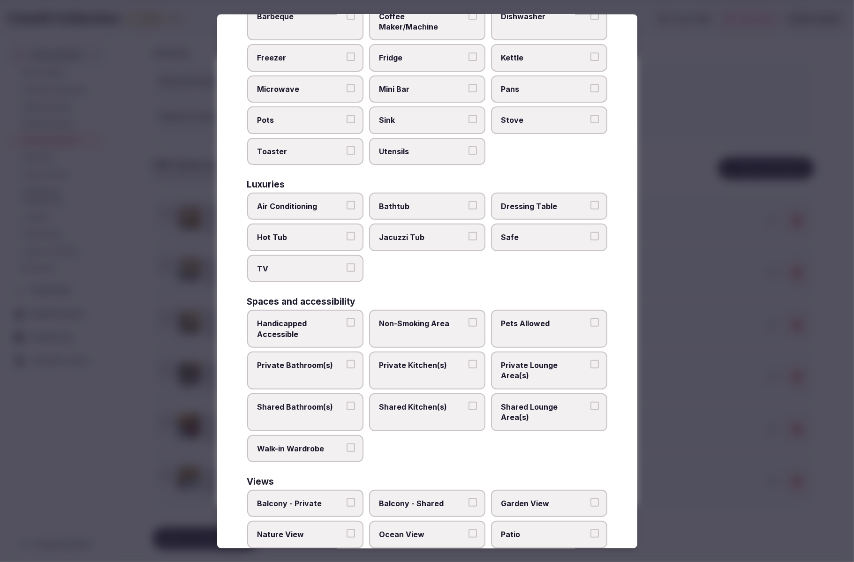
scroll to position [270, 0]
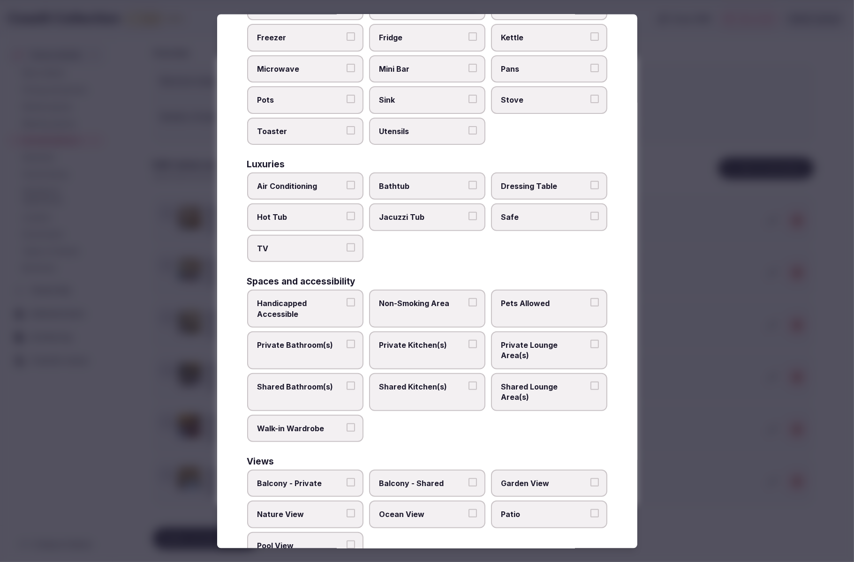
click at [306, 340] on span "Private Bathroom(s)" at bounding box center [300, 345] width 86 height 10
click at [347, 340] on button "Private Bathroom(s)" at bounding box center [351, 344] width 8 height 8
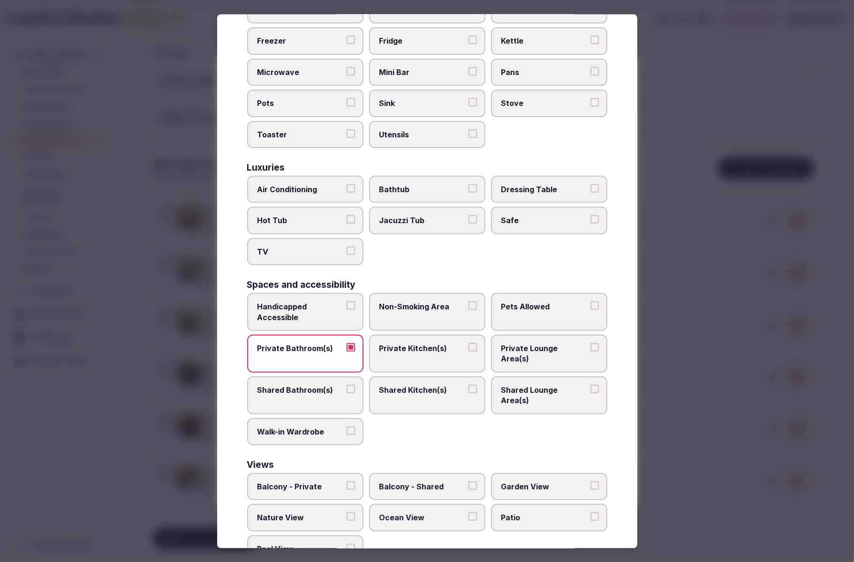
click at [530, 402] on div "Handicapped Accessible Non-Smoking Area Pets Allowed Private Bathroom(s) Privat…" at bounding box center [427, 369] width 360 height 152
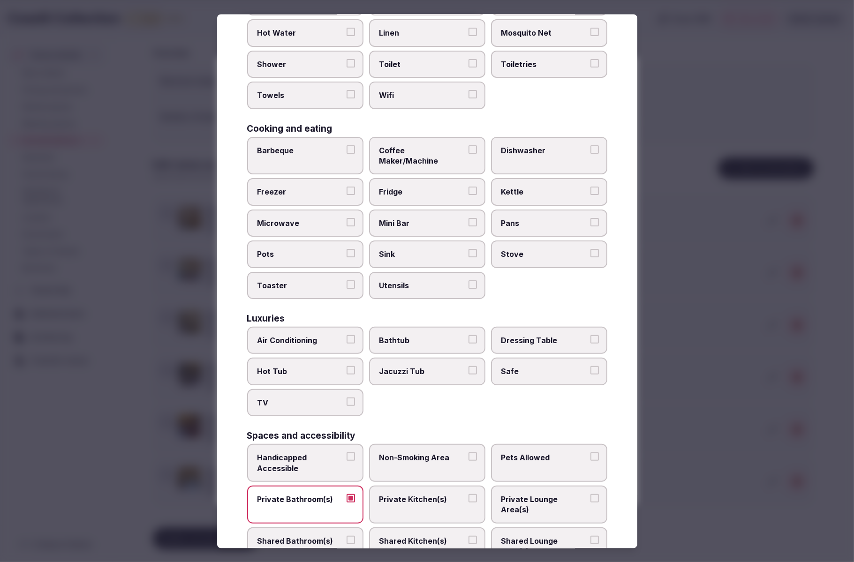
click at [322, 335] on span "Air Conditioning" at bounding box center [300, 340] width 86 height 10
click at [347, 335] on button "Air Conditioning" at bounding box center [351, 339] width 8 height 8
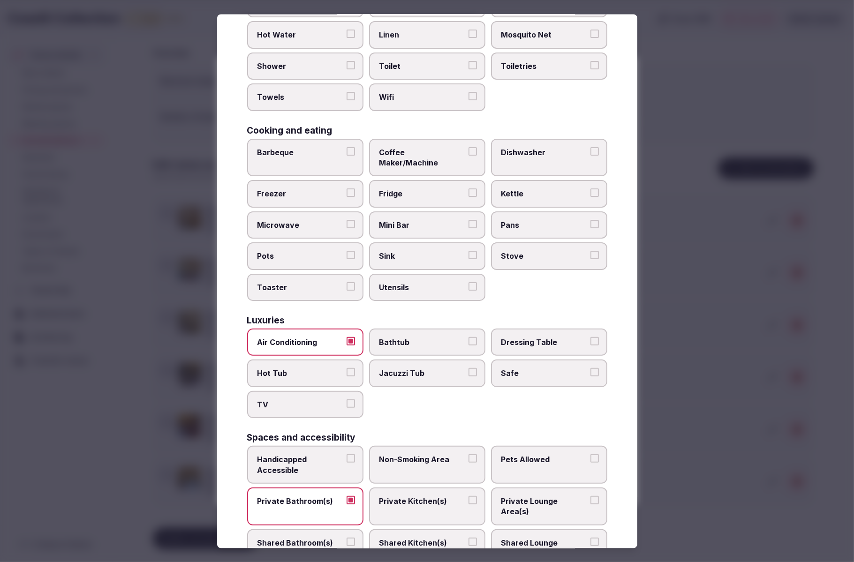
click at [283, 399] on span "TV" at bounding box center [300, 404] width 86 height 10
click at [347, 399] on button "TV" at bounding box center [351, 403] width 8 height 8
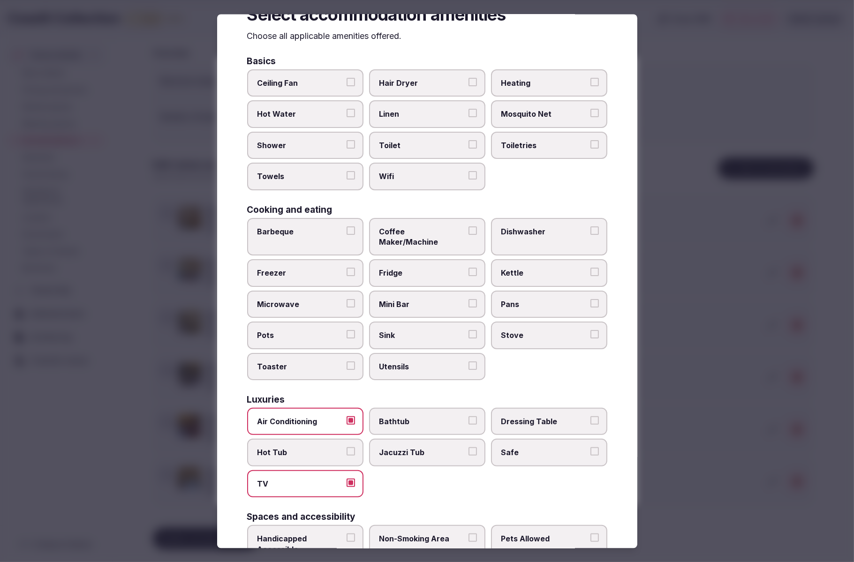
scroll to position [0, 0]
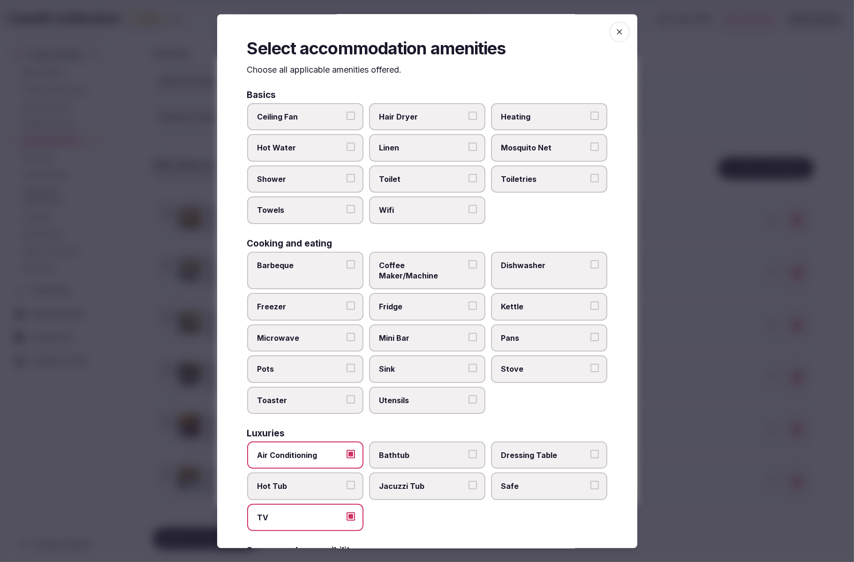
click at [303, 177] on span "Shower" at bounding box center [300, 179] width 86 height 10
click at [347, 177] on button "Shower" at bounding box center [351, 178] width 8 height 8
click at [302, 199] on label "Towels" at bounding box center [305, 210] width 116 height 27
click at [347, 205] on button "Towels" at bounding box center [351, 209] width 8 height 8
click at [424, 180] on span "Toilet" at bounding box center [422, 179] width 86 height 10
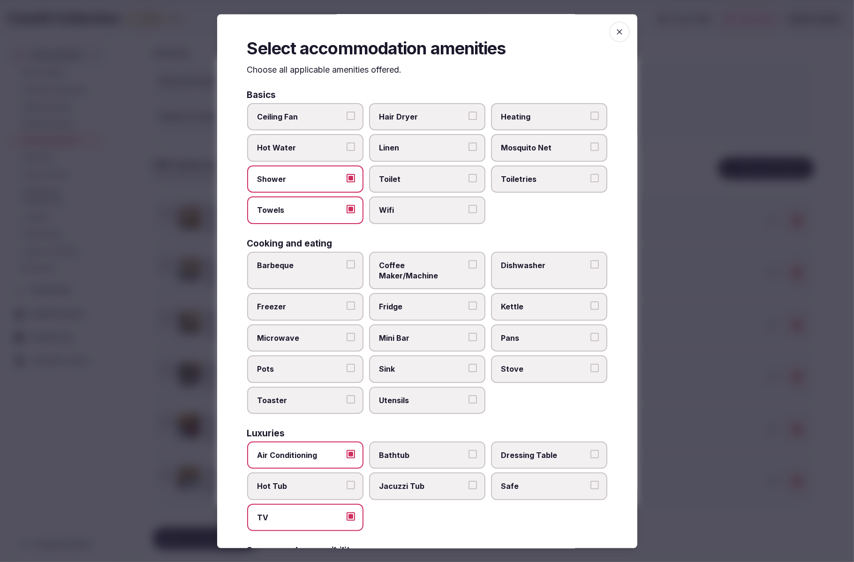
click at [469, 180] on button "Toilet" at bounding box center [473, 178] width 8 height 8
click at [420, 148] on span "Linen" at bounding box center [422, 148] width 86 height 10
click at [469, 148] on button "Linen" at bounding box center [473, 147] width 8 height 8
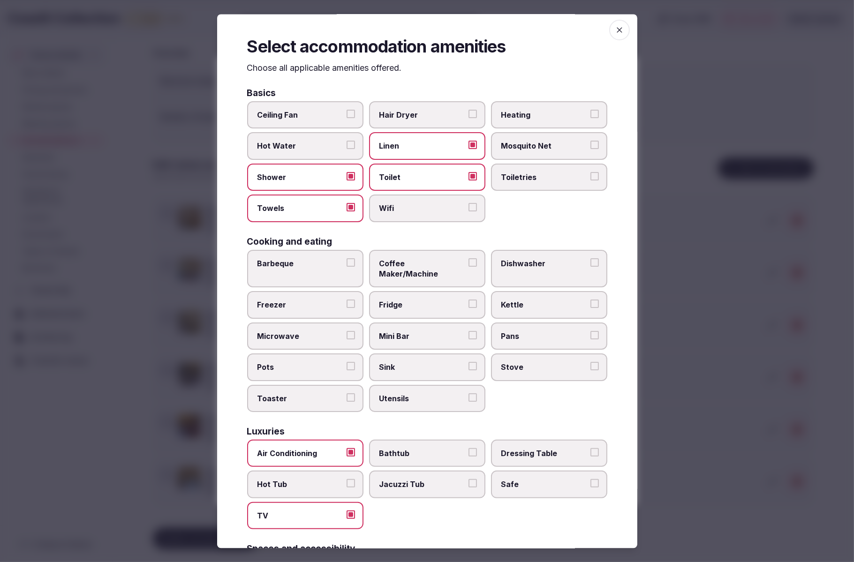
click at [576, 222] on div "Basics Ceiling Fan Hair Dryer Heating Hot Water Linen Mosquito Net Shower Toile…" at bounding box center [427, 458] width 360 height 738
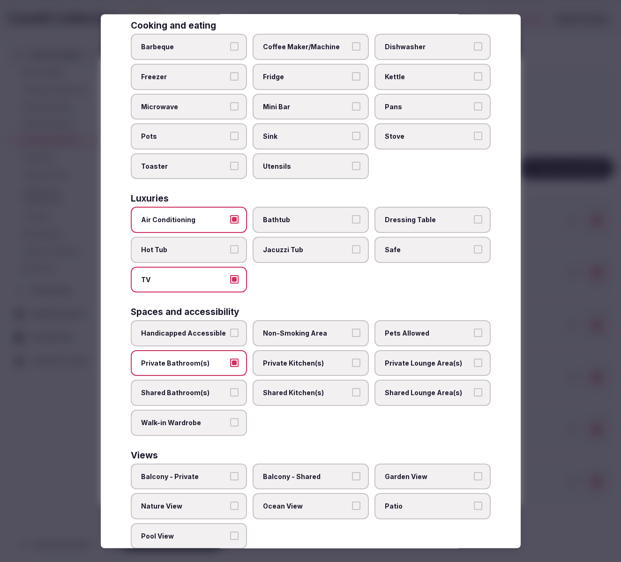
scroll to position [234, 0]
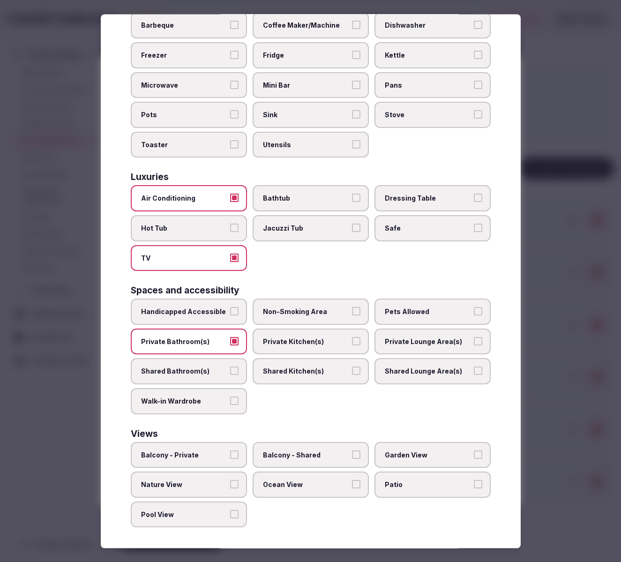
click at [591, 428] on div at bounding box center [310, 281] width 621 height 562
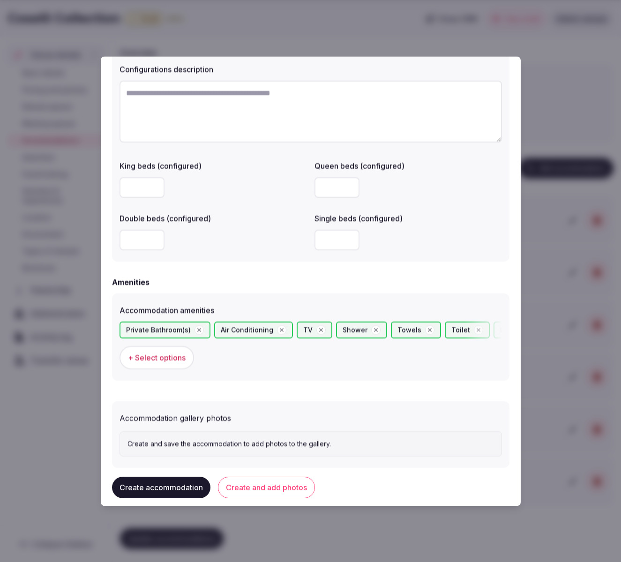
scroll to position [717, 0]
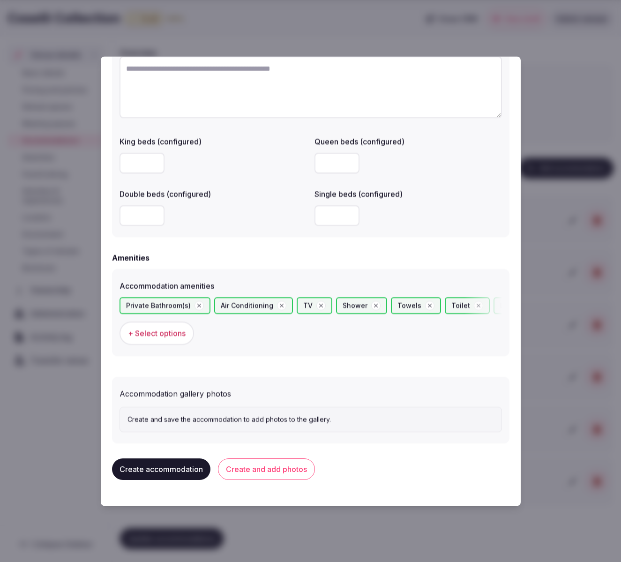
click at [275, 472] on button "Create and add photos" at bounding box center [266, 470] width 97 height 22
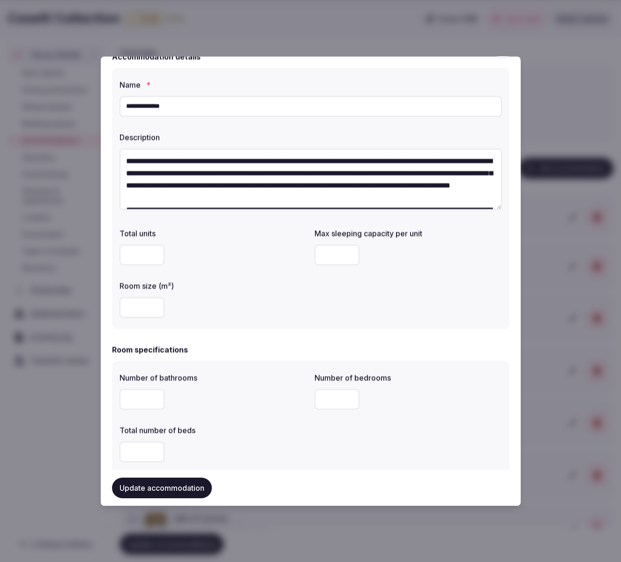
scroll to position [0, 0]
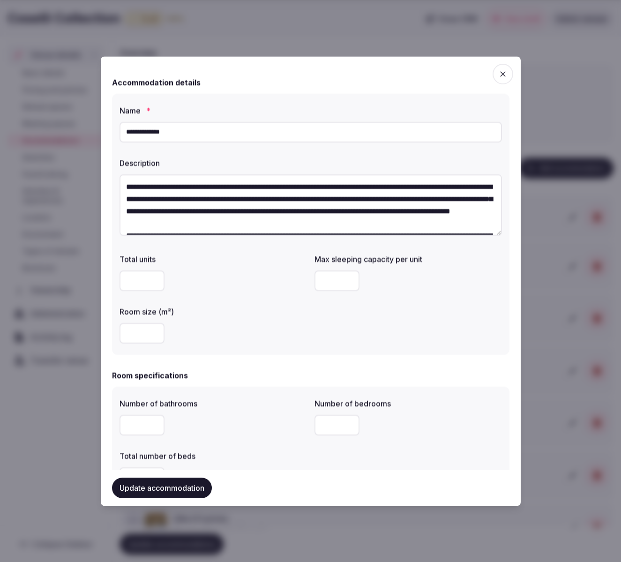
drag, startPoint x: 174, startPoint y: 134, endPoint x: 90, endPoint y: 131, distance: 84.5
click at [90, 131] on body "Search Popular Destinations Toscana, Italy Riviera Maya, Mexico Indonesia, Bali…" at bounding box center [310, 264] width 621 height 692
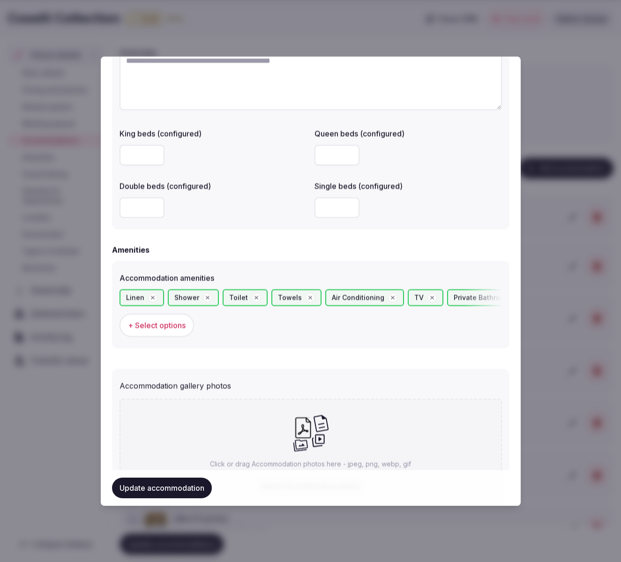
scroll to position [796, 0]
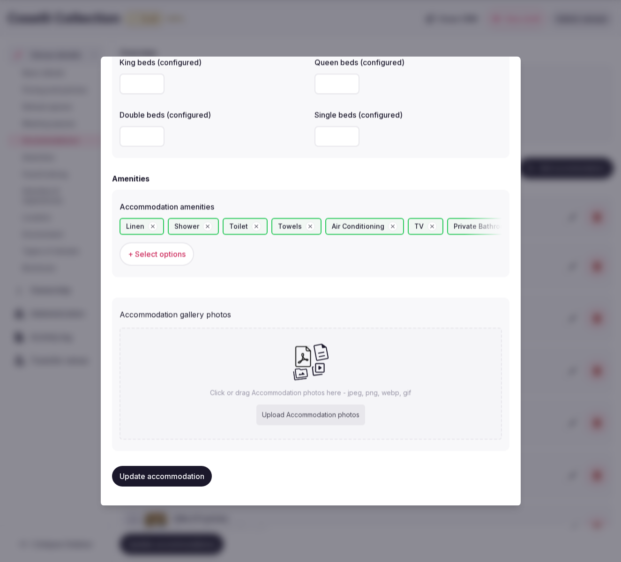
click at [300, 365] on icon at bounding box center [303, 357] width 21 height 21
type input "**********"
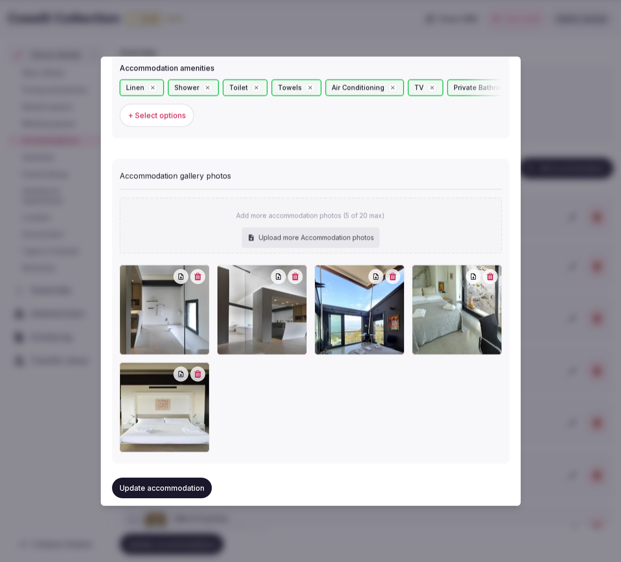
scroll to position [947, 0]
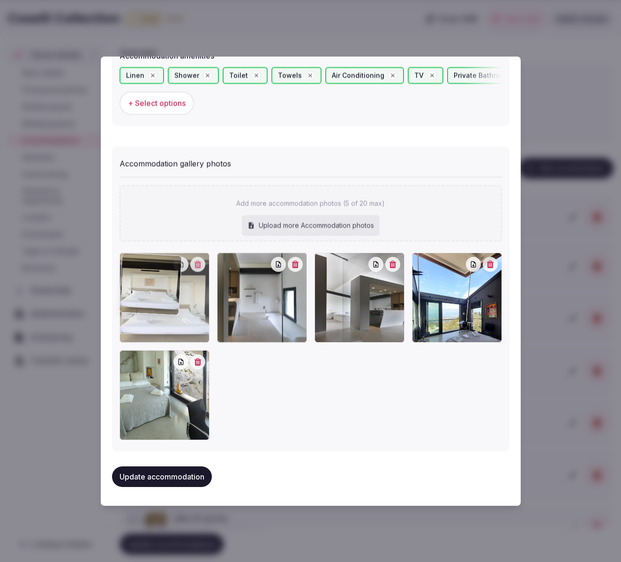
drag, startPoint x: 181, startPoint y: 401, endPoint x: 174, endPoint y: 322, distance: 79.0
click at [174, 322] on div at bounding box center [165, 298] width 90 height 90
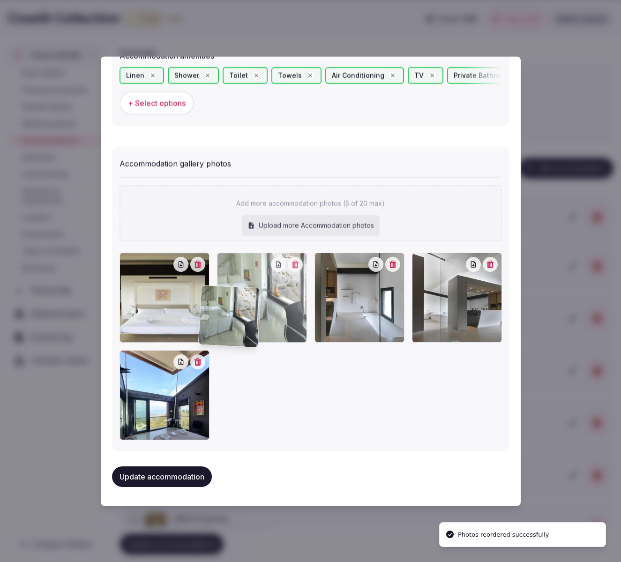
drag, startPoint x: 192, startPoint y: 383, endPoint x: 273, endPoint y: 319, distance: 102.8
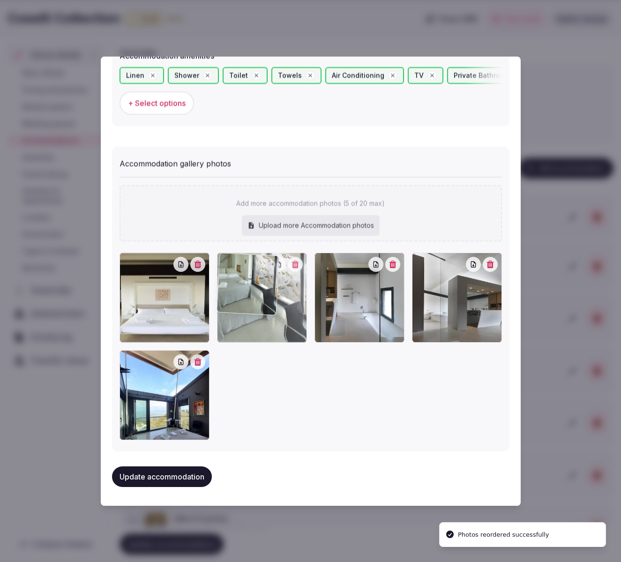
click at [273, 319] on div at bounding box center [262, 298] width 90 height 90
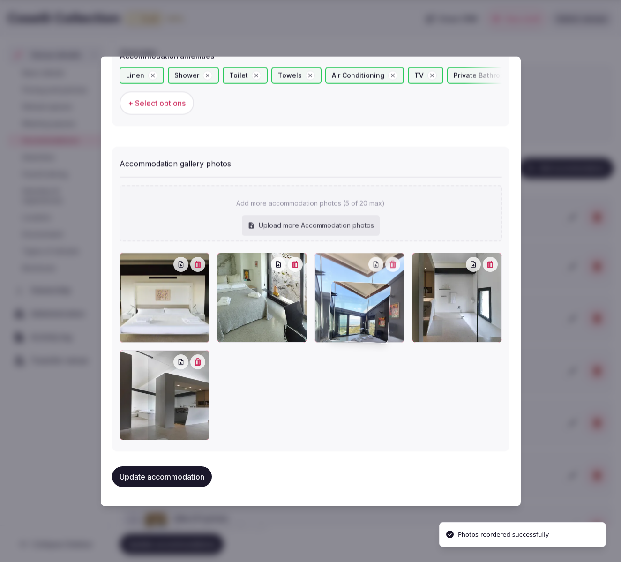
drag, startPoint x: 199, startPoint y: 389, endPoint x: 394, endPoint y: 326, distance: 204.5
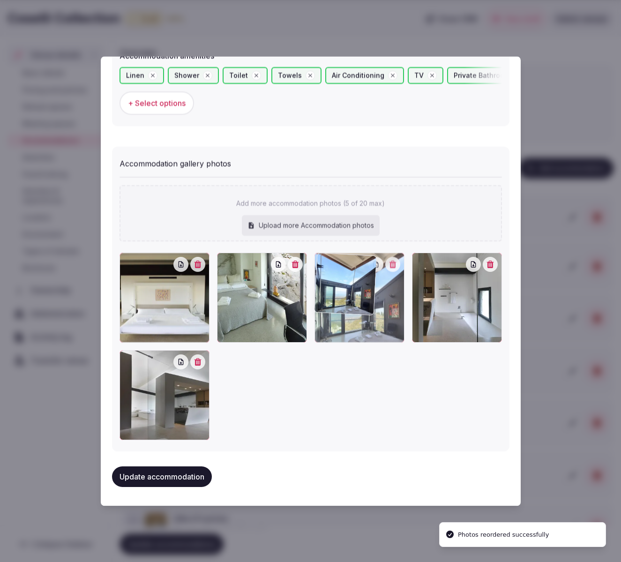
click at [394, 326] on div at bounding box center [360, 298] width 90 height 90
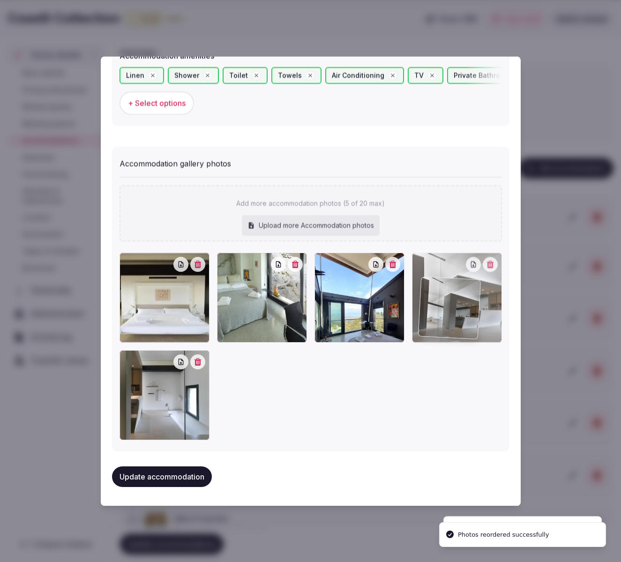
drag, startPoint x: 175, startPoint y: 418, endPoint x: 464, endPoint y: 350, distance: 297.2
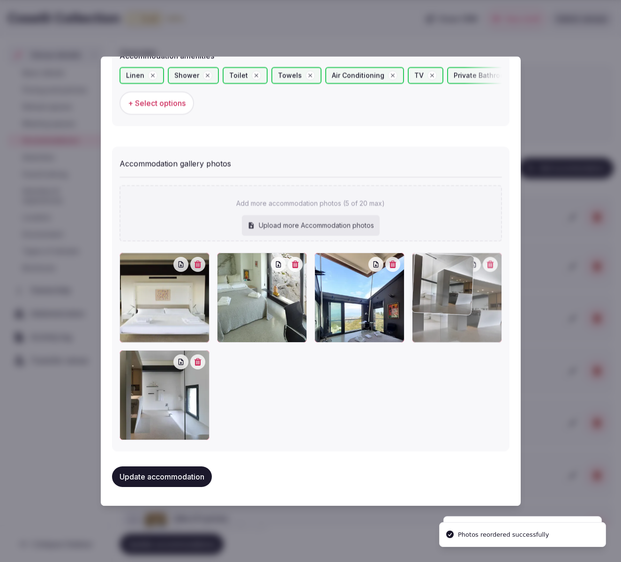
click at [464, 350] on div at bounding box center [311, 347] width 383 height 188
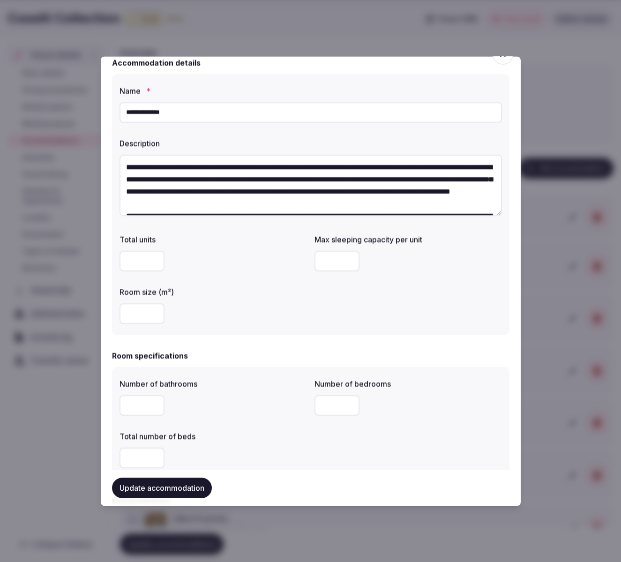
scroll to position [0, 0]
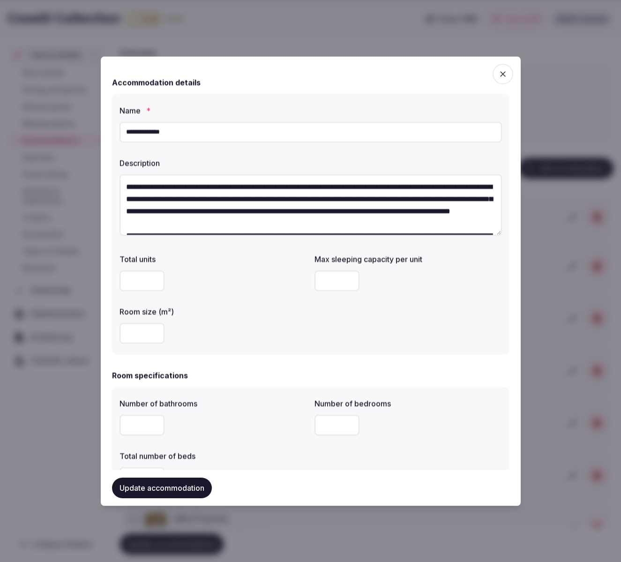
click at [333, 318] on div "Total units Max sleeping capacity per unit Room size (m²)" at bounding box center [311, 299] width 383 height 98
click at [136, 337] on input "number" at bounding box center [142, 334] width 45 height 21
type input "***"
click at [284, 331] on div "***" at bounding box center [214, 334] width 188 height 21
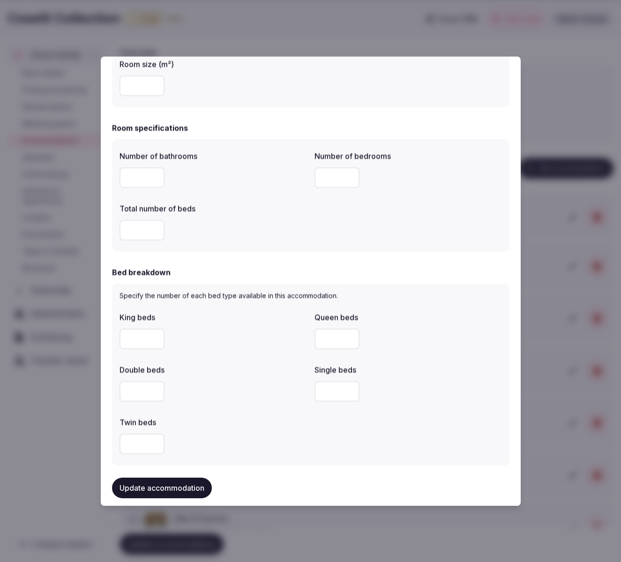
scroll to position [264, 0]
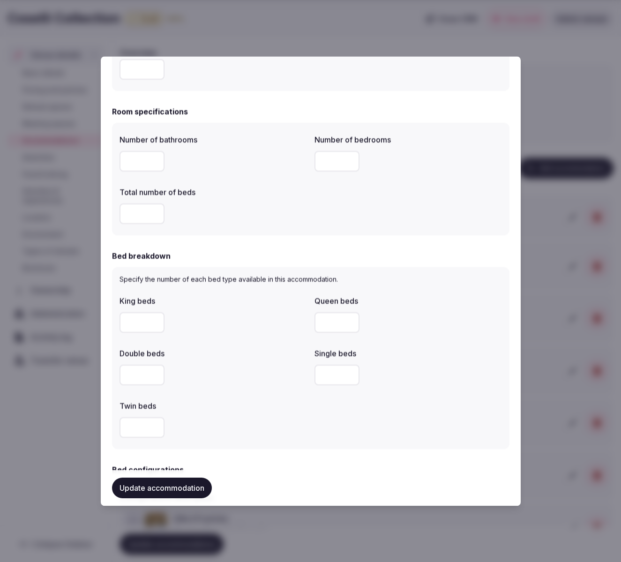
drag, startPoint x: 329, startPoint y: 161, endPoint x: 321, endPoint y: 162, distance: 8.5
click at [321, 162] on input "*" at bounding box center [337, 161] width 45 height 21
type input "*"
click at [284, 215] on div "*" at bounding box center [214, 214] width 188 height 21
click at [287, 224] on div "*" at bounding box center [214, 214] width 188 height 21
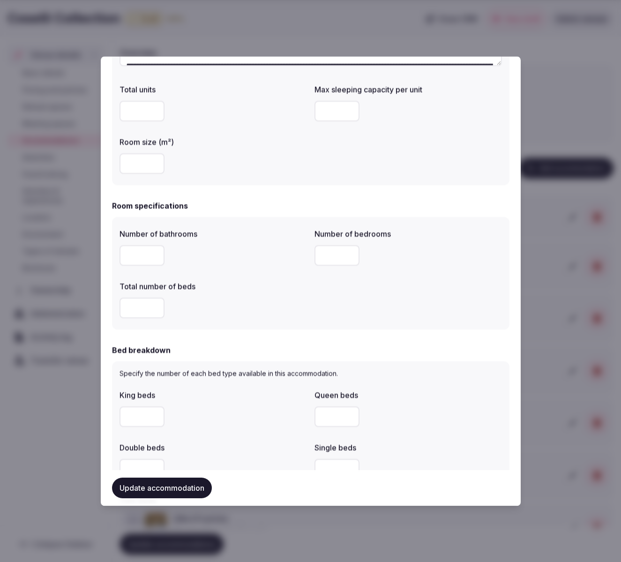
scroll to position [163, 0]
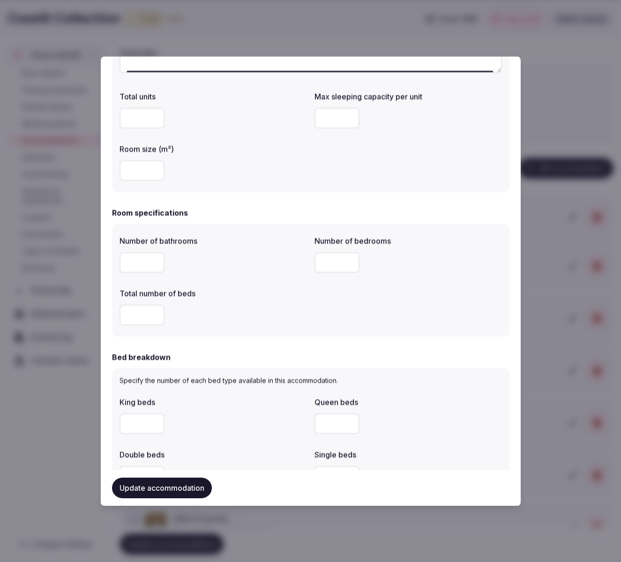
drag, startPoint x: 143, startPoint y: 261, endPoint x: 110, endPoint y: 261, distance: 32.8
click at [110, 262] on div "**********" at bounding box center [311, 281] width 420 height 450
type input "*"
click at [296, 278] on div "Number of bathrooms * Number of bedrooms * Total number of beds *" at bounding box center [311, 281] width 383 height 98
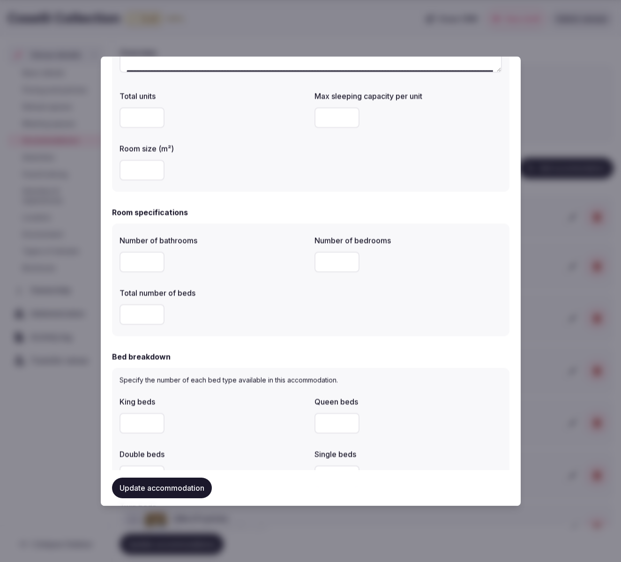
drag, startPoint x: 137, startPoint y: 312, endPoint x: 117, endPoint y: 314, distance: 20.7
click at [117, 314] on div "Number of bathrooms * Number of bedrooms * Total number of beds *" at bounding box center [311, 280] width 398 height 113
type input "*"
click at [233, 325] on div "*" at bounding box center [214, 315] width 188 height 21
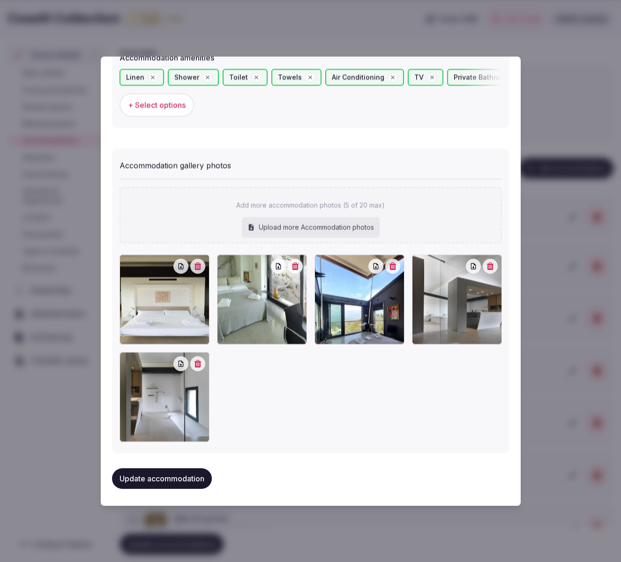
scroll to position [947, 0]
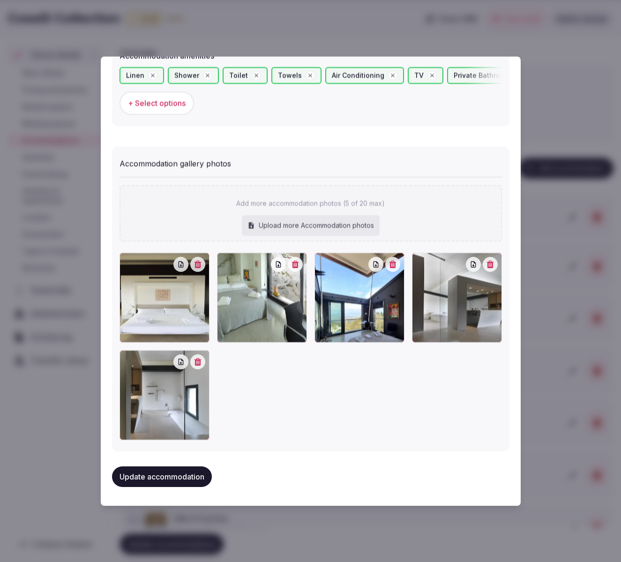
click at [160, 478] on button "Update accommodation" at bounding box center [162, 477] width 100 height 21
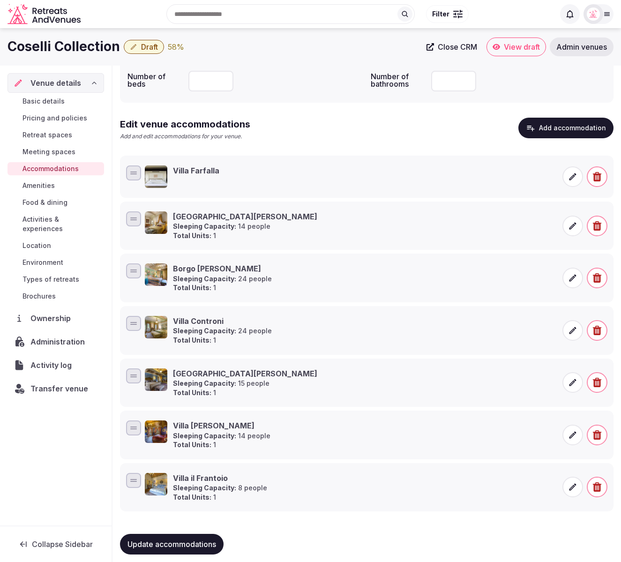
scroll to position [121, 0]
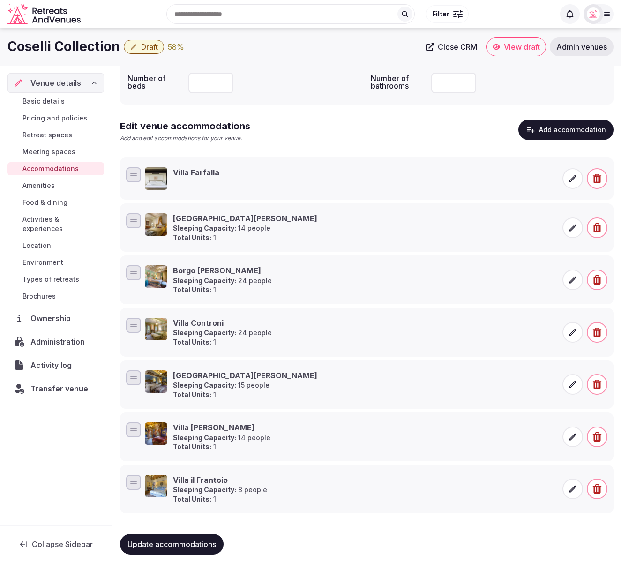
click at [571, 180] on icon at bounding box center [572, 178] width 9 height 9
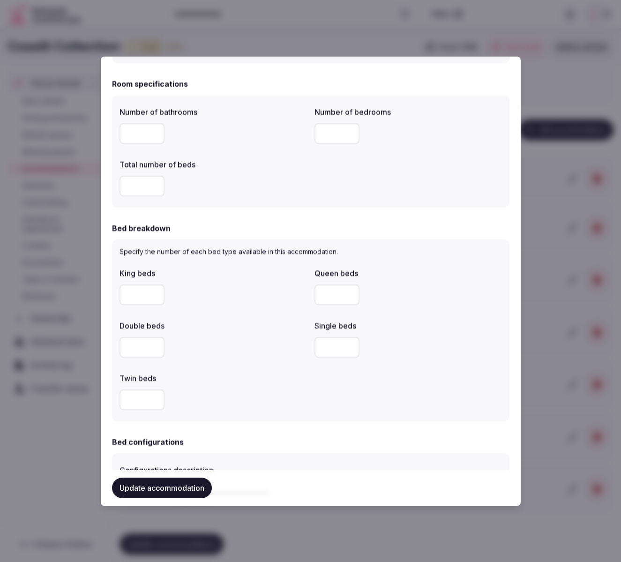
scroll to position [286, 0]
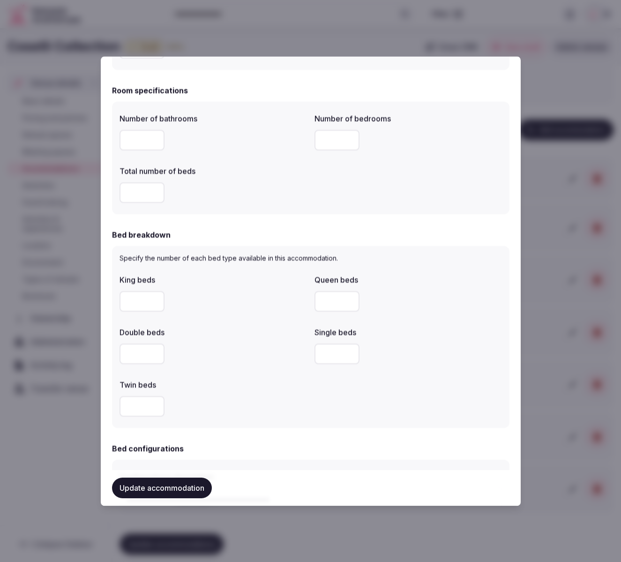
click at [457, 291] on div "**" at bounding box center [409, 301] width 188 height 21
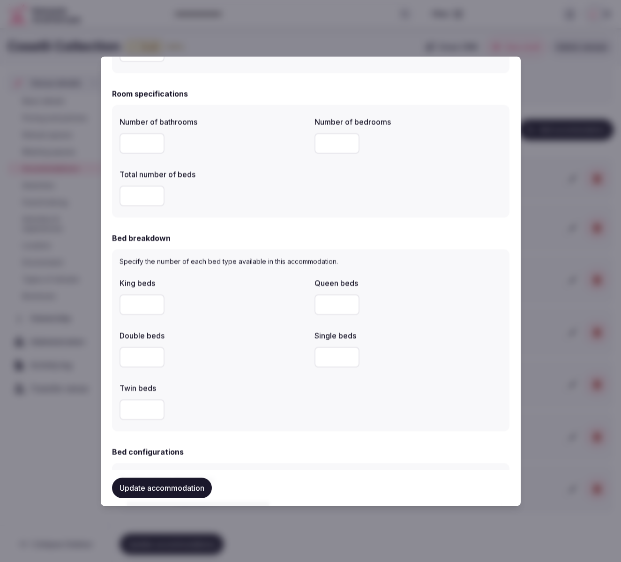
scroll to position [281, 0]
drag, startPoint x: 333, startPoint y: 303, endPoint x: 319, endPoint y: 305, distance: 14.2
click at [319, 305] on input "**" at bounding box center [337, 305] width 45 height 21
type input "*"
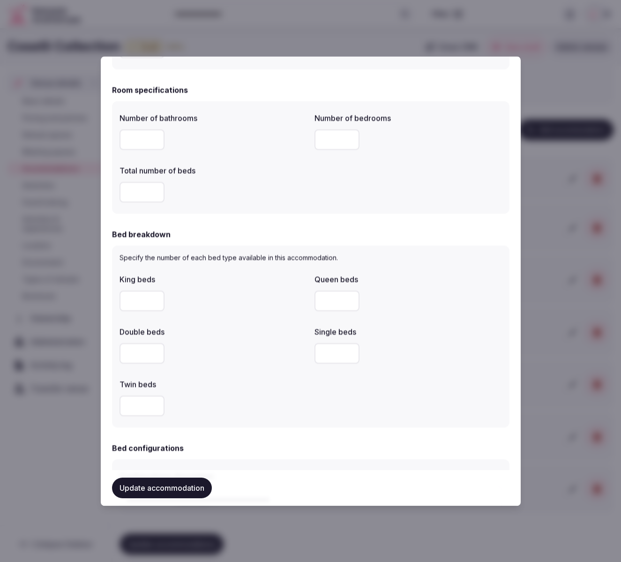
click at [459, 315] on div "King beds * Queen beds * Double beds Single beds Twin beds" at bounding box center [311, 346] width 383 height 150
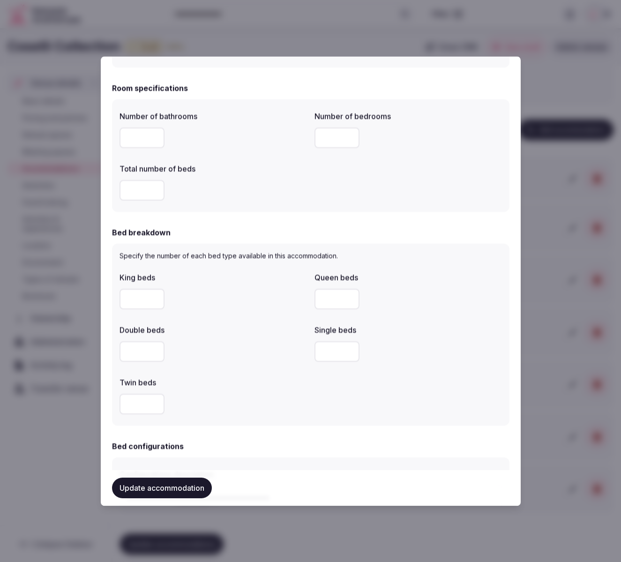
scroll to position [287, 0]
drag, startPoint x: 134, startPoint y: 302, endPoint x: 112, endPoint y: 302, distance: 22.5
click at [112, 302] on div "Specify the number of each bed type available in this accommodation. King beds …" at bounding box center [311, 336] width 398 height 182
type input "*"
click at [243, 318] on div "King beds * Queen beds * Double beds Single beds Twin beds" at bounding box center [311, 345] width 383 height 150
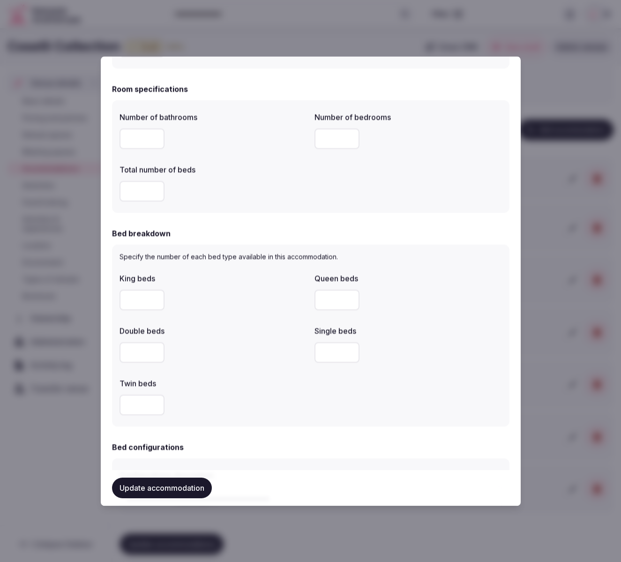
drag, startPoint x: 331, startPoint y: 296, endPoint x: 317, endPoint y: 297, distance: 13.1
click at [317, 297] on input "*" at bounding box center [337, 300] width 45 height 21
type input "*"
click at [392, 317] on div "King beds * Queen beds * Double beds Single beds Twin beds" at bounding box center [311, 345] width 383 height 150
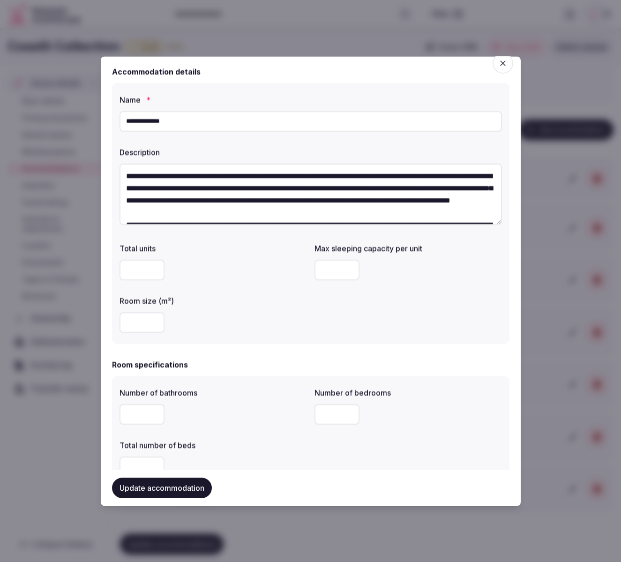
scroll to position [0, 0]
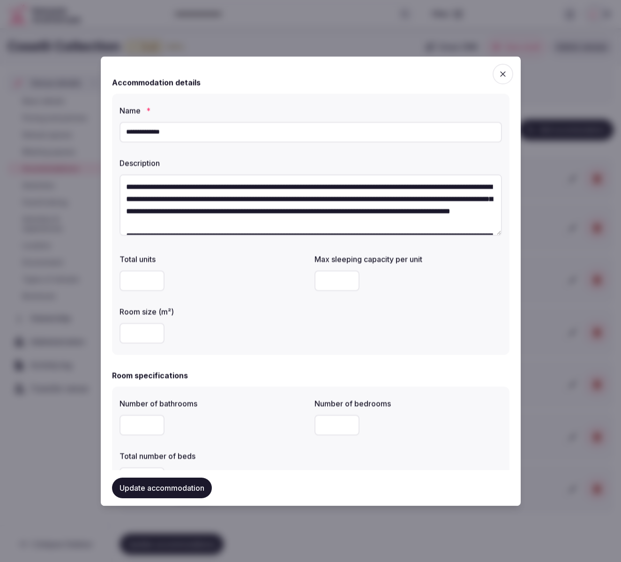
click at [464, 326] on div "Total units Max sleeping capacity per unit Room size (m²) ***" at bounding box center [311, 299] width 383 height 98
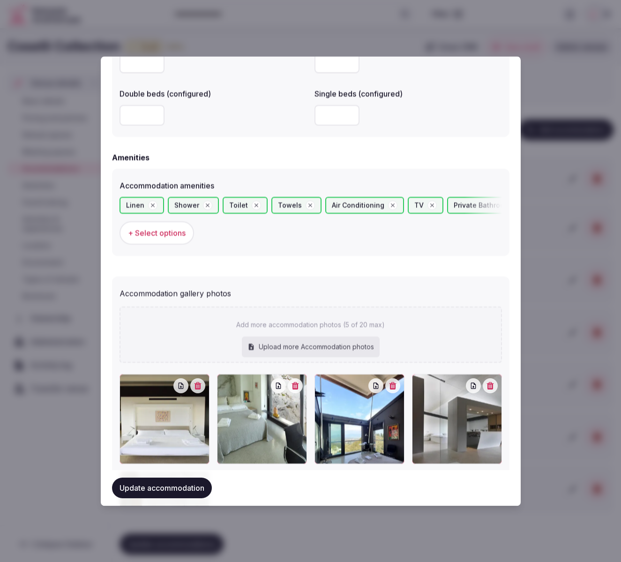
scroll to position [939, 0]
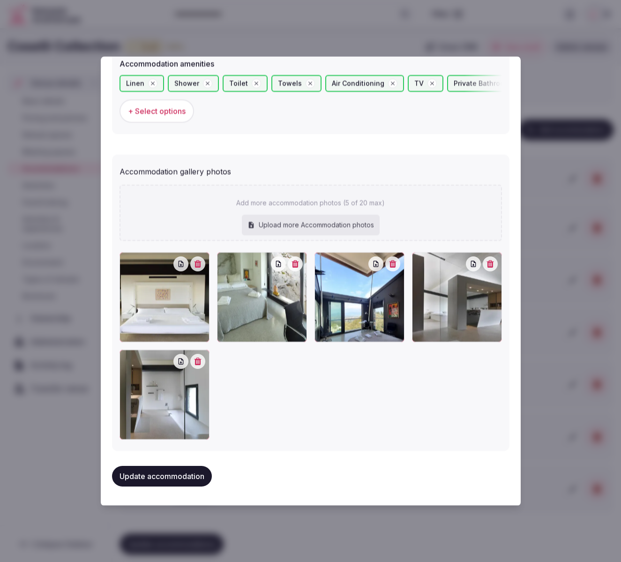
click at [187, 478] on button "Update accommodation" at bounding box center [162, 477] width 100 height 21
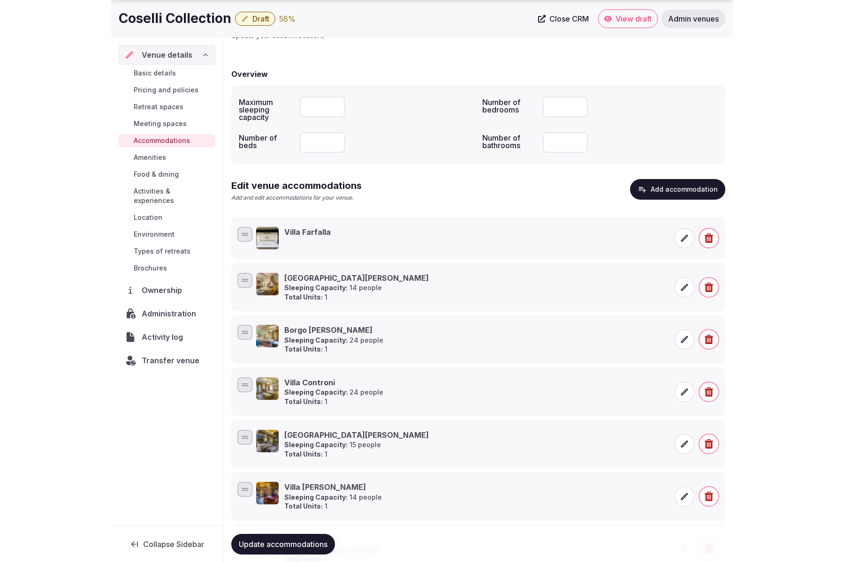
scroll to position [62, 0]
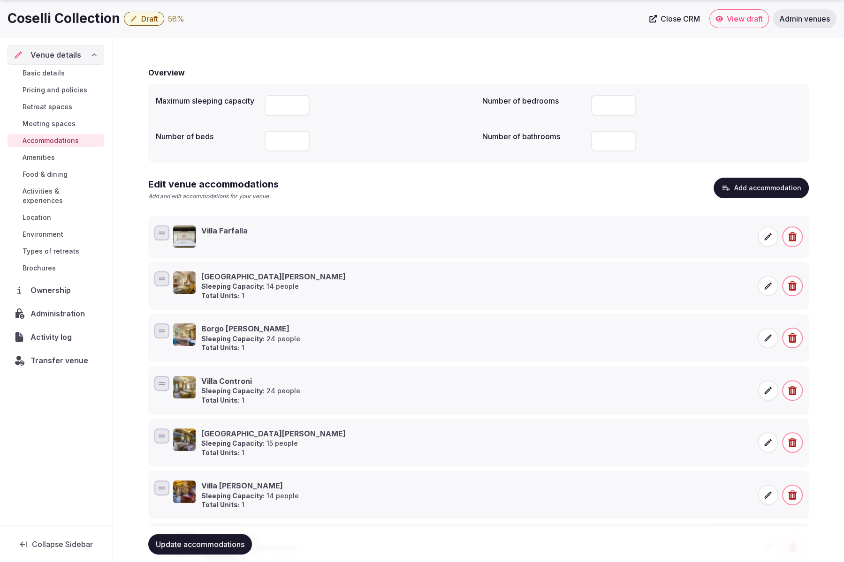
click at [423, 166] on div "Overview Maximum sleeping capacity *** Number of bedrooms ** Number of beds Num…" at bounding box center [478, 340] width 660 height 565
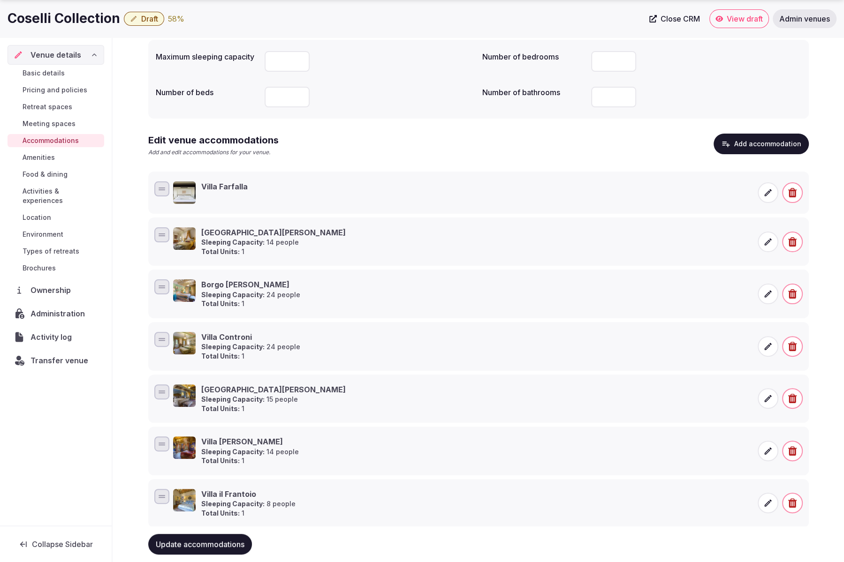
scroll to position [127, 0]
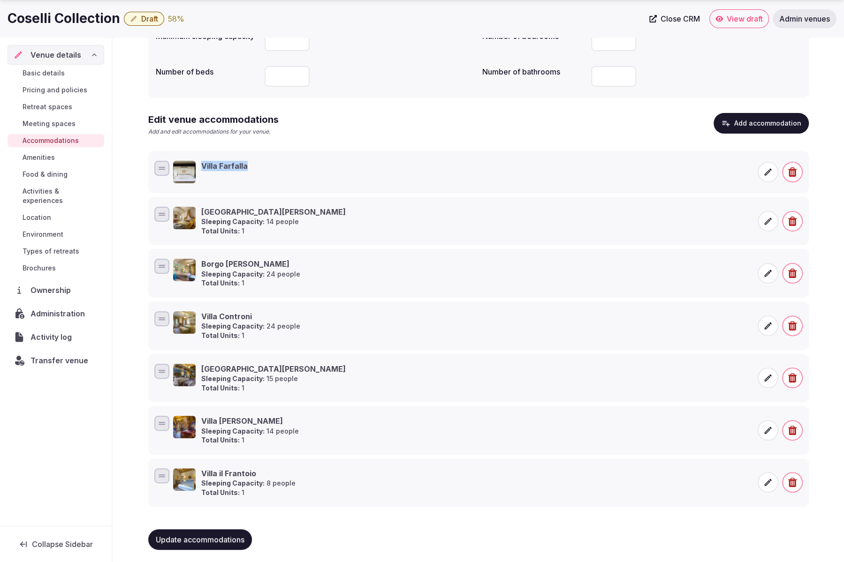
drag, startPoint x: 240, startPoint y: 163, endPoint x: 202, endPoint y: 165, distance: 38.0
click at [202, 165] on div "Villa Farfalla" at bounding box center [316, 172] width 287 height 23
copy h3 "Villa Farfalla"
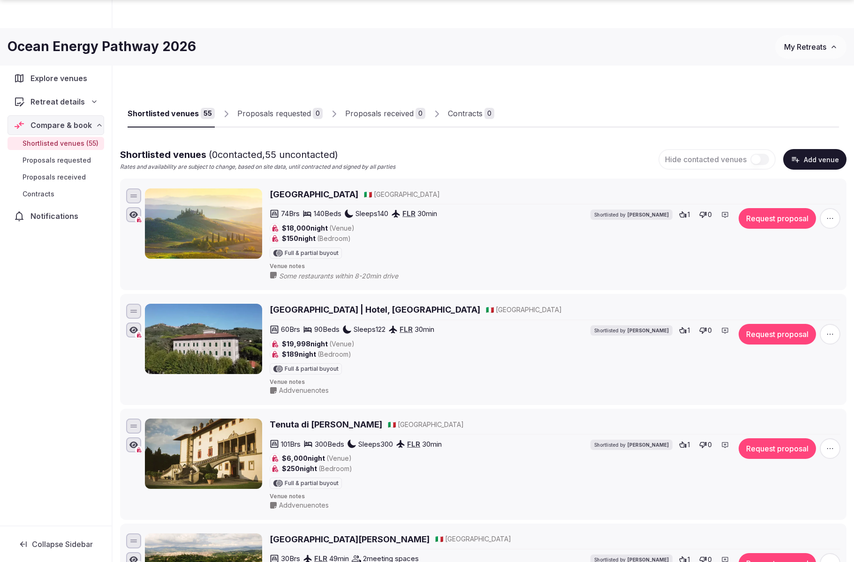
scroll to position [3999, 0]
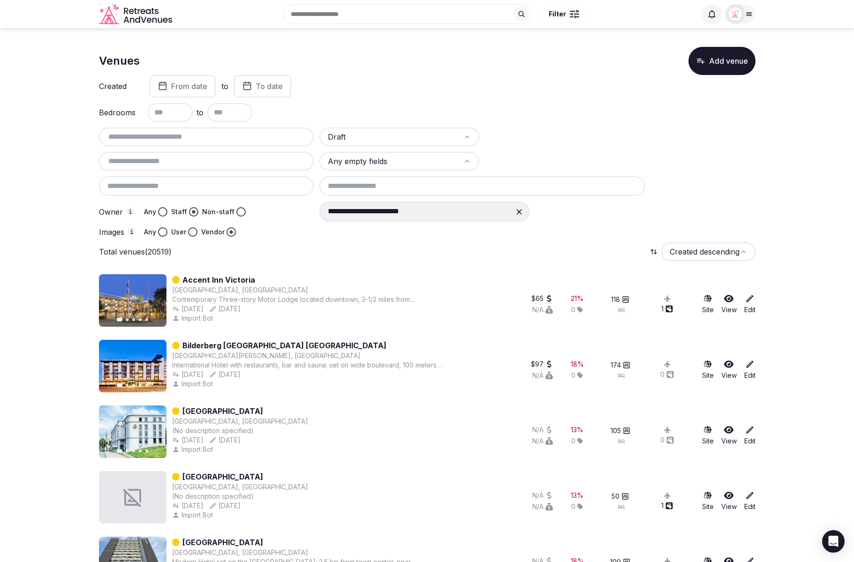
scroll to position [0, 0]
click at [162, 136] on input "text" at bounding box center [207, 136] width 208 height 11
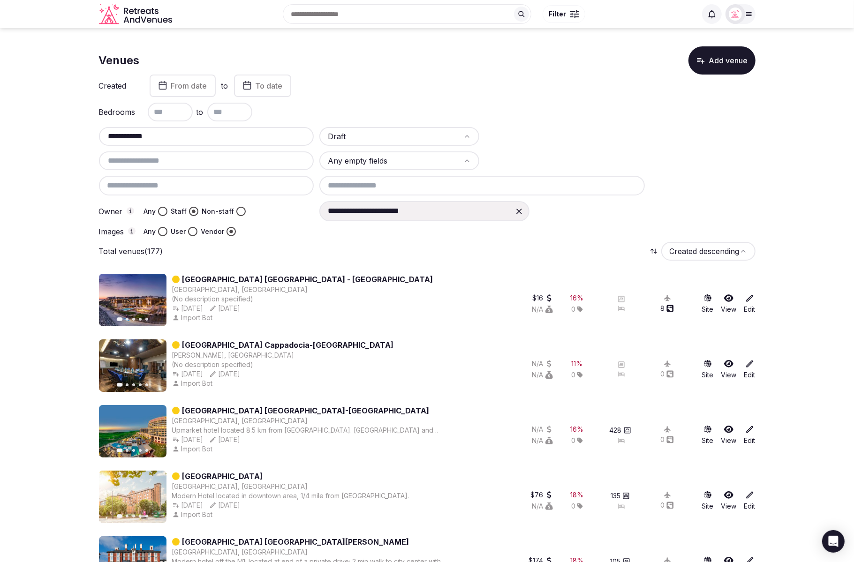
scroll to position [0, 0]
type input "**********"
click at [525, 212] on div at bounding box center [519, 212] width 17 height 17
click at [291, 244] on div "Total venues (177) Created descending" at bounding box center [427, 251] width 657 height 19
click at [404, 235] on div at bounding box center [537, 231] width 436 height 9
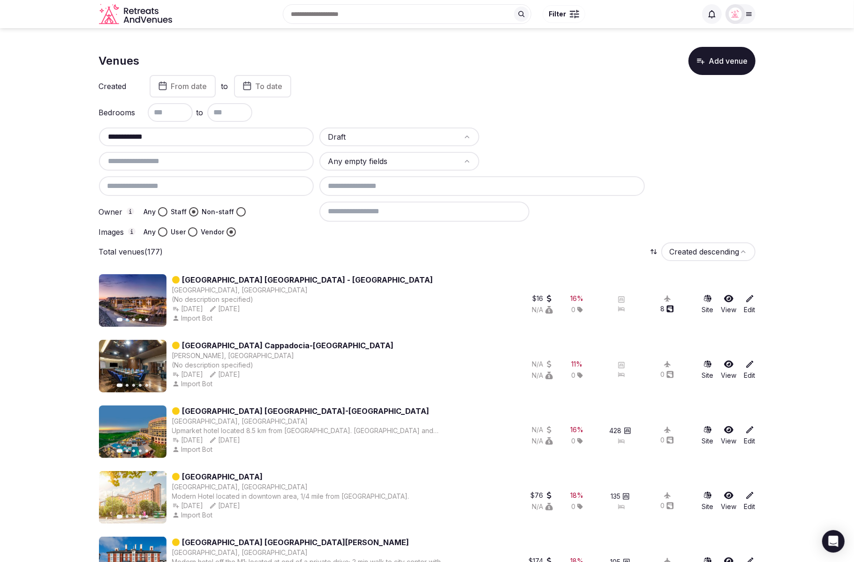
click at [393, 214] on input at bounding box center [424, 212] width 210 height 20
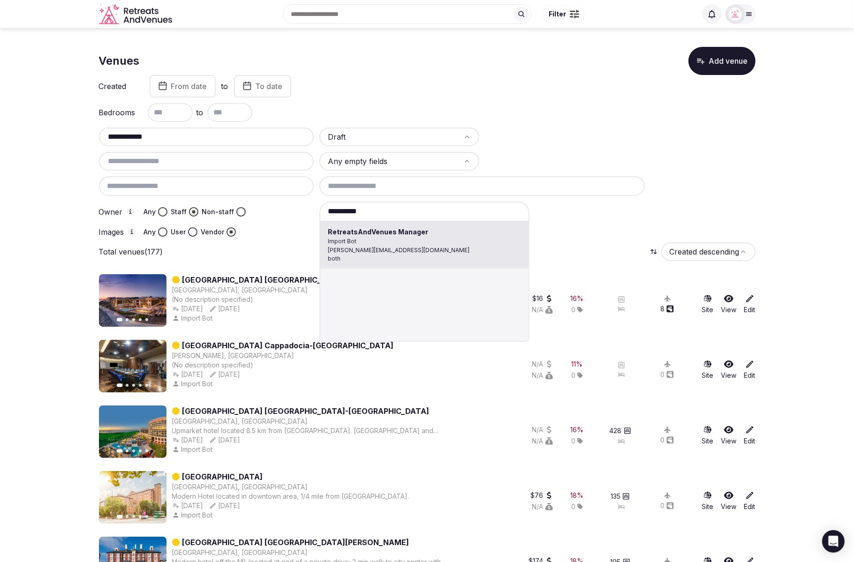
type input "**********"
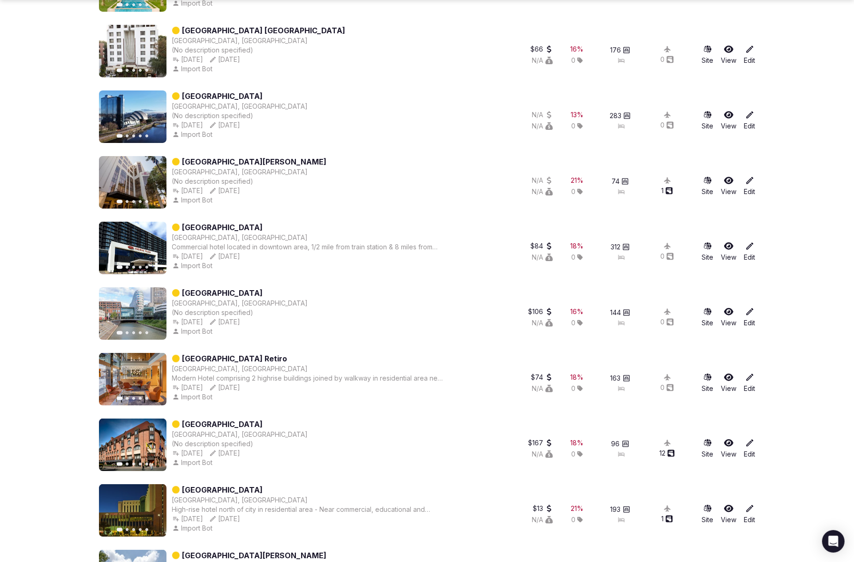
scroll to position [3699, 0]
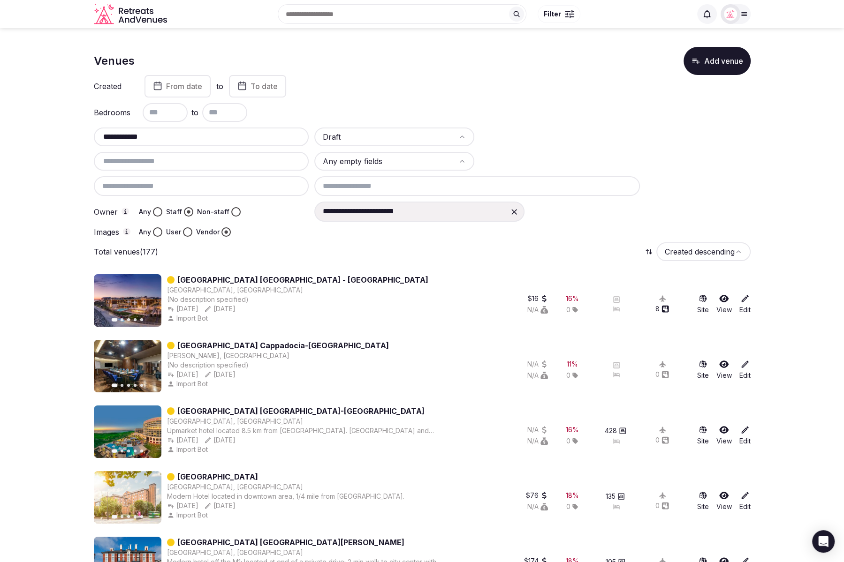
drag, startPoint x: 151, startPoint y: 134, endPoint x: 101, endPoint y: 135, distance: 49.7
click at [101, 135] on input "**********" at bounding box center [202, 136] width 208 height 11
paste input "**"
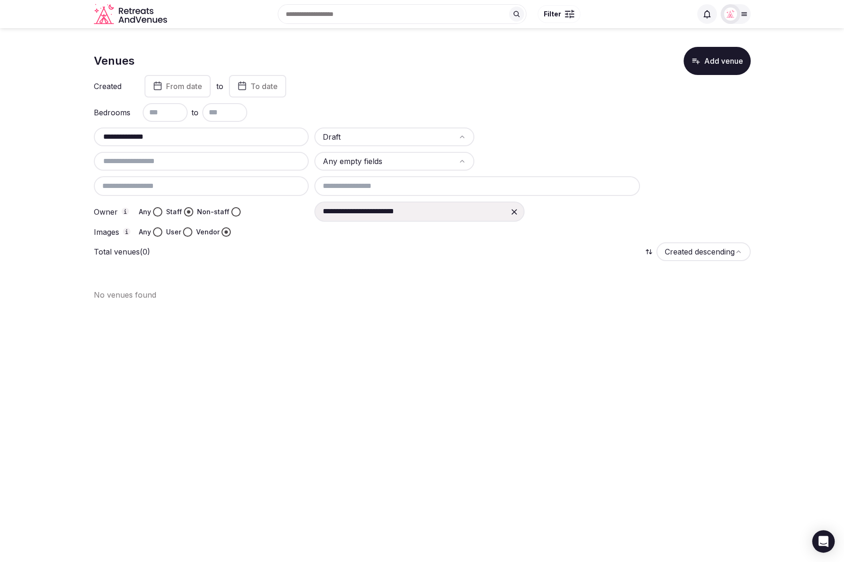
type input "**********"
click at [561, 146] on div "**********" at bounding box center [422, 182] width 657 height 109
click at [514, 212] on icon at bounding box center [514, 212] width 6 height 6
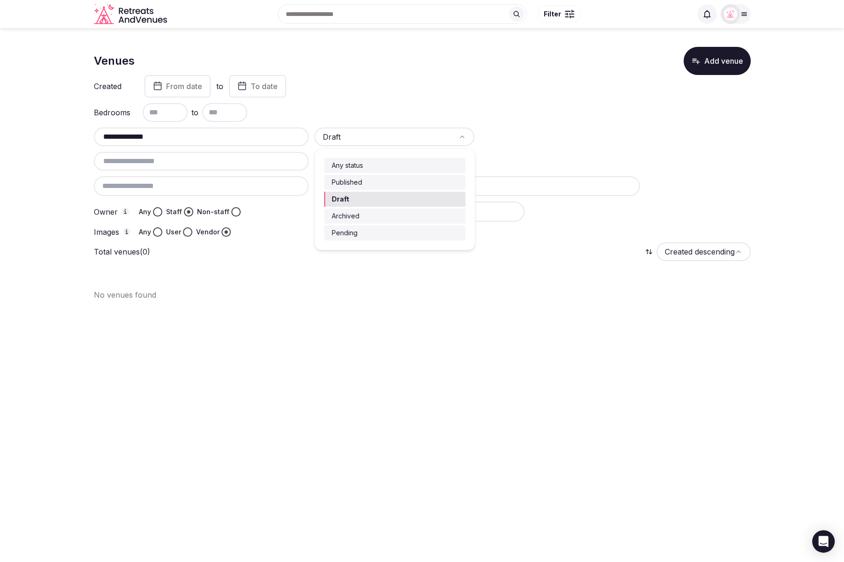
click at [423, 138] on html "**********" at bounding box center [422, 281] width 844 height 562
click at [161, 134] on input "**********" at bounding box center [202, 136] width 208 height 11
click at [637, 234] on div at bounding box center [532, 231] width 436 height 9
